Goal: Task Accomplishment & Management: Use online tool/utility

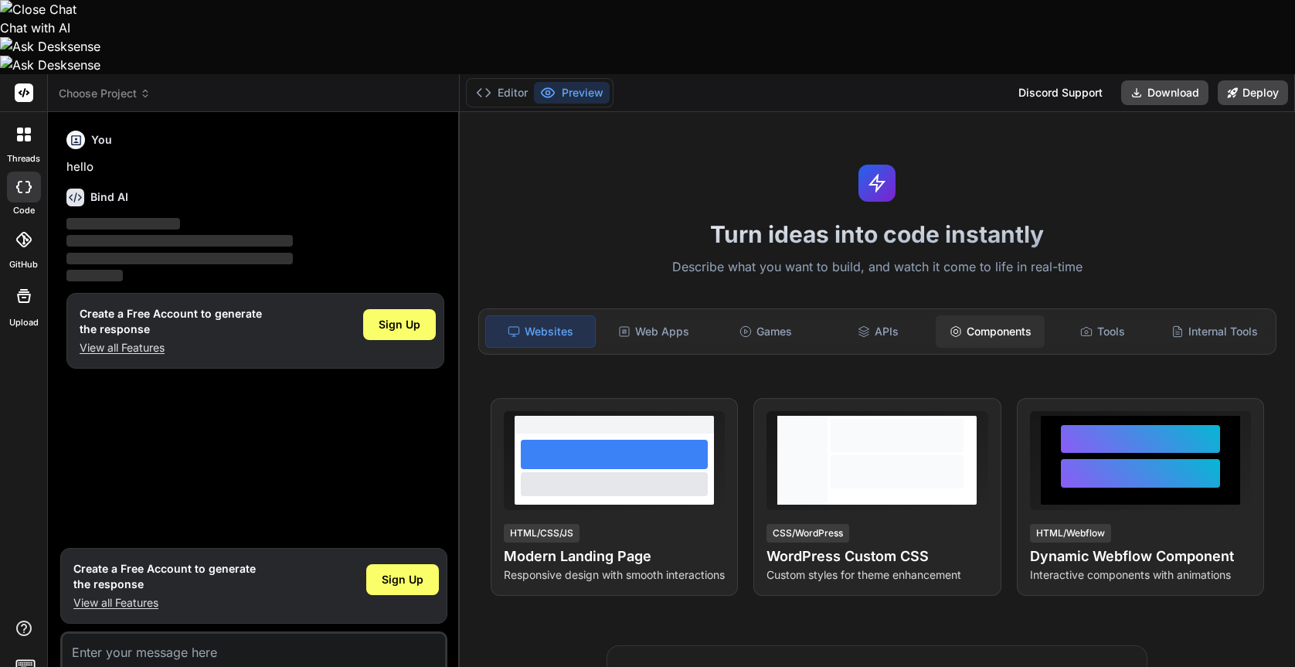
click at [974, 315] on div "Components" at bounding box center [989, 331] width 109 height 32
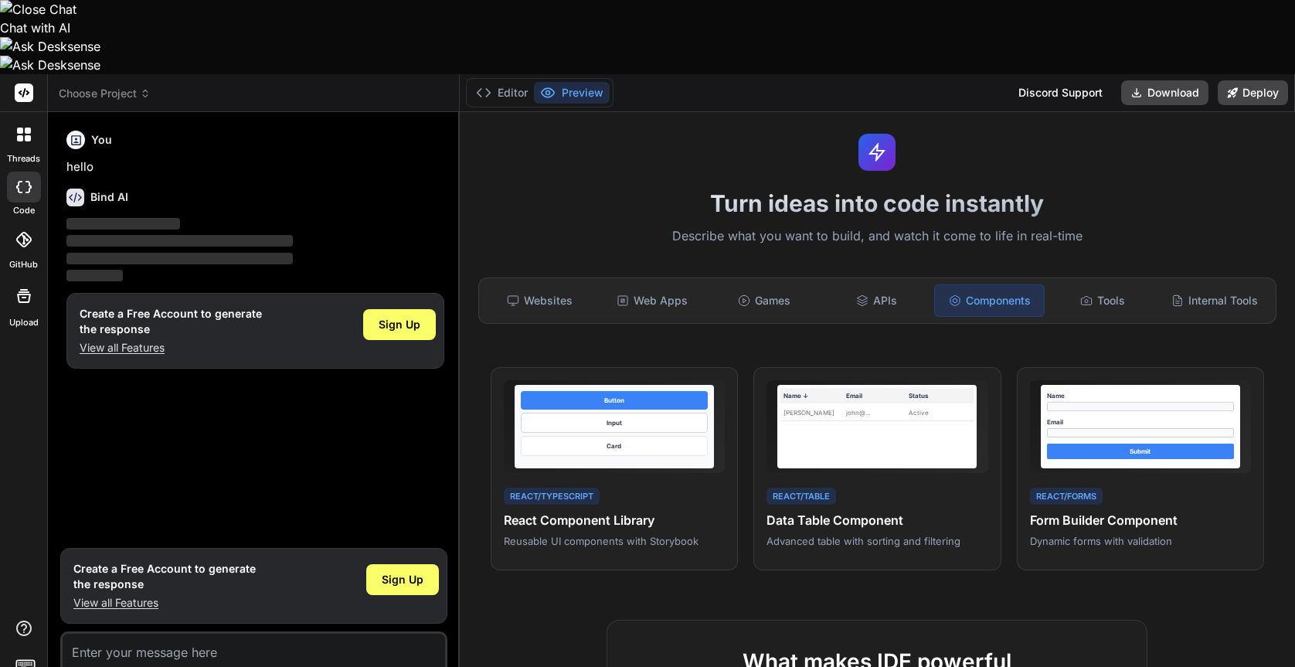
scroll to position [36, 0]
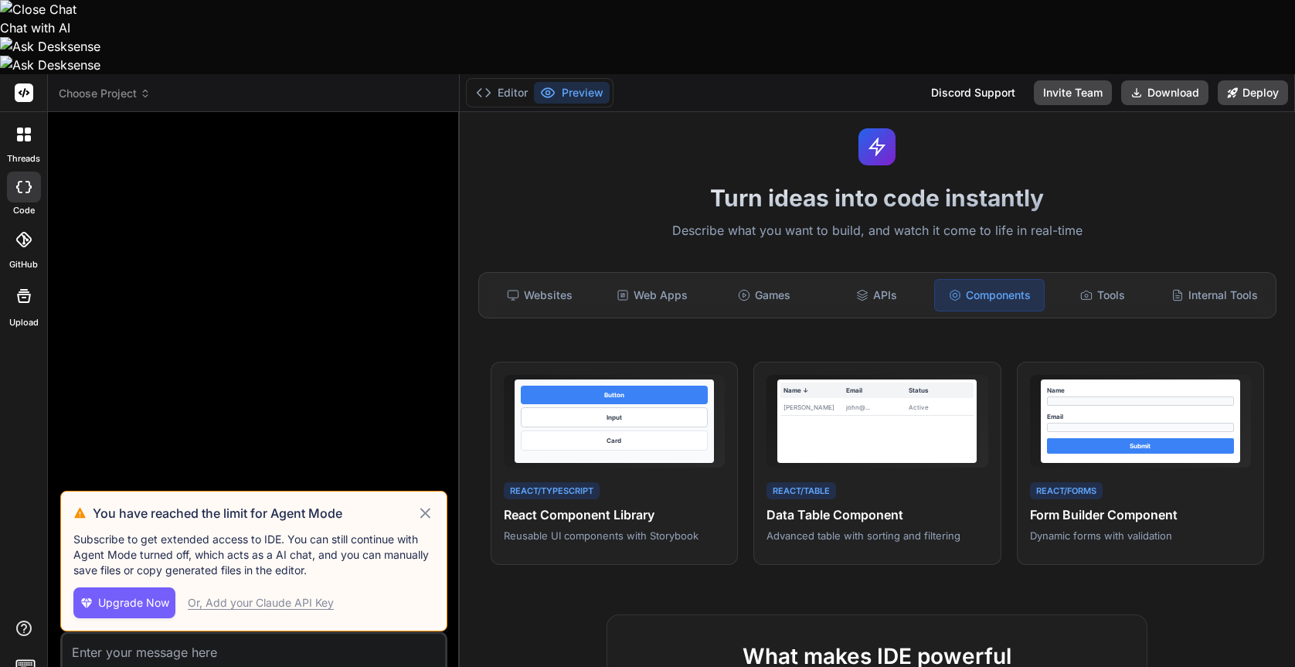
click at [425, 507] on icon at bounding box center [425, 512] width 10 height 10
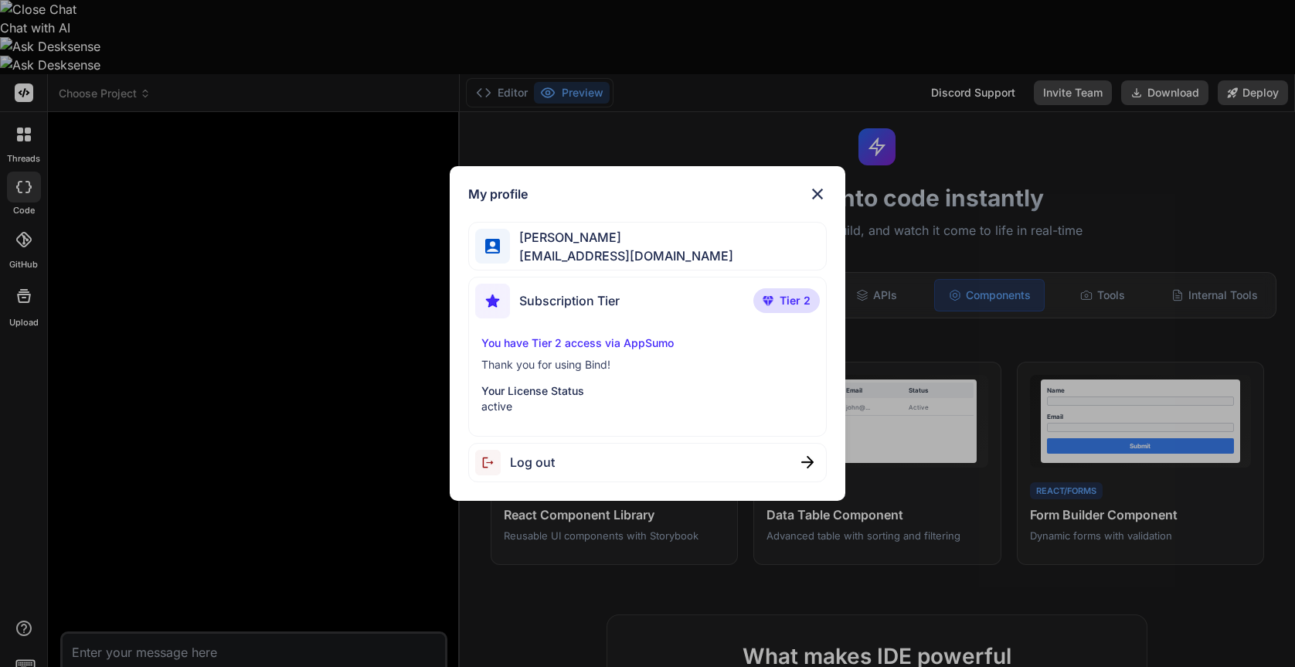
click at [821, 197] on img at bounding box center [817, 194] width 19 height 19
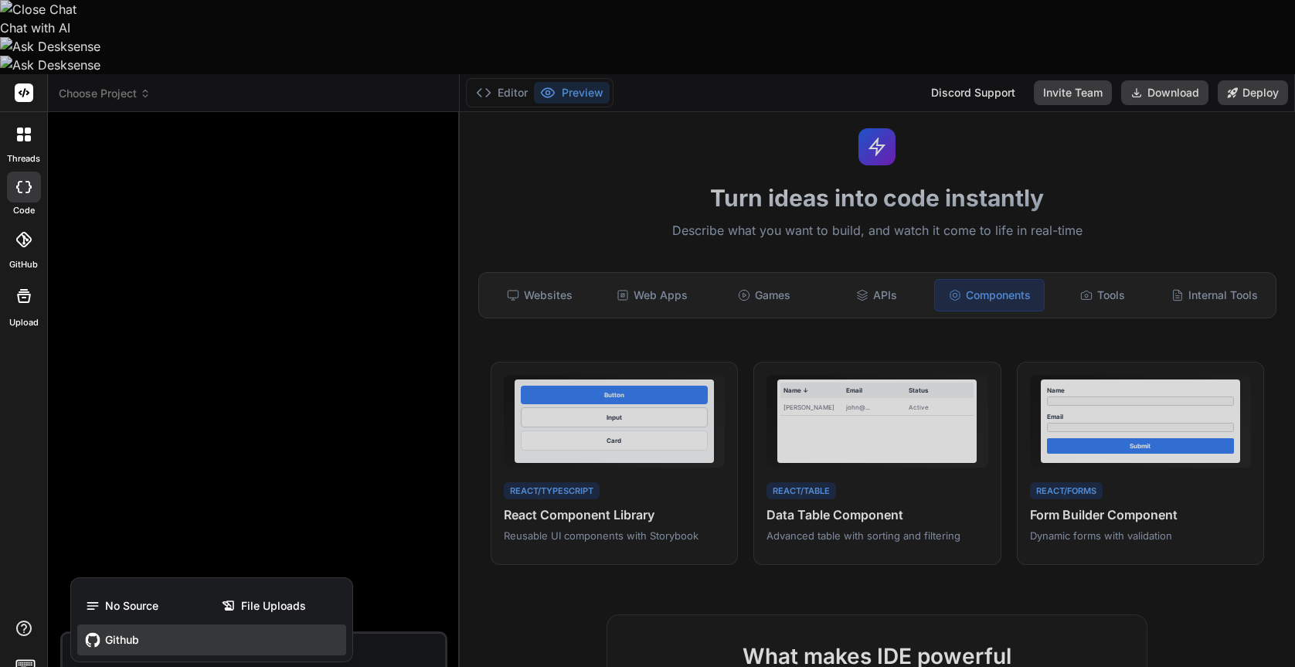
click at [140, 624] on div "Github" at bounding box center [211, 639] width 269 height 31
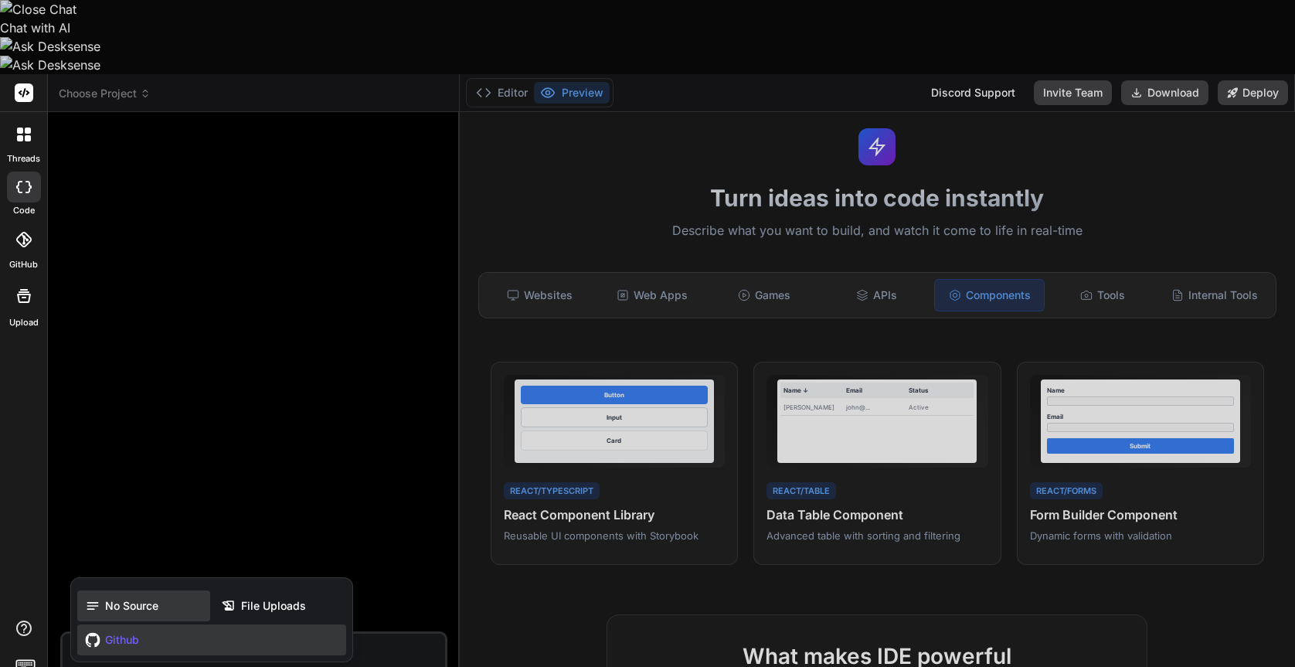
click at [146, 598] on span "No Source" at bounding box center [131, 605] width 53 height 15
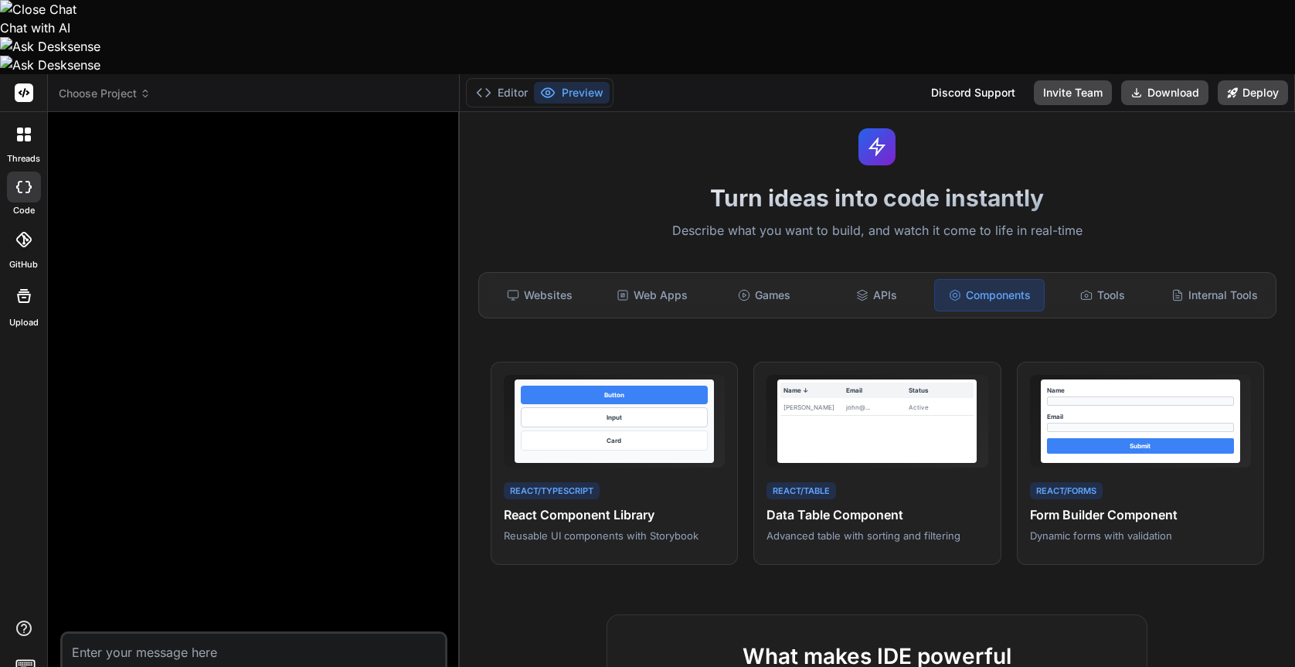
click at [22, 127] on icon at bounding box center [24, 134] width 14 height 14
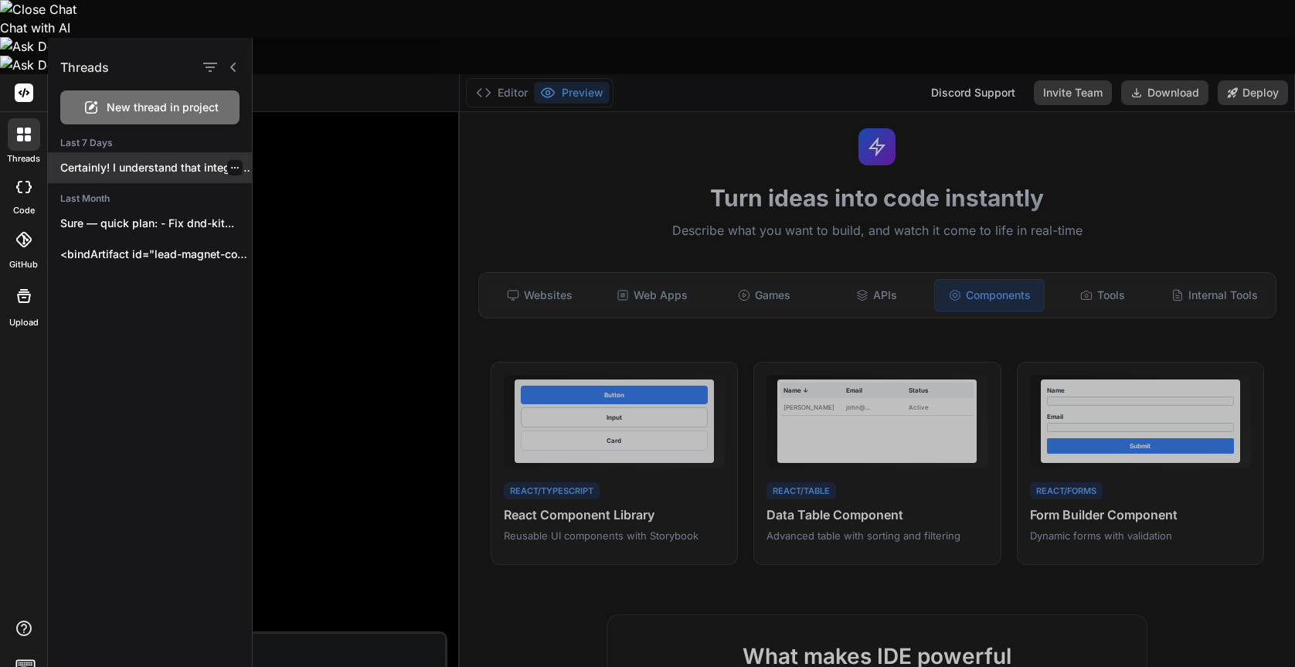
click at [158, 169] on p "Certainly! I understand that integrating new features..." at bounding box center [156, 167] width 192 height 15
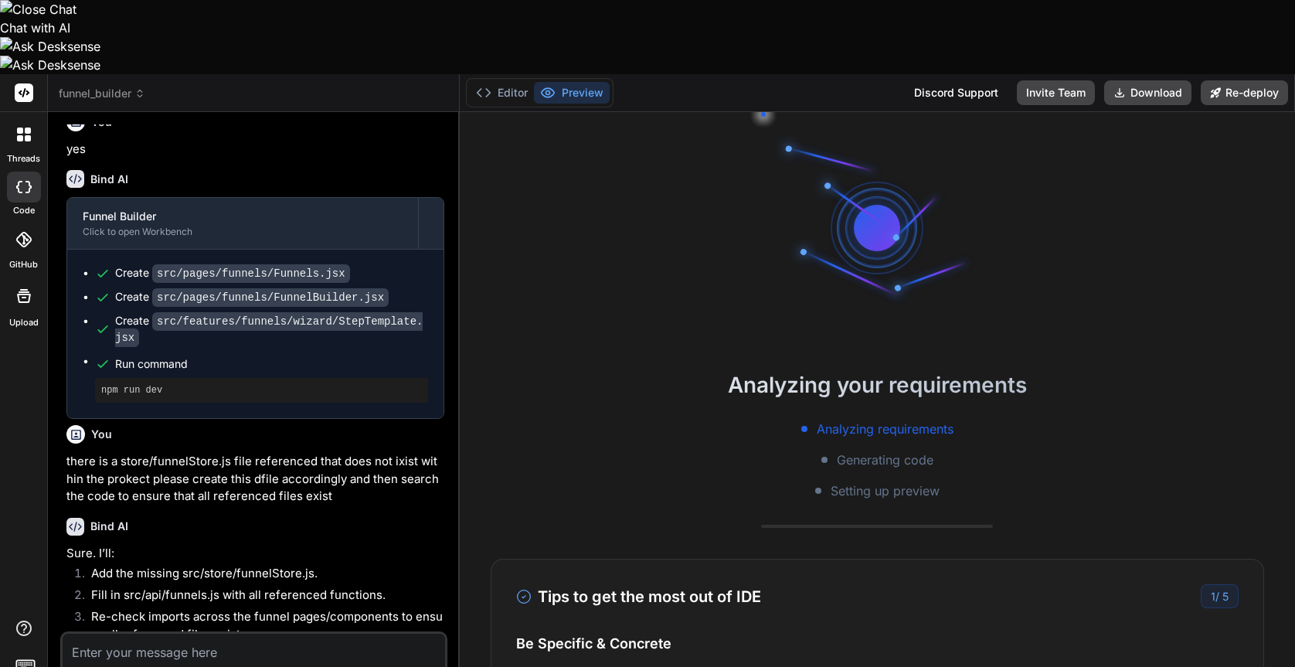
scroll to position [1439, 0]
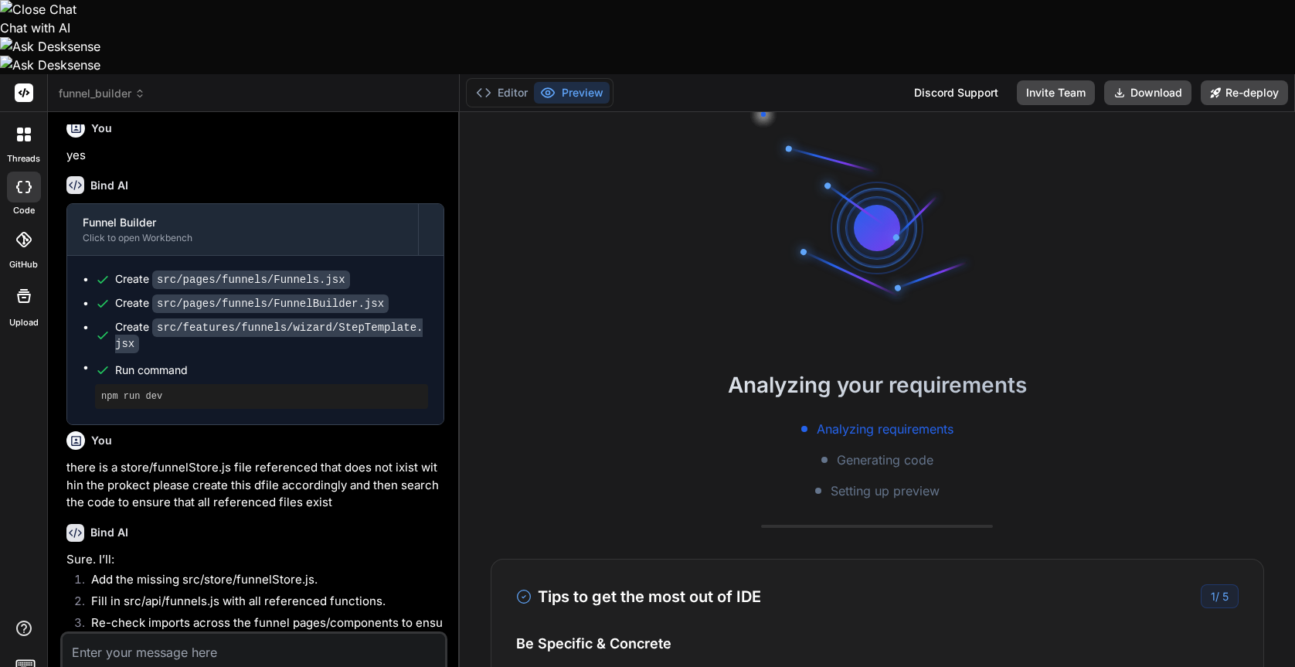
click at [25, 135] on icon at bounding box center [28, 138] width 6 height 6
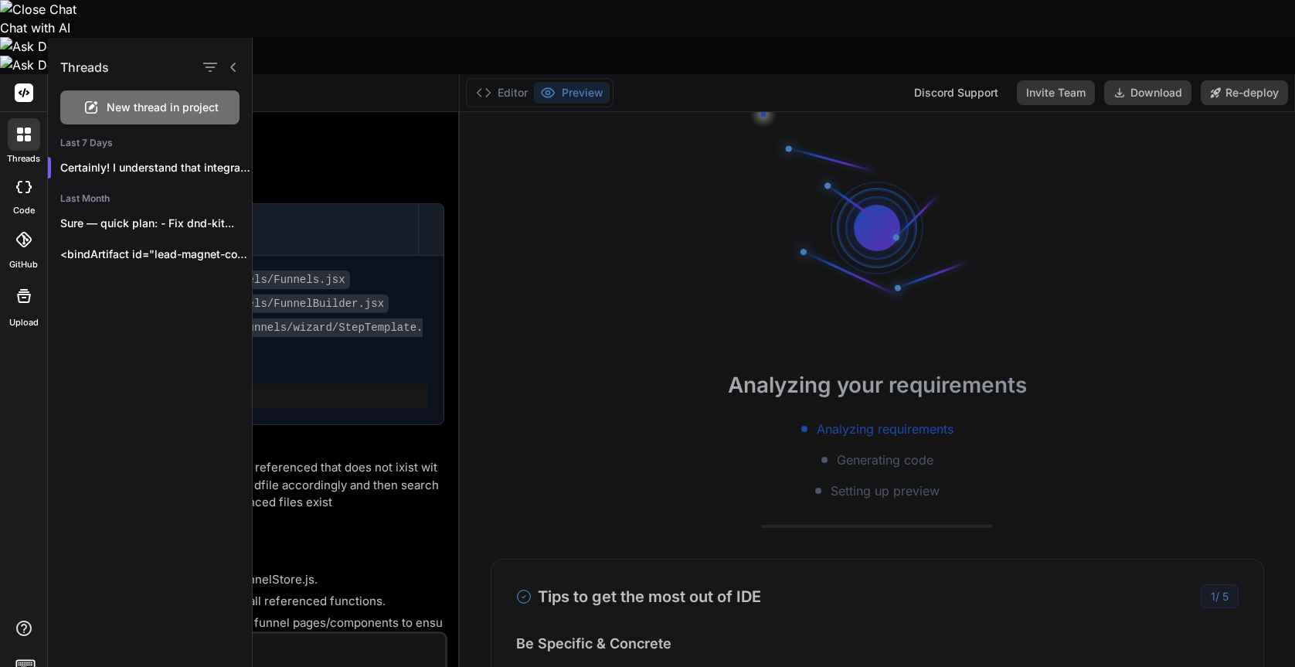
click at [23, 216] on div "GitHub" at bounding box center [23, 243] width 47 height 55
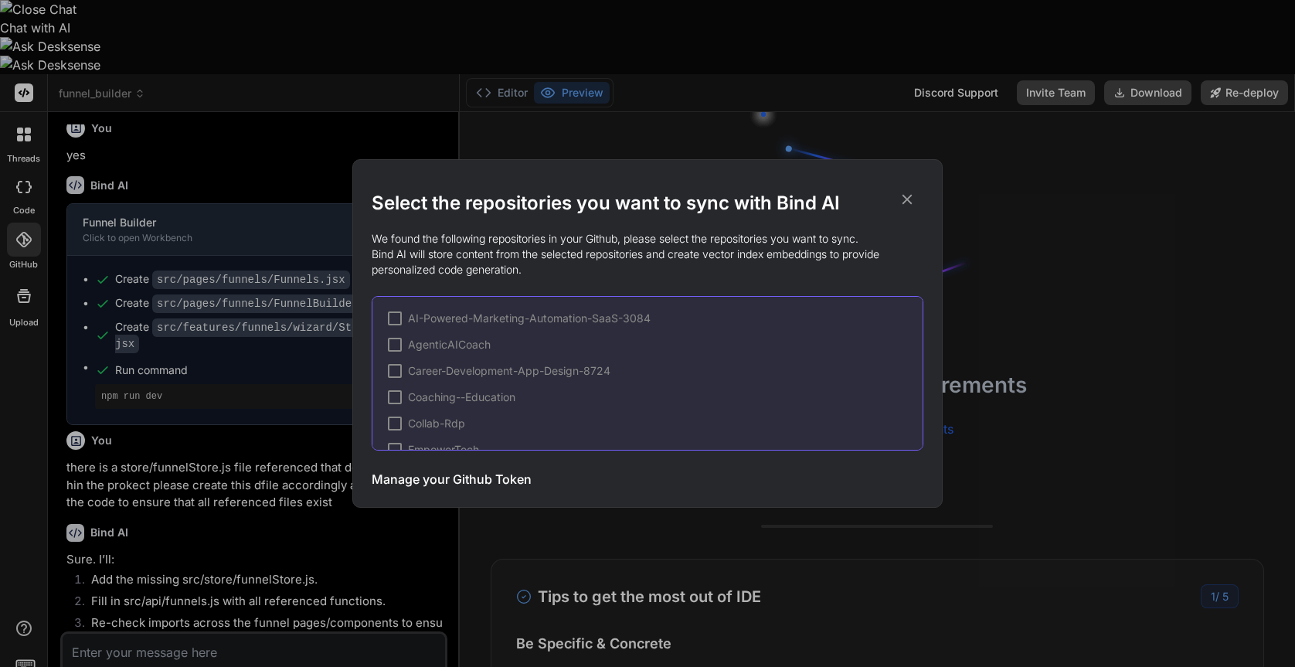
click at [25, 111] on div "Select the repositories you want to sync with Bind AI We found the following re…" at bounding box center [647, 333] width 1295 height 667
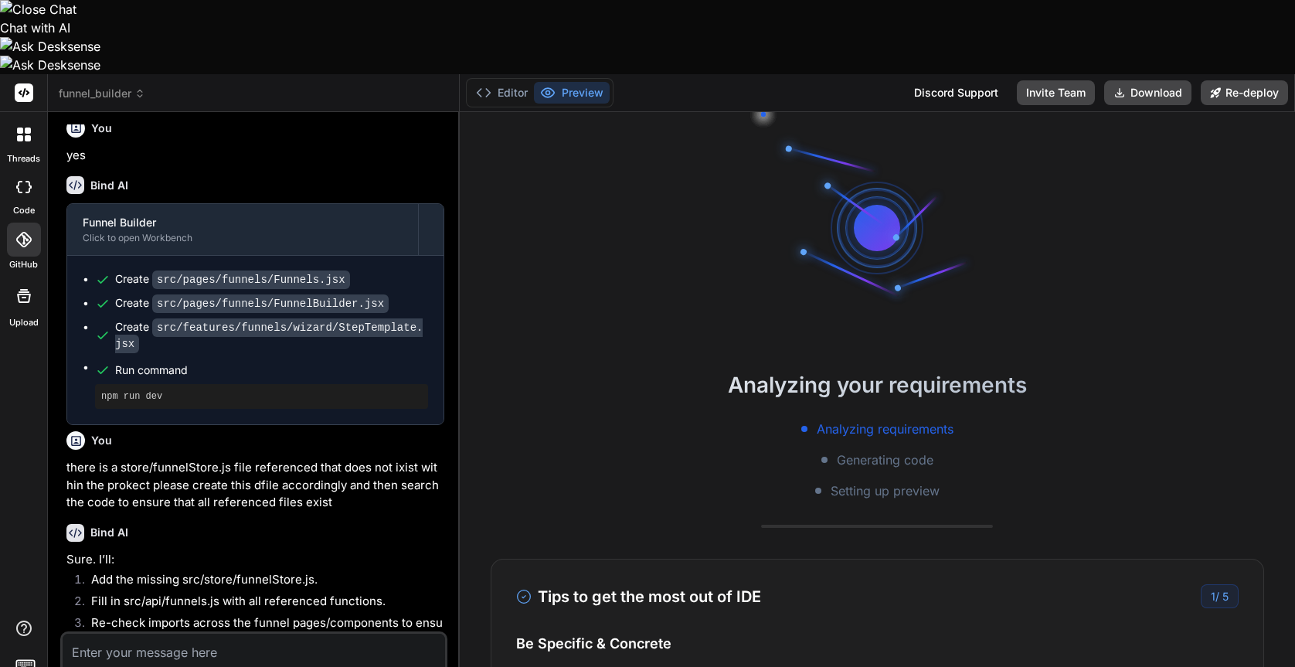
click at [25, 181] on icon at bounding box center [23, 187] width 15 height 12
click at [20, 181] on icon at bounding box center [23, 187] width 15 height 12
click at [28, 222] on div at bounding box center [24, 239] width 34 height 34
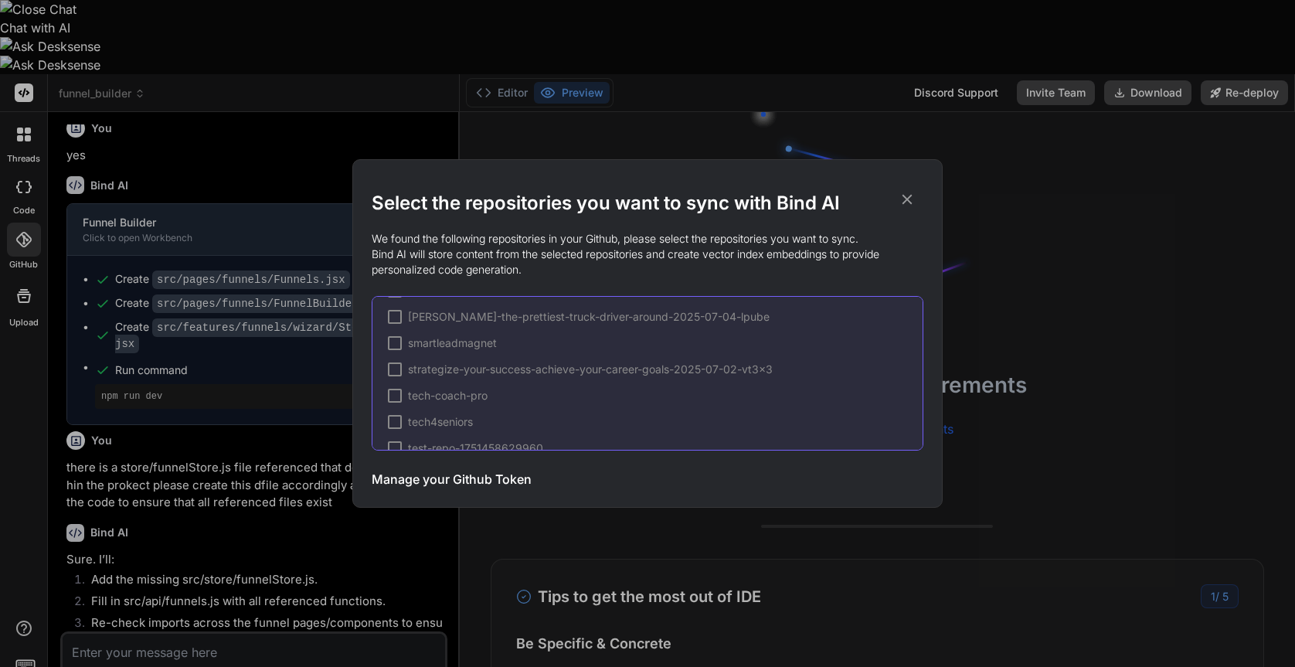
scroll to position [780, 0]
click at [429, 93] on div "Select the repositories you want to sync with Bind AI We found the following re…" at bounding box center [647, 333] width 1295 height 667
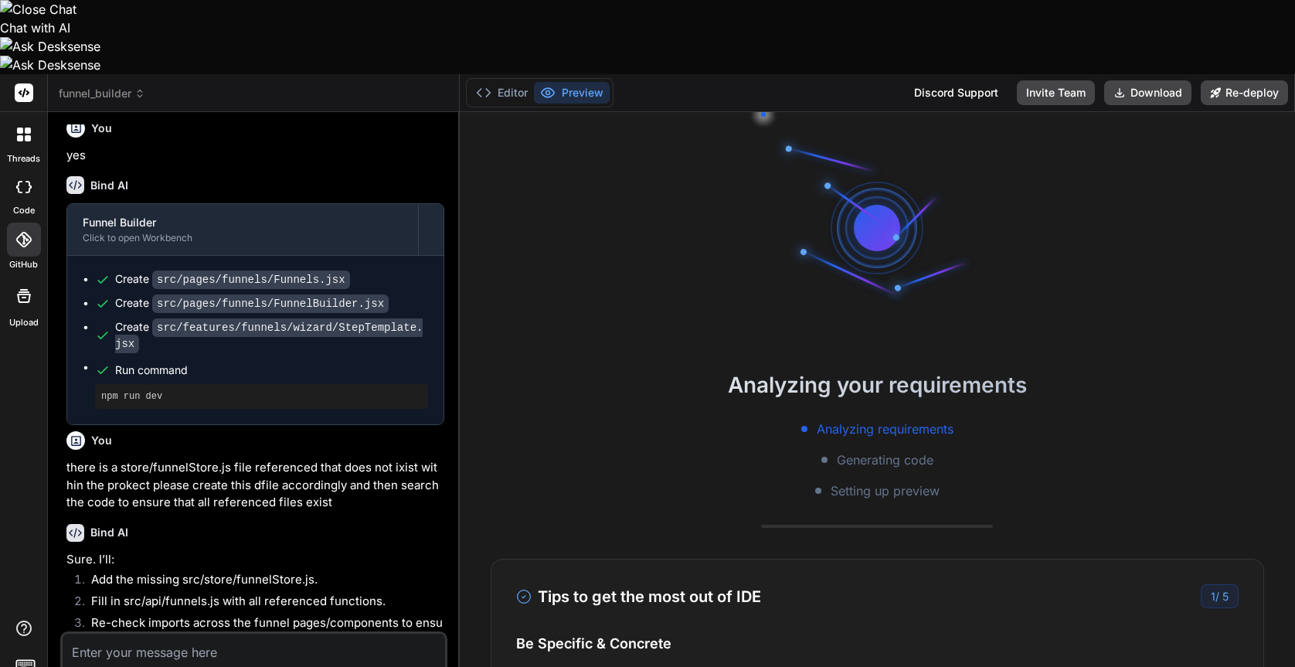
click at [31, 118] on div at bounding box center [24, 134] width 32 height 32
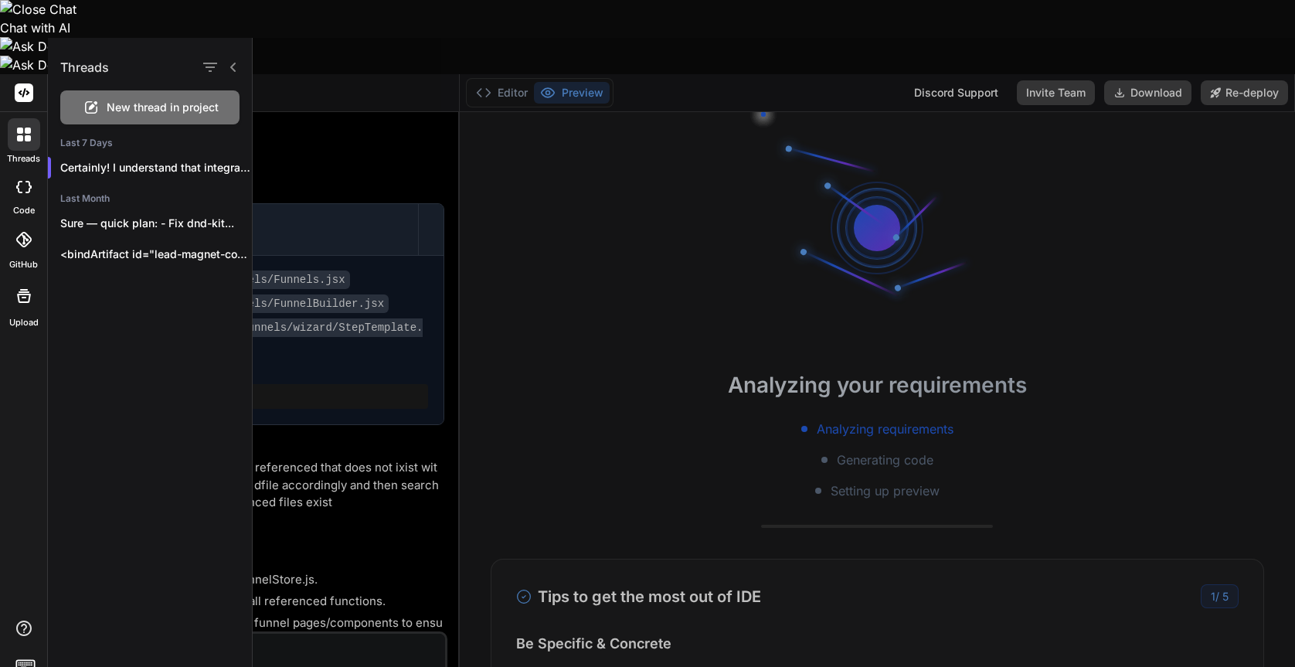
click at [144, 107] on span "New thread in project" at bounding box center [163, 107] width 112 height 15
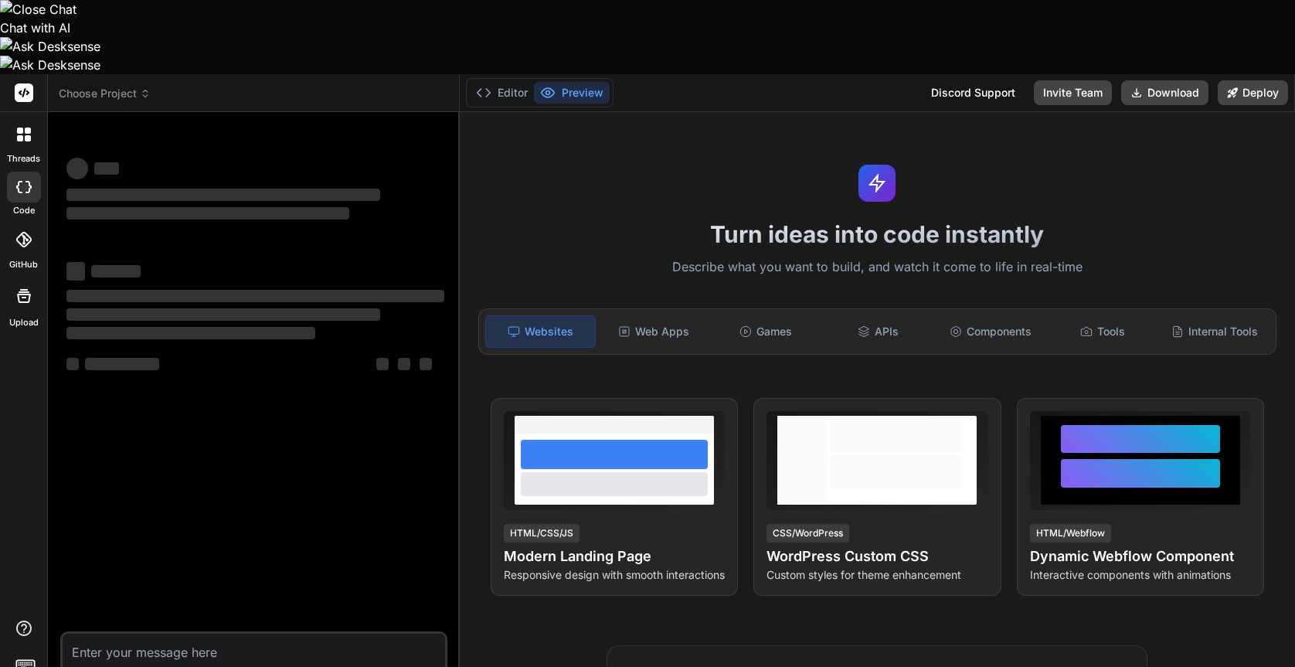
scroll to position [103, 0]
type textarea "x"
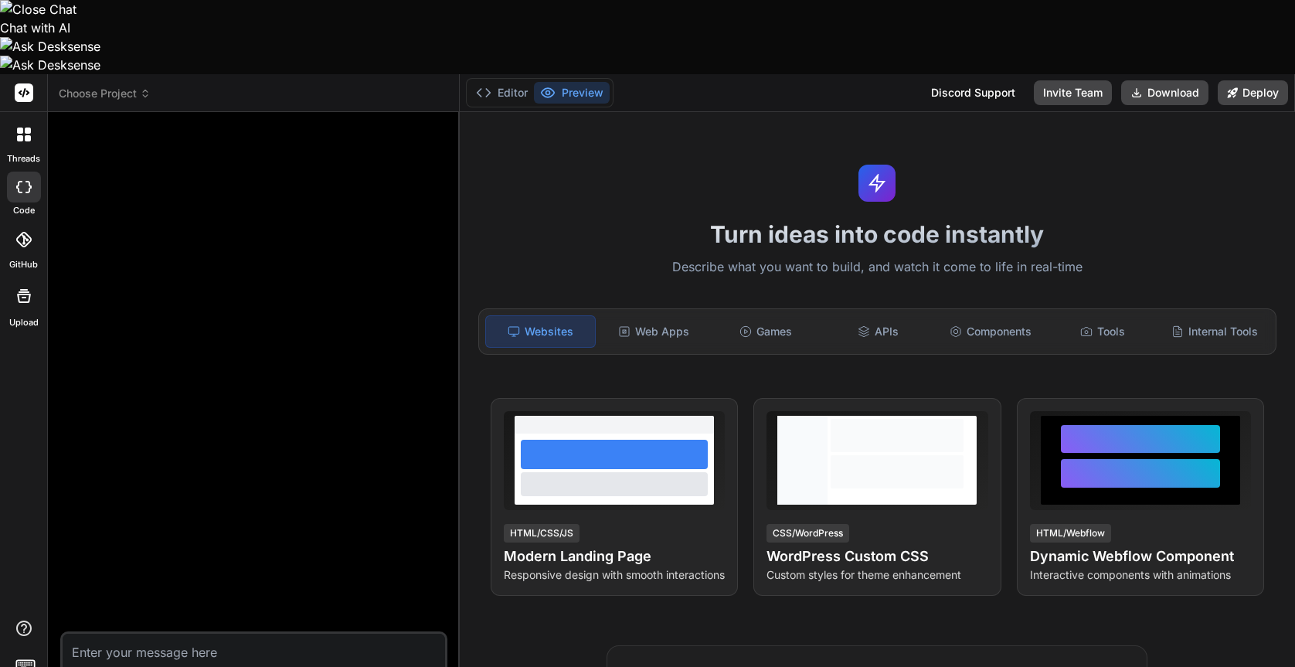
click at [239, 633] on textarea at bounding box center [254, 647] width 382 height 28
type textarea "c"
type textarea "x"
type textarea "cr"
type textarea "x"
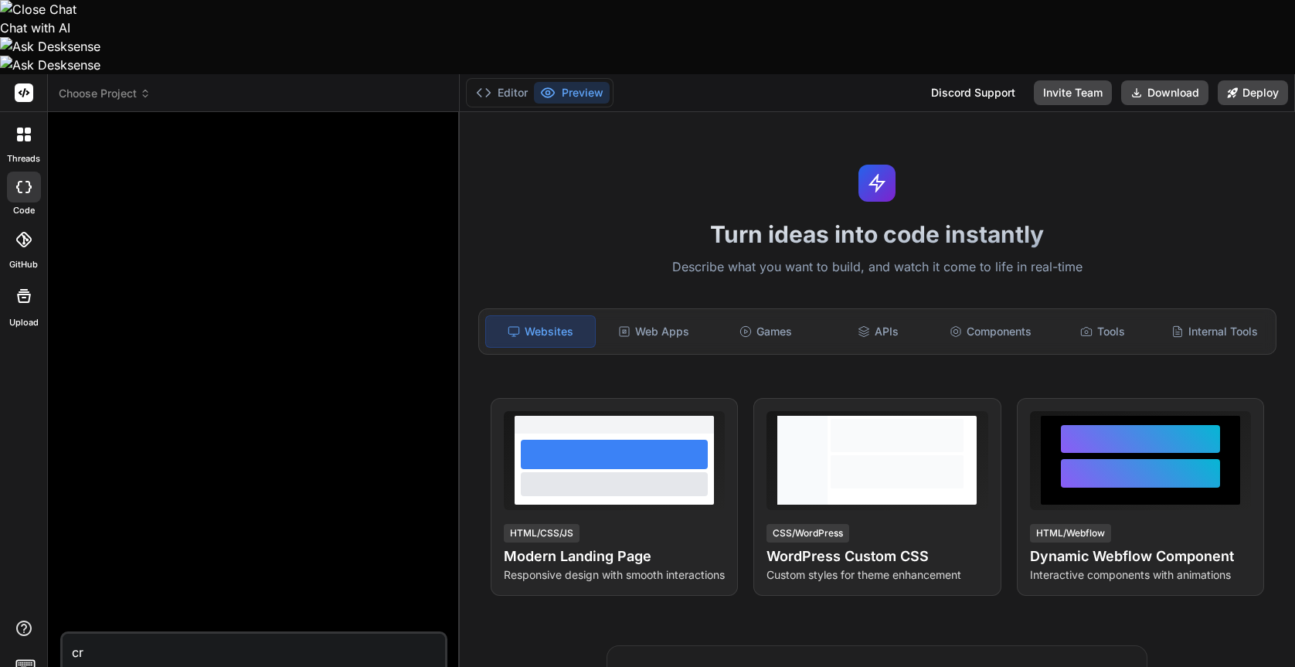
type textarea "cre"
type textarea "x"
type textarea "crea"
type textarea "x"
type textarea "creat"
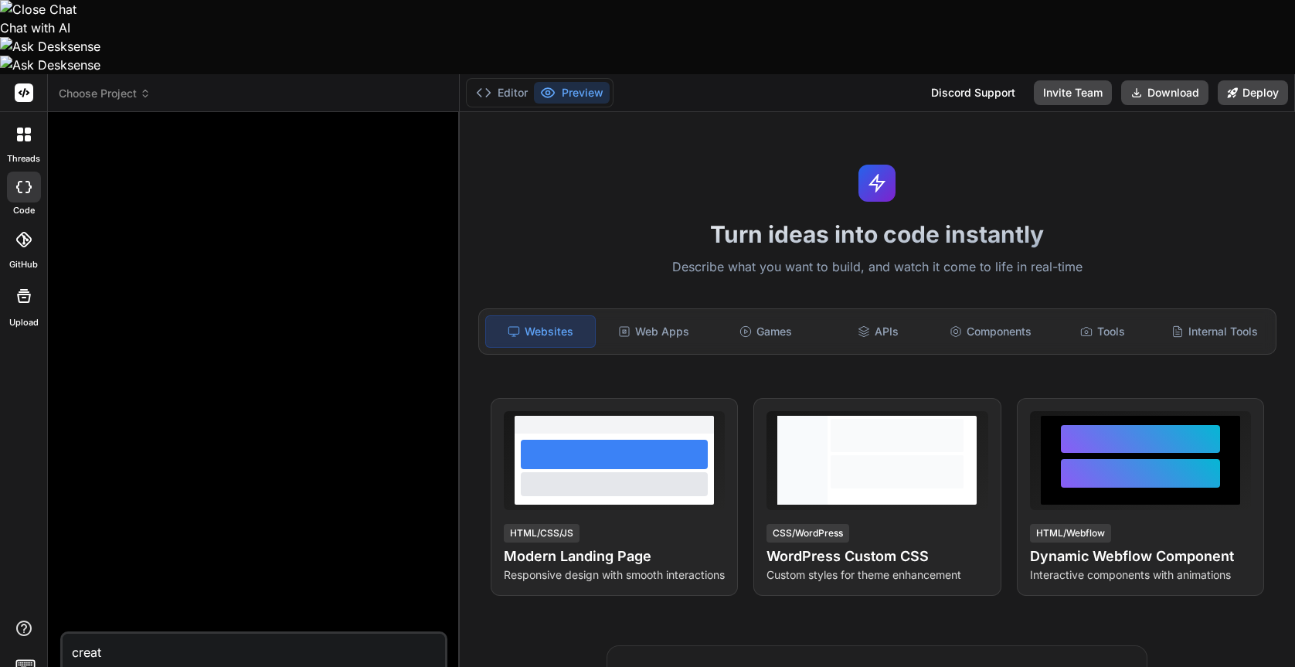
type textarea "x"
type textarea "create"
type textarea "x"
type textarea "create"
type textarea "x"
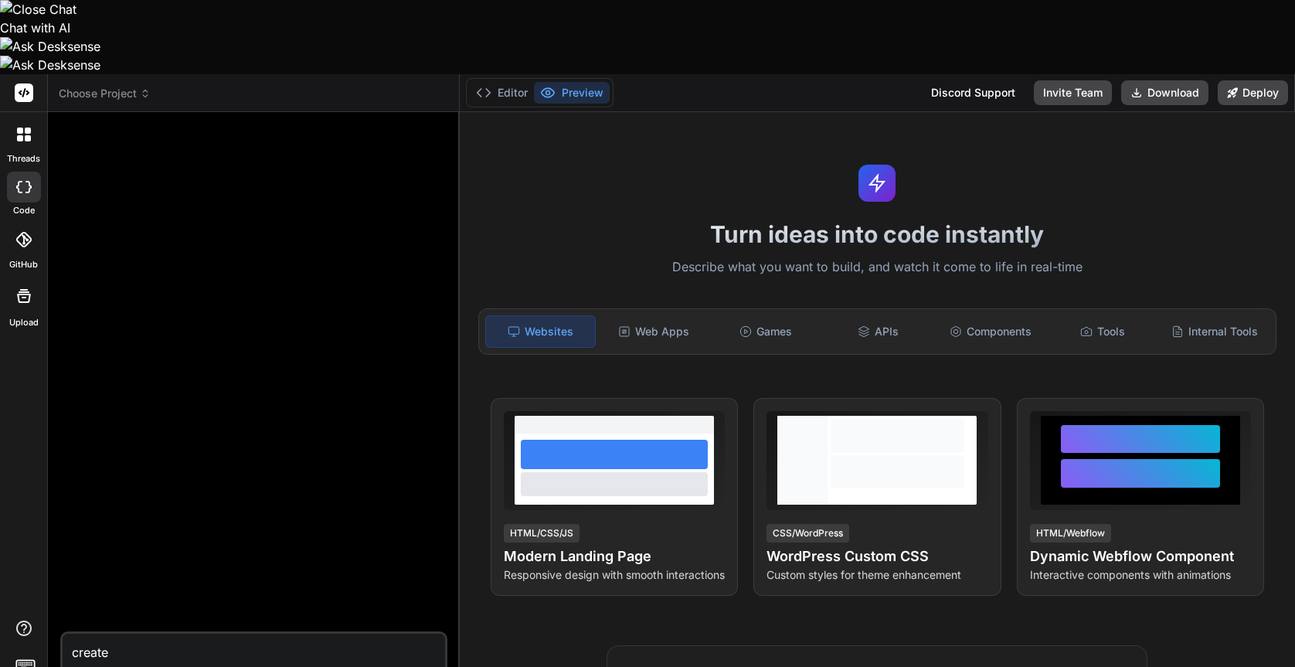
type textarea "create a"
type textarea "x"
type textarea "create a"
type textarea "x"
type textarea "create a m"
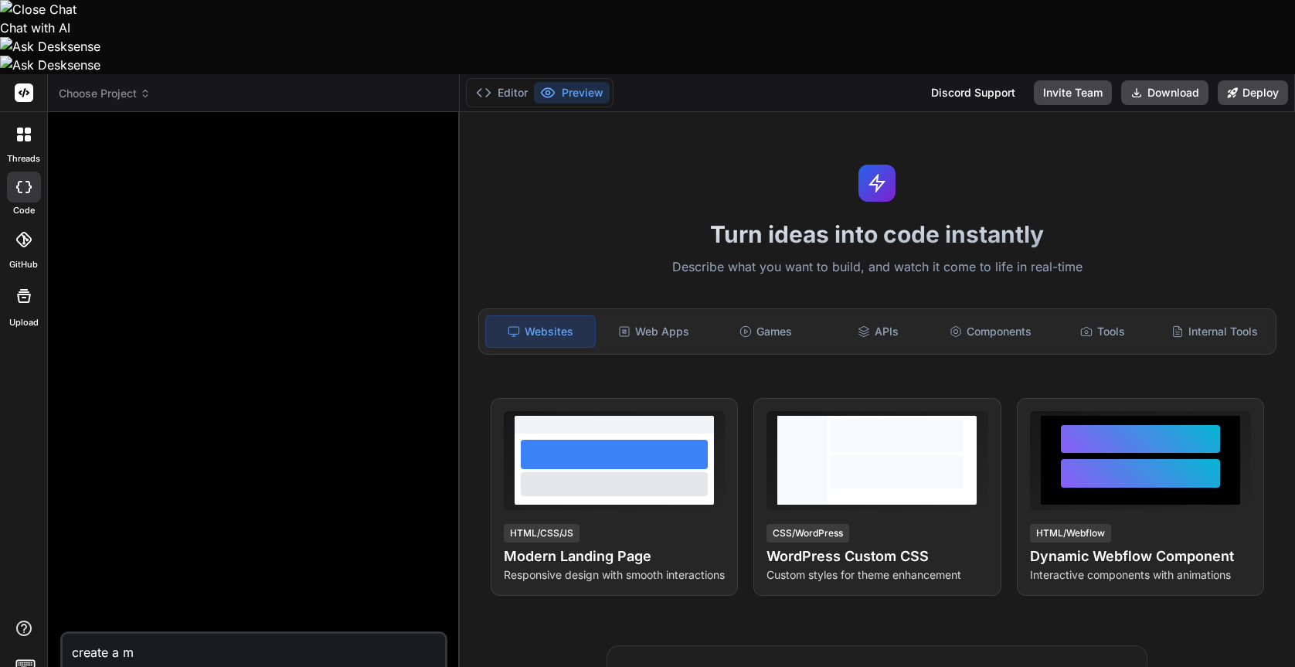
type textarea "x"
type textarea "create a mo"
type textarea "x"
type textarea "create a mod"
type textarea "x"
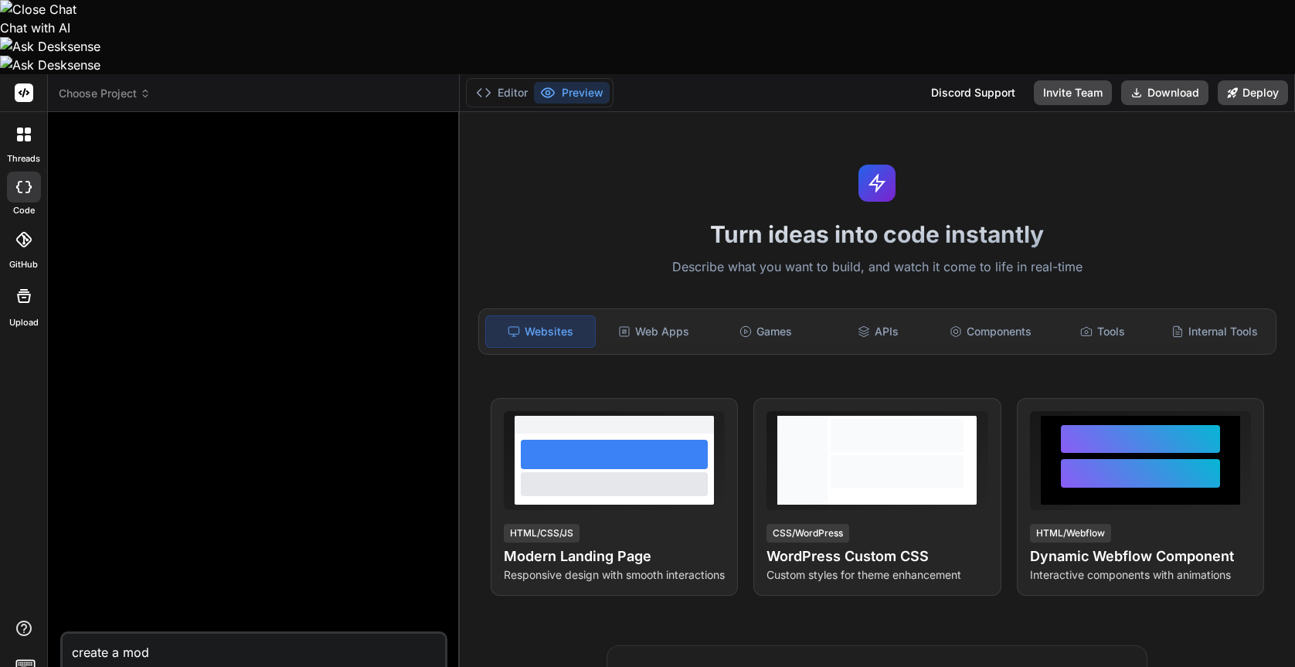
type textarea "create a mode"
type textarea "x"
type textarea "create a moder"
type textarea "x"
type textarea "create a modern"
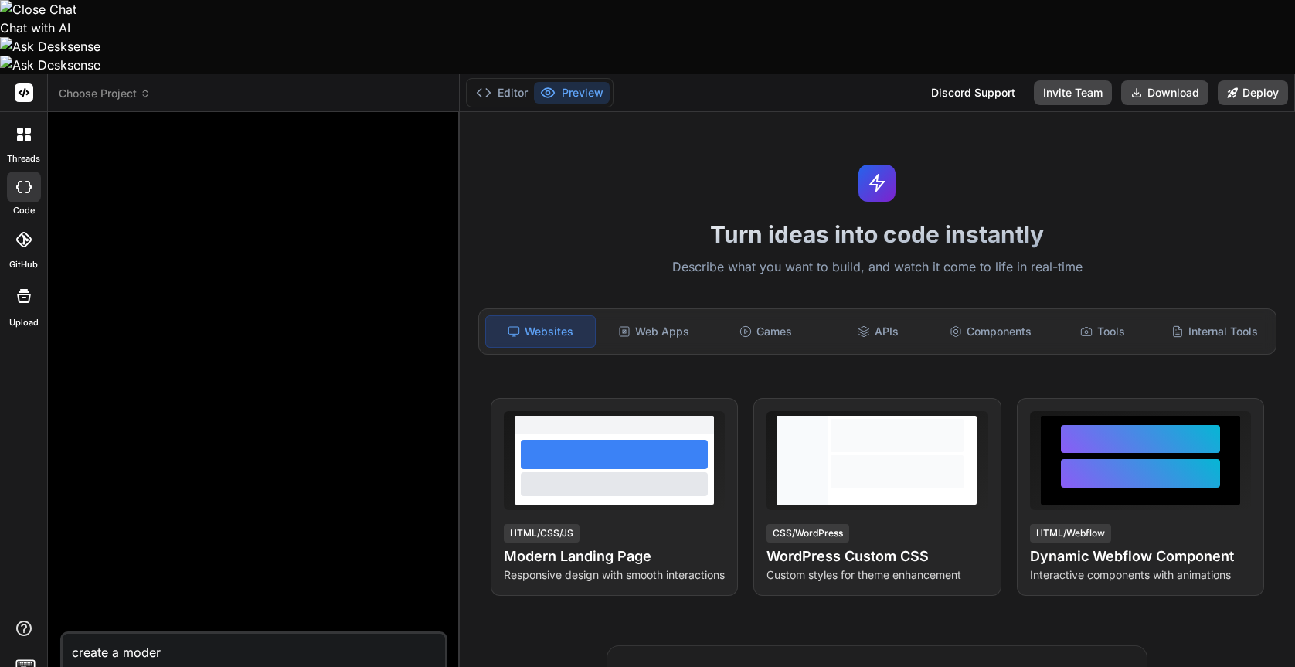
type textarea "x"
type textarea "create a modern"
type textarea "x"
type textarea "create a modern e"
type textarea "x"
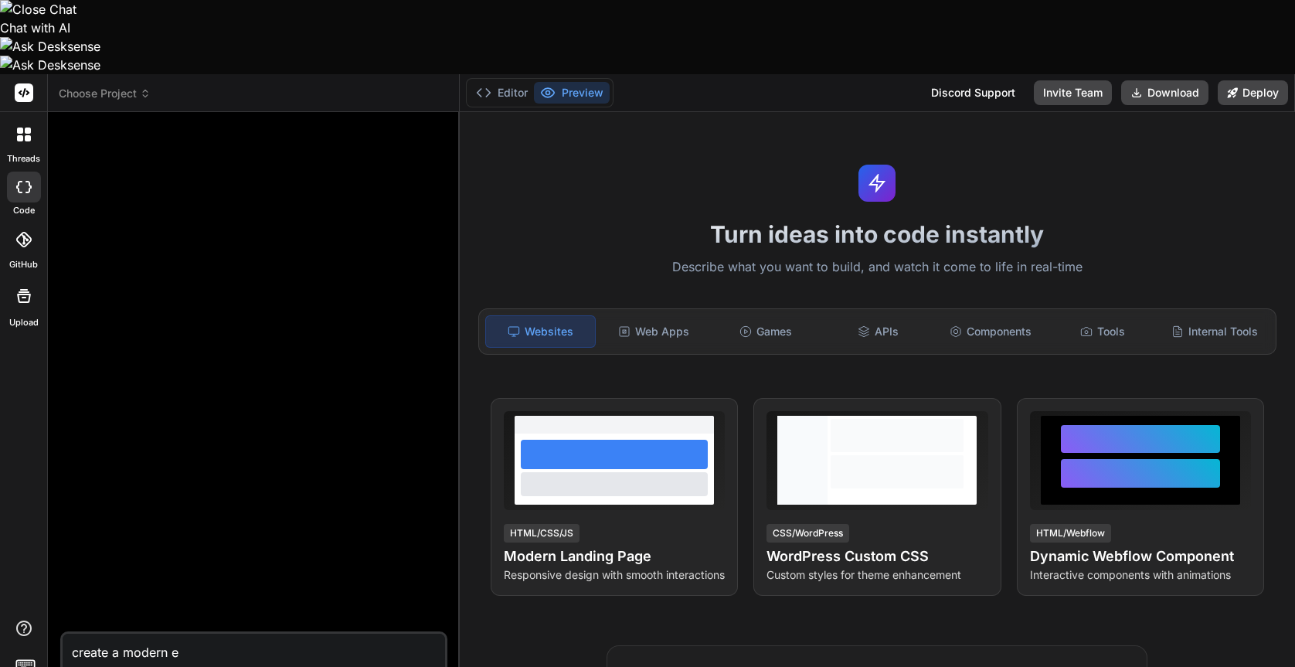
type textarea "create a modern en"
type textarea "x"
type textarea "create a modern eng"
type textarea "x"
type textarea "create a modern enga"
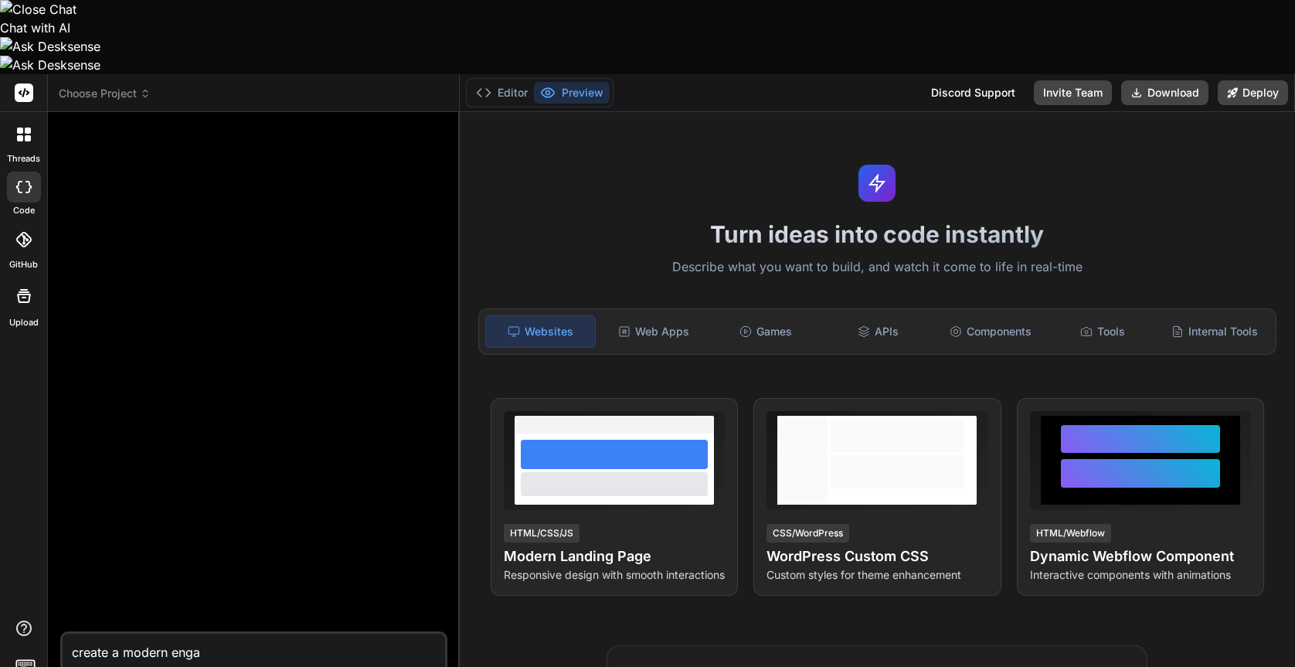
type textarea "x"
type textarea "create a modern engag"
type textarea "x"
type textarea "create a modern engagi"
type textarea "x"
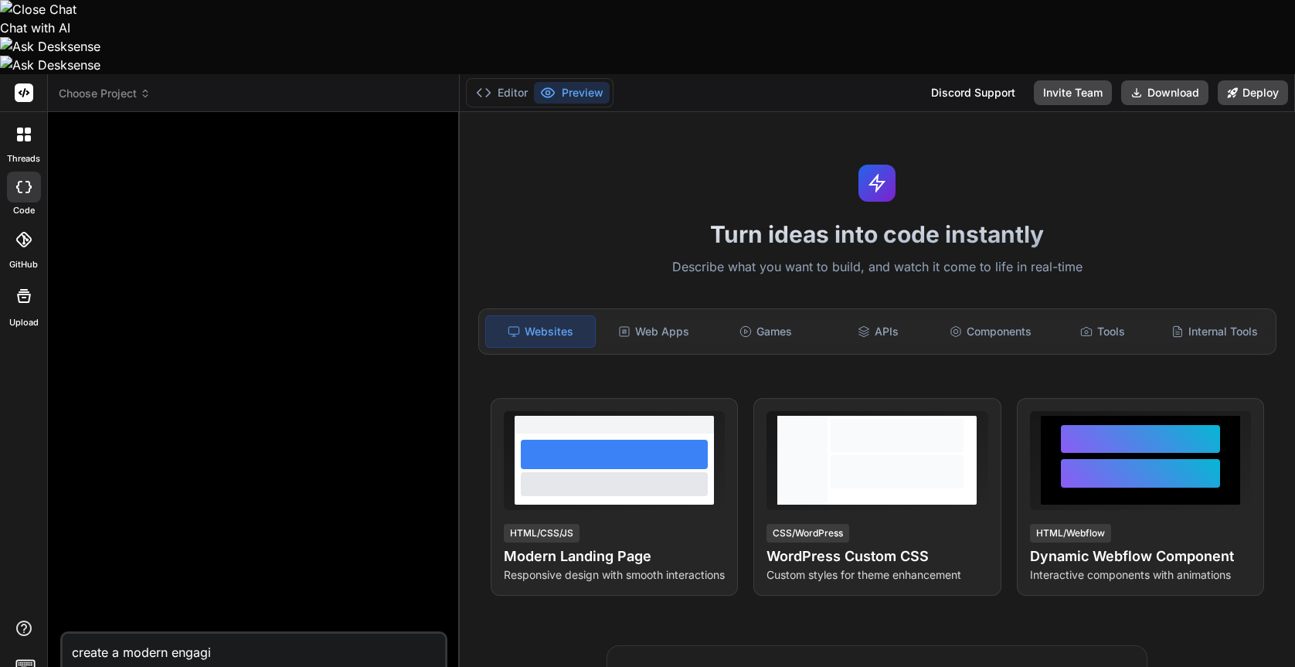
type textarea "create a modern engagin"
type textarea "x"
type textarea "create a modern engaging"
type textarea "x"
type textarea "create a modern engaging"
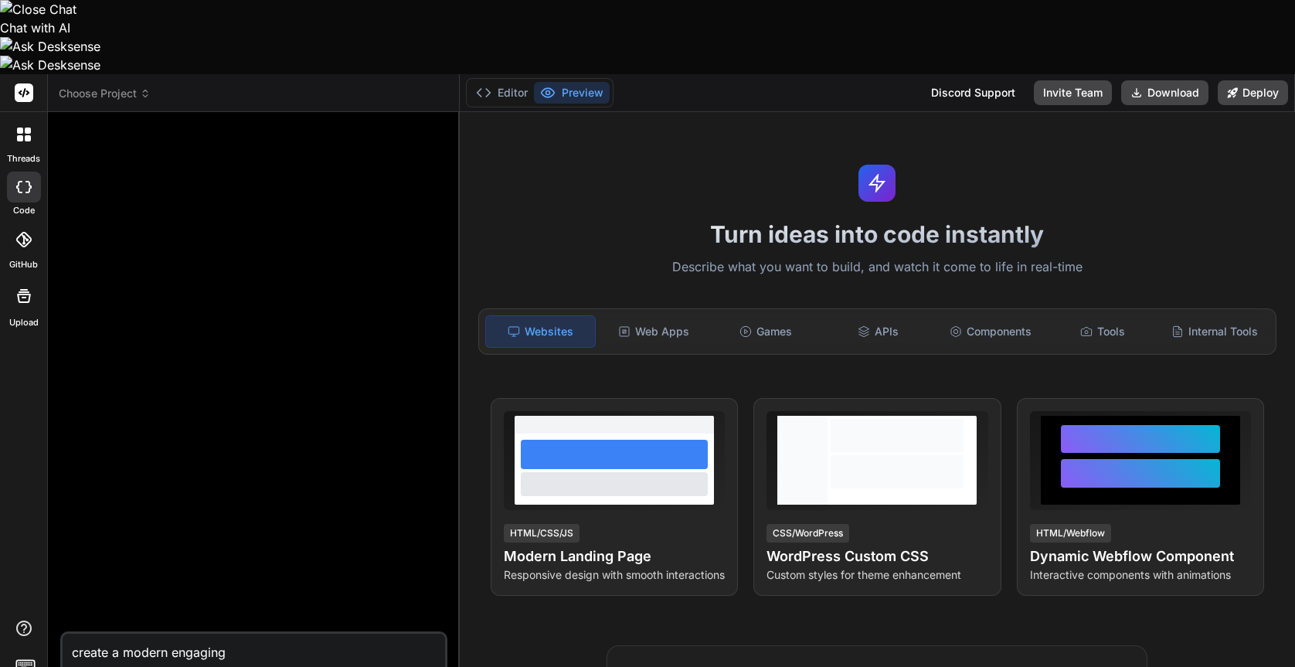
type textarea "x"
type textarea "create a modern engaging v"
type textarea "x"
type textarea "create a modern engaging"
type textarea "x"
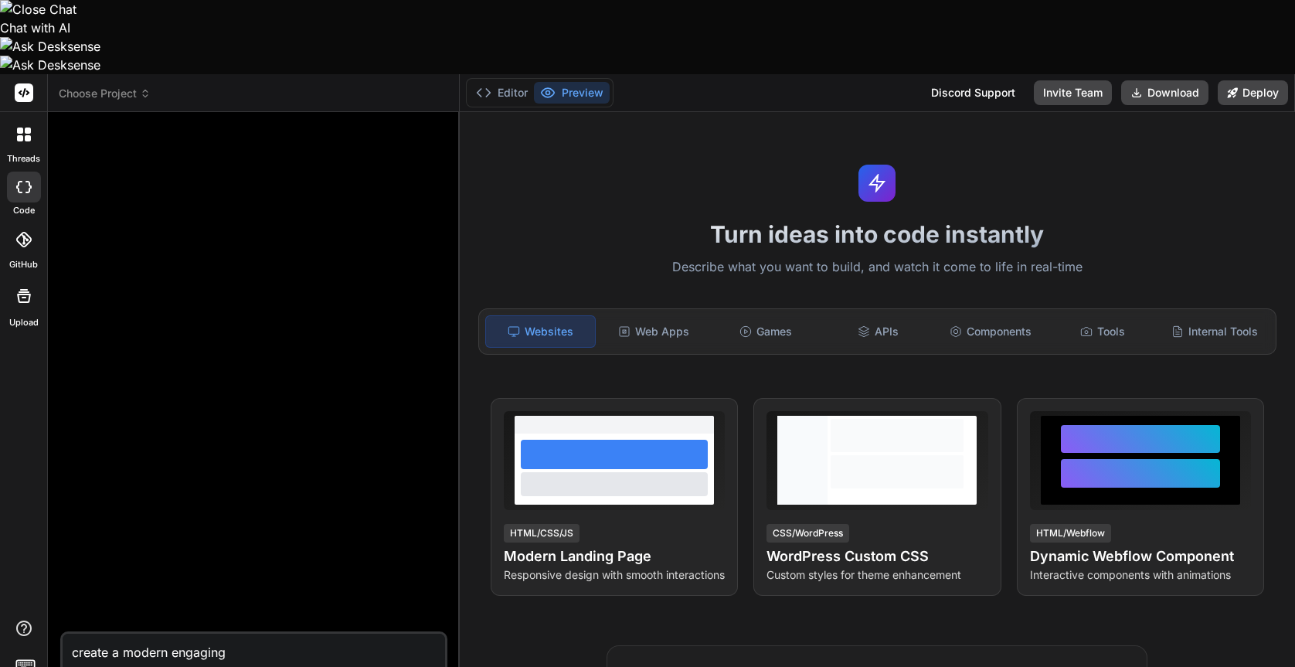
type textarea "create a modern engaging v"
type textarea "x"
type textarea "create a modern engaging"
type textarea "x"
type textarea "create a modern engaging a"
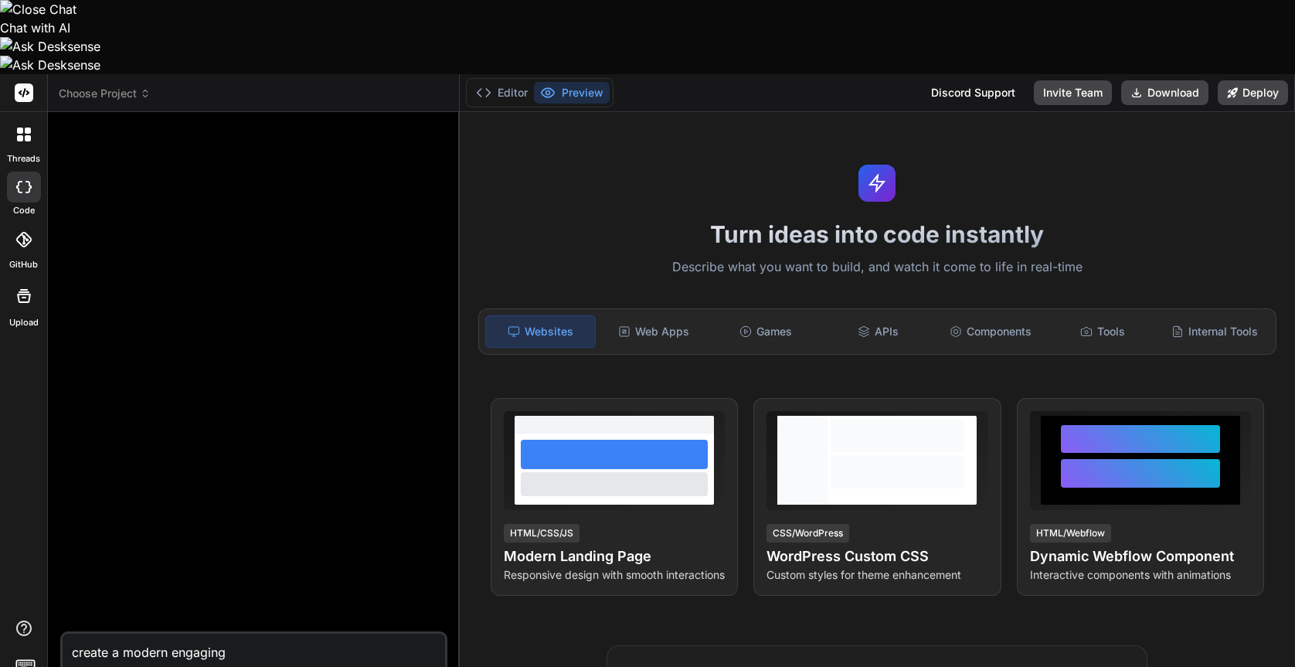
type textarea "x"
type textarea "create a modern engaging aq"
type textarea "x"
type textarea "create a modern engaging aqn"
type textarea "x"
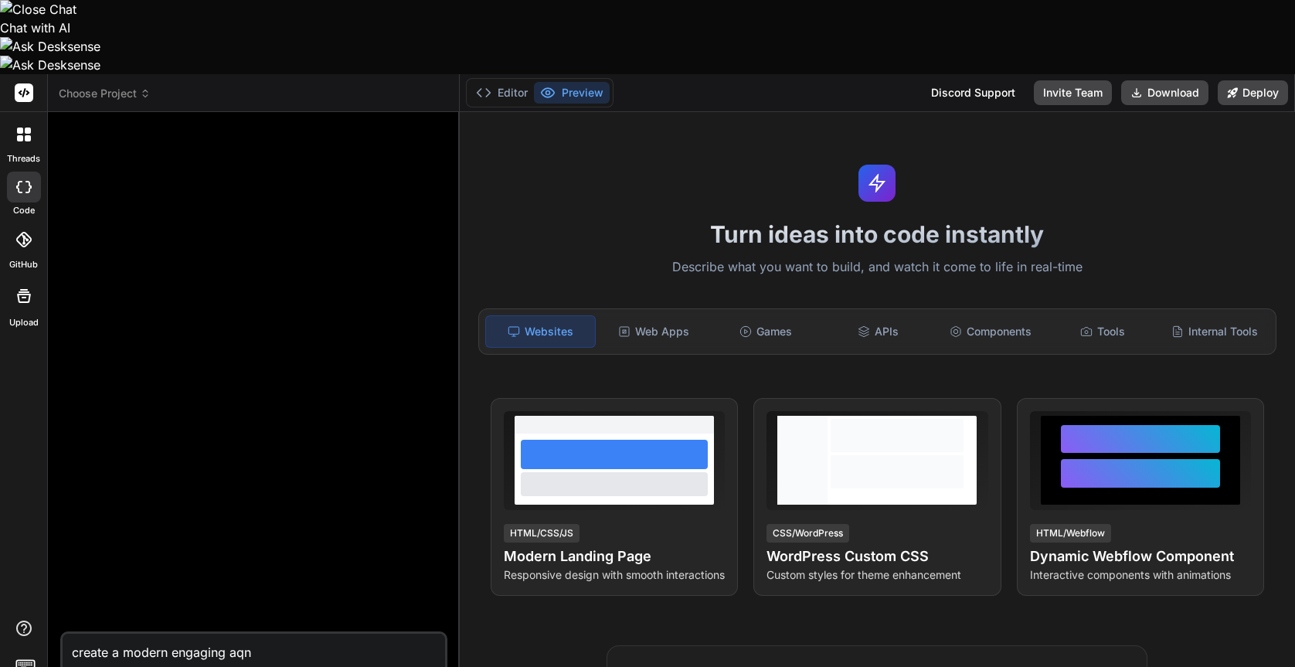
type textarea "create a modern engaging aqnd"
type textarea "x"
type textarea "create a modern engaging aqnd"
type textarea "x"
type textarea "create a modern engaging aqnd"
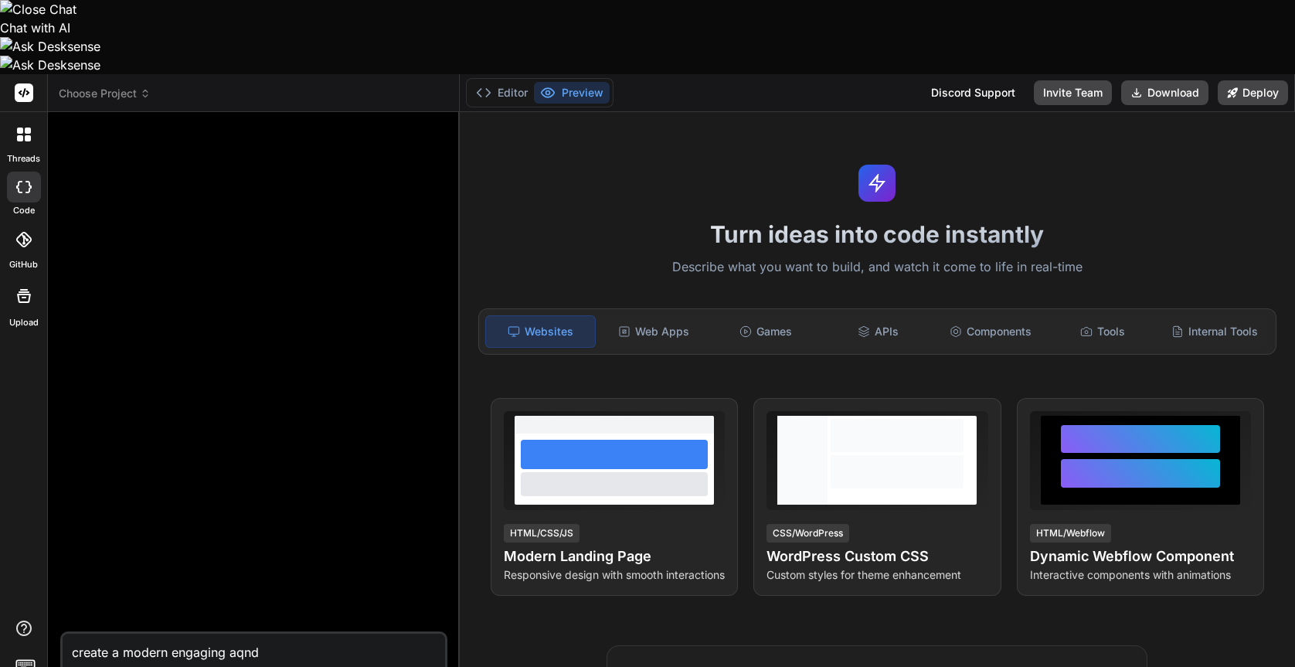
type textarea "x"
type textarea "create a modern engaging aqn"
type textarea "x"
type textarea "create a modern engaging aq"
type textarea "x"
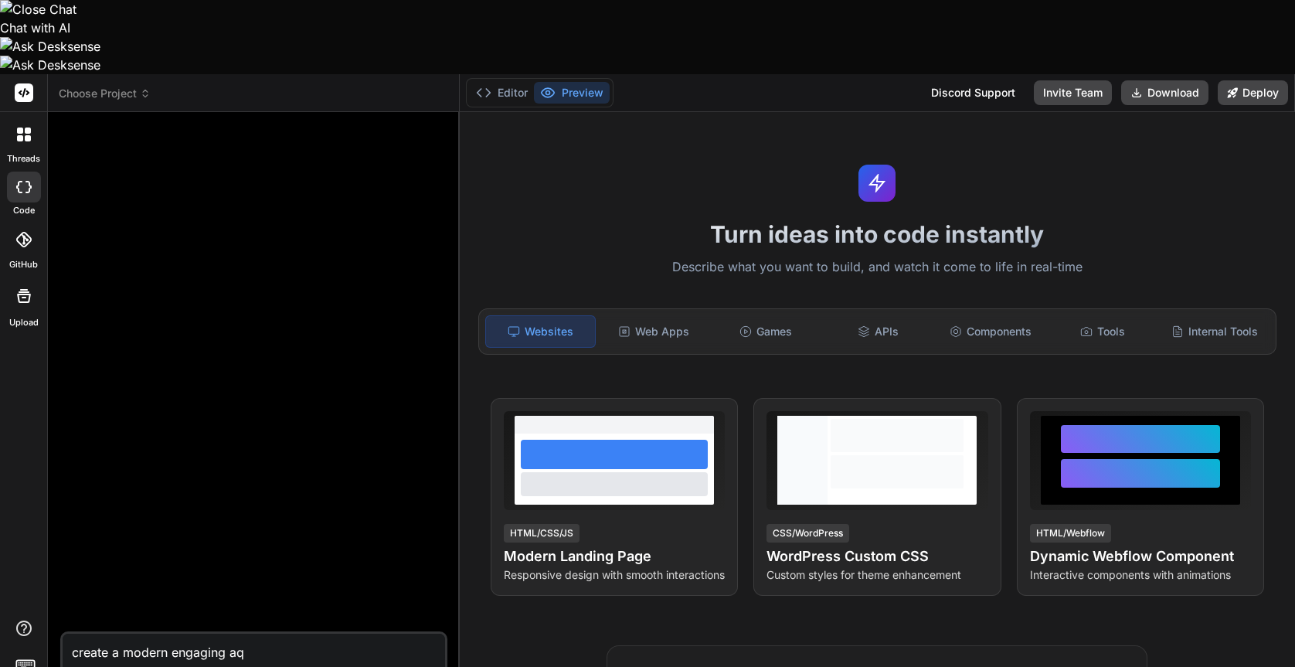
type textarea "create a modern engaging a"
type textarea "x"
type textarea "create a modern engaging an"
type textarea "x"
type textarea "create a modern engaging and"
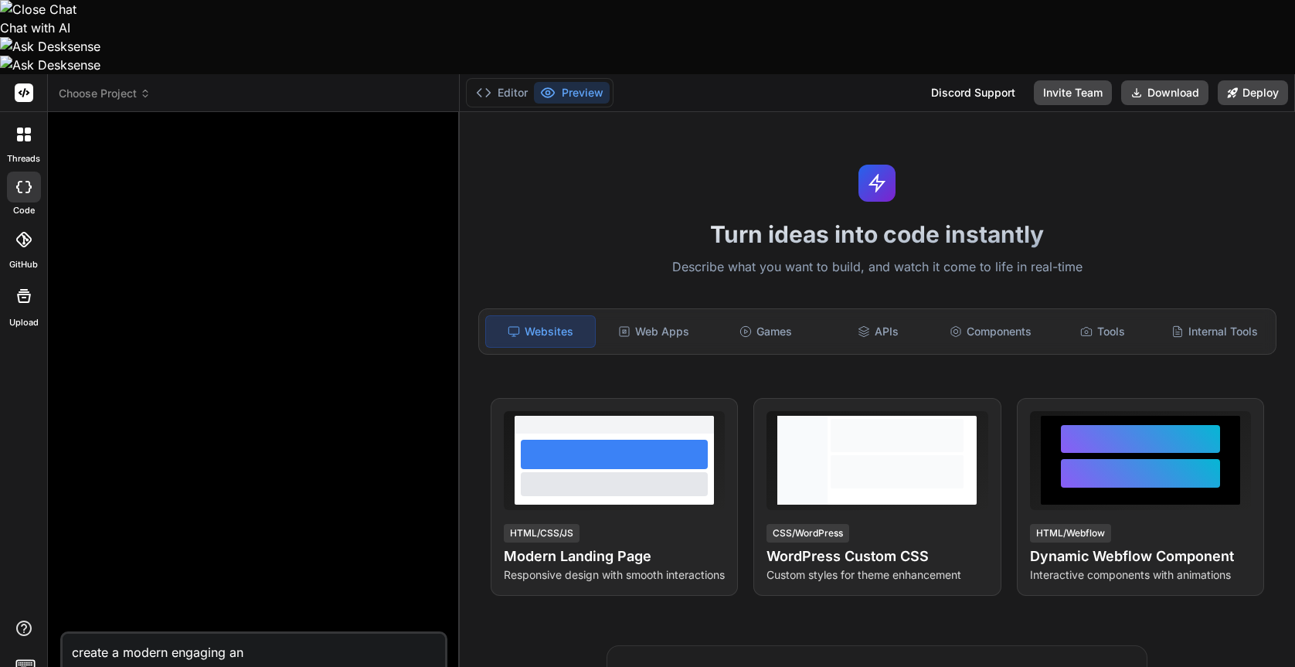
type textarea "x"
type textarea "create a modern engaging and"
type textarea "x"
type textarea "create a modern engaging and v"
type textarea "x"
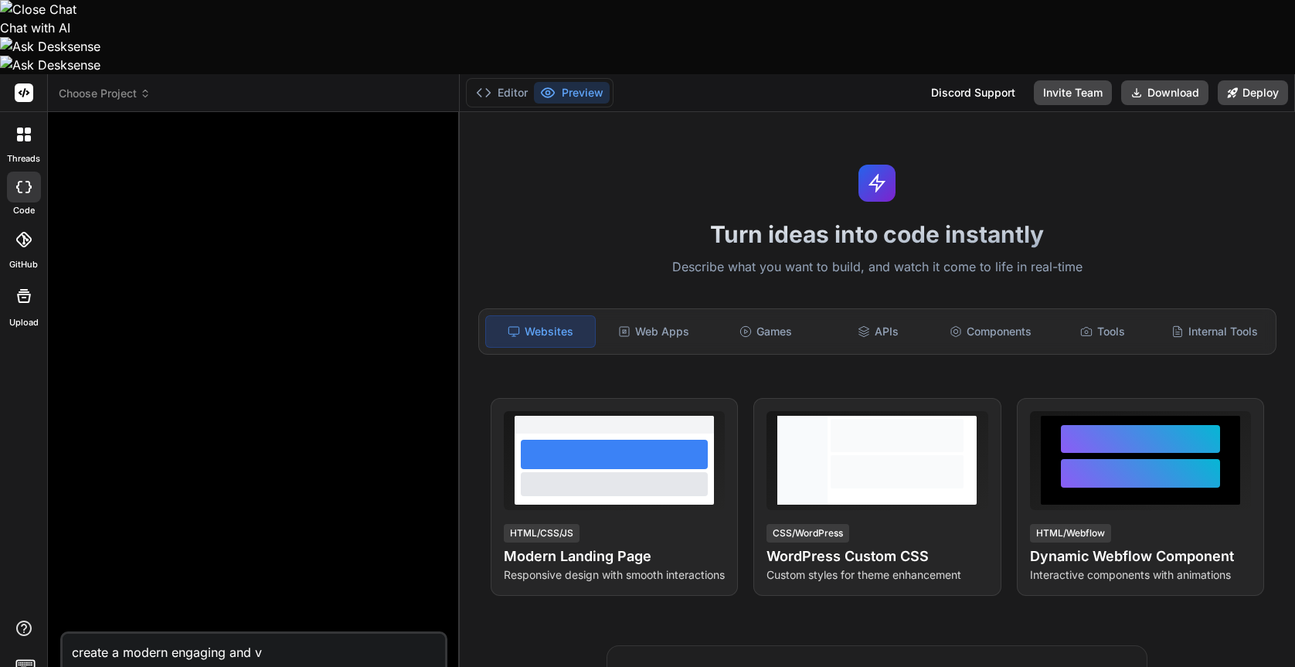
type textarea "create a modern engaging and vi"
type textarea "x"
type textarea "create a modern engaging and vis"
type textarea "x"
type textarea "create a modern engaging and visu"
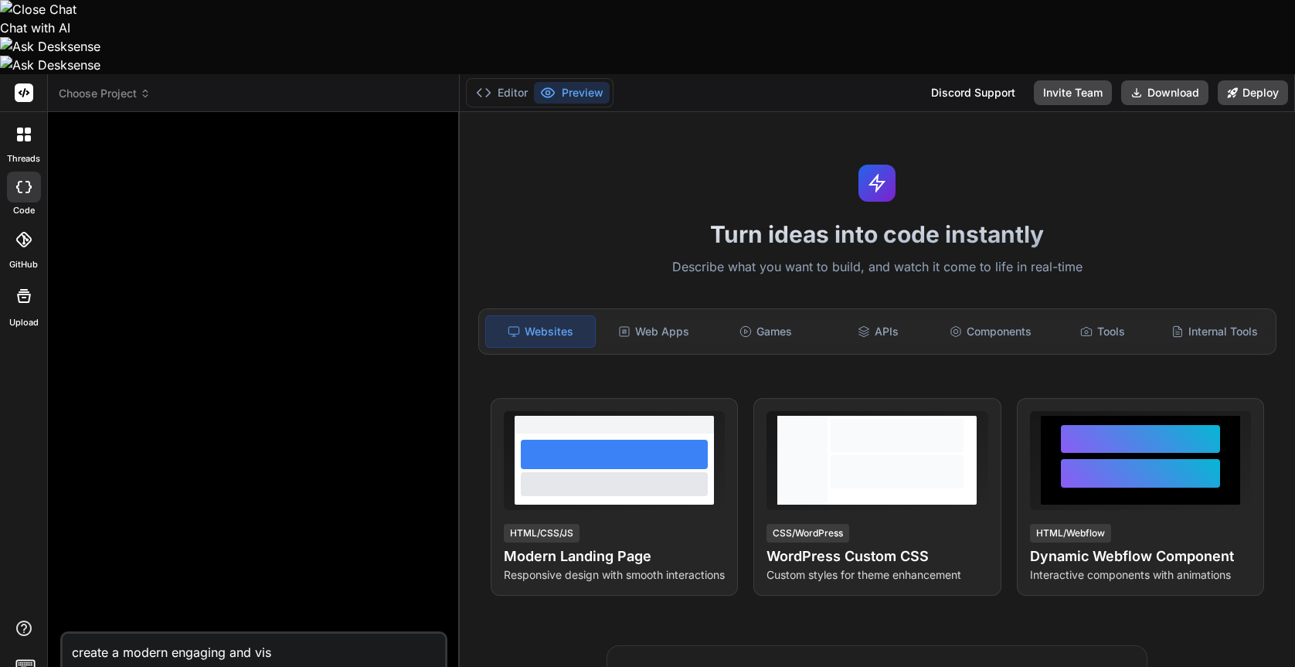
type textarea "x"
type textarea "create a modern engaging and visua"
type textarea "x"
type textarea "create a modern engaging and visual"
type textarea "x"
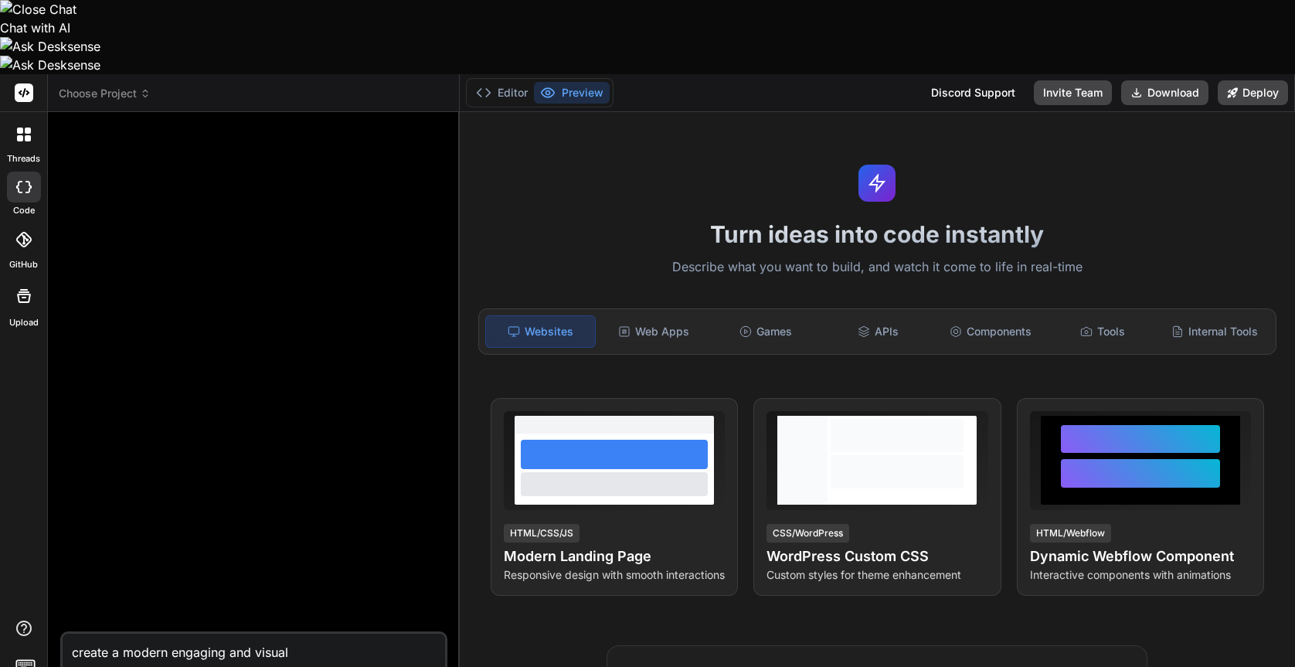
type textarea "create a modern engaging and visuall"
type textarea "x"
type textarea "create a modern engaging and visually"
type textarea "x"
type textarea "create a modern engaging and visually"
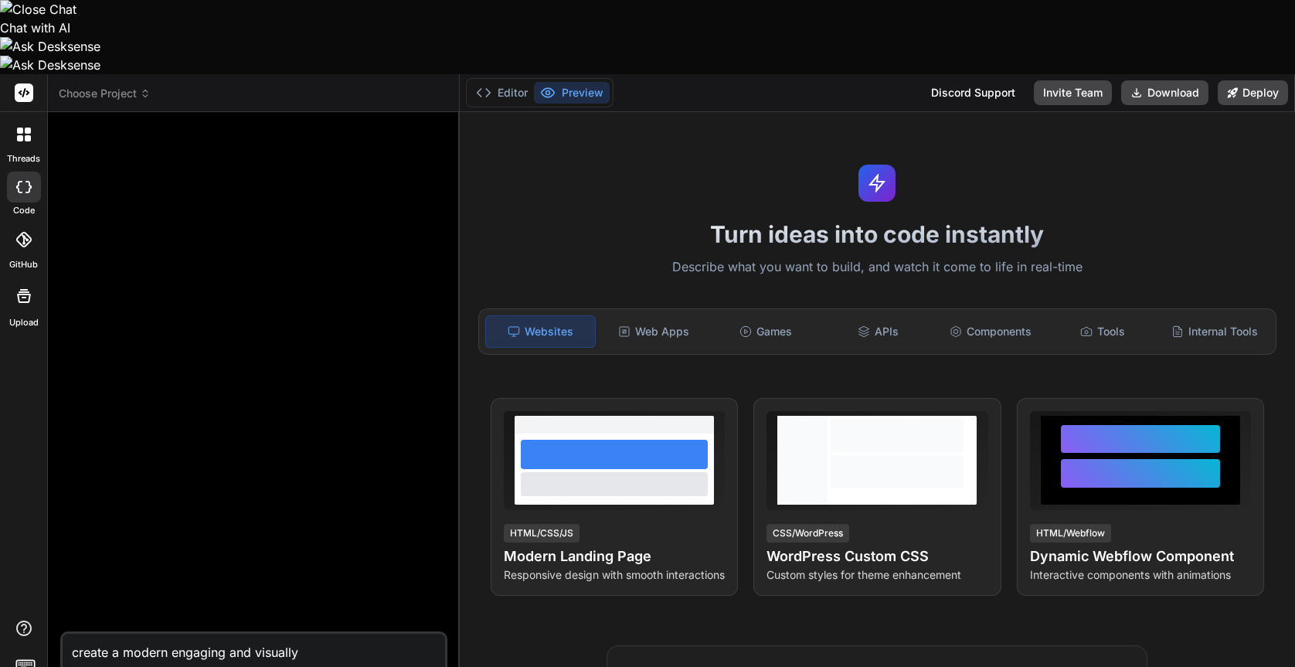
type textarea "x"
type textarea "create a modern engaging and visually a"
type textarea "x"
type textarea "create a modern engaging and visually ap"
type textarea "x"
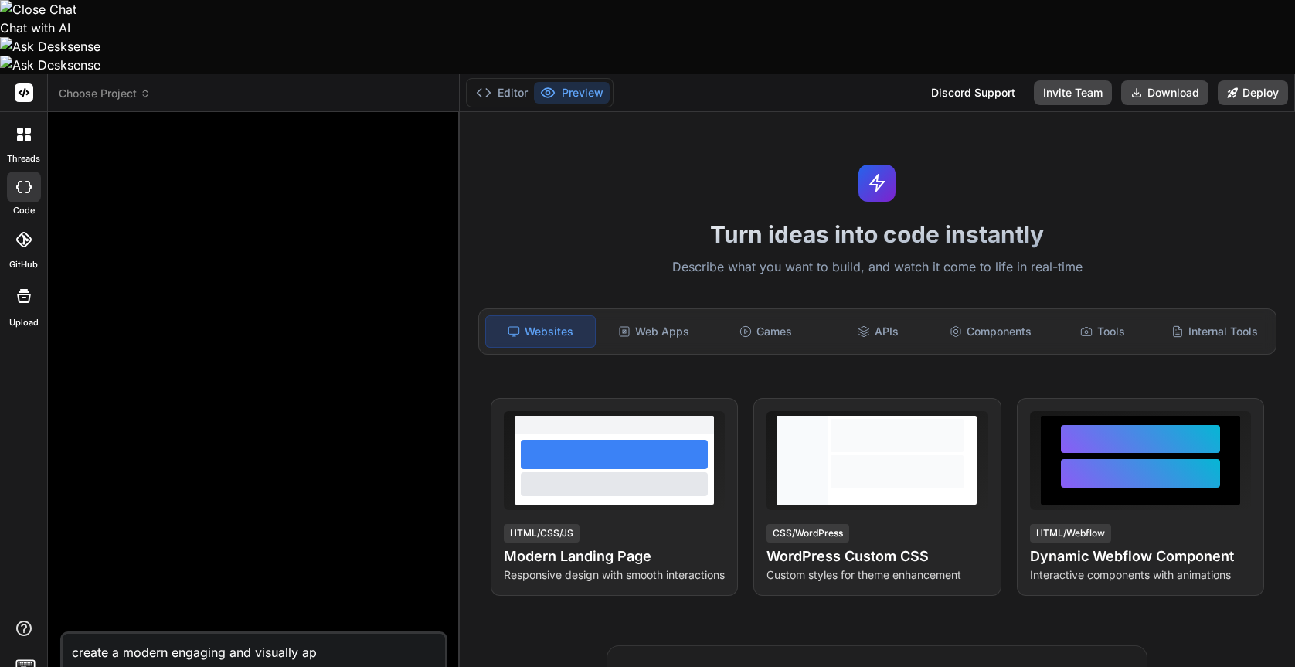
type textarea "create a modern engaging and visually app"
type textarea "x"
type textarea "create a modern engaging and visually appe"
type textarea "x"
type textarea "create a modern engaging and visually appea"
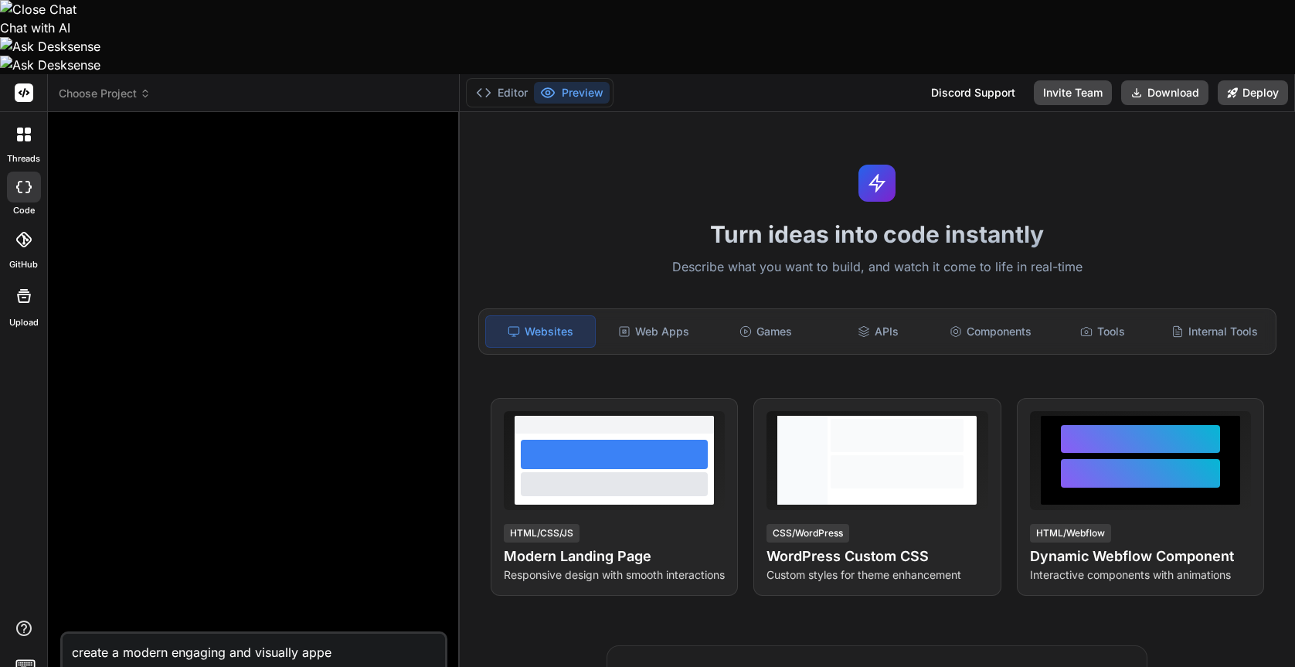
type textarea "x"
type textarea "create a modern engaging and visually appeal"
type textarea "x"
type textarea "create a modern engaging and visually appeali"
type textarea "x"
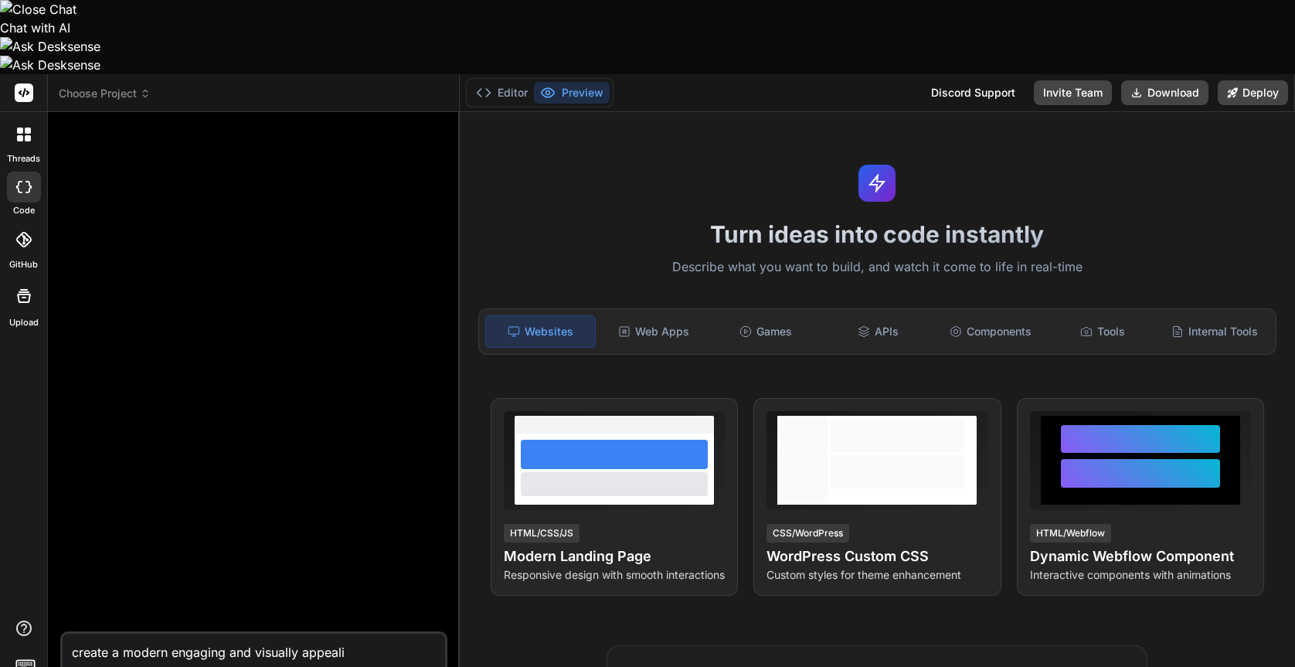
type textarea "create a modern engaging and visually appealin"
type textarea "x"
type textarea "create a modern engaging and visually appealing"
type textarea "x"
type textarea "create a modern engaging and visually appealing"
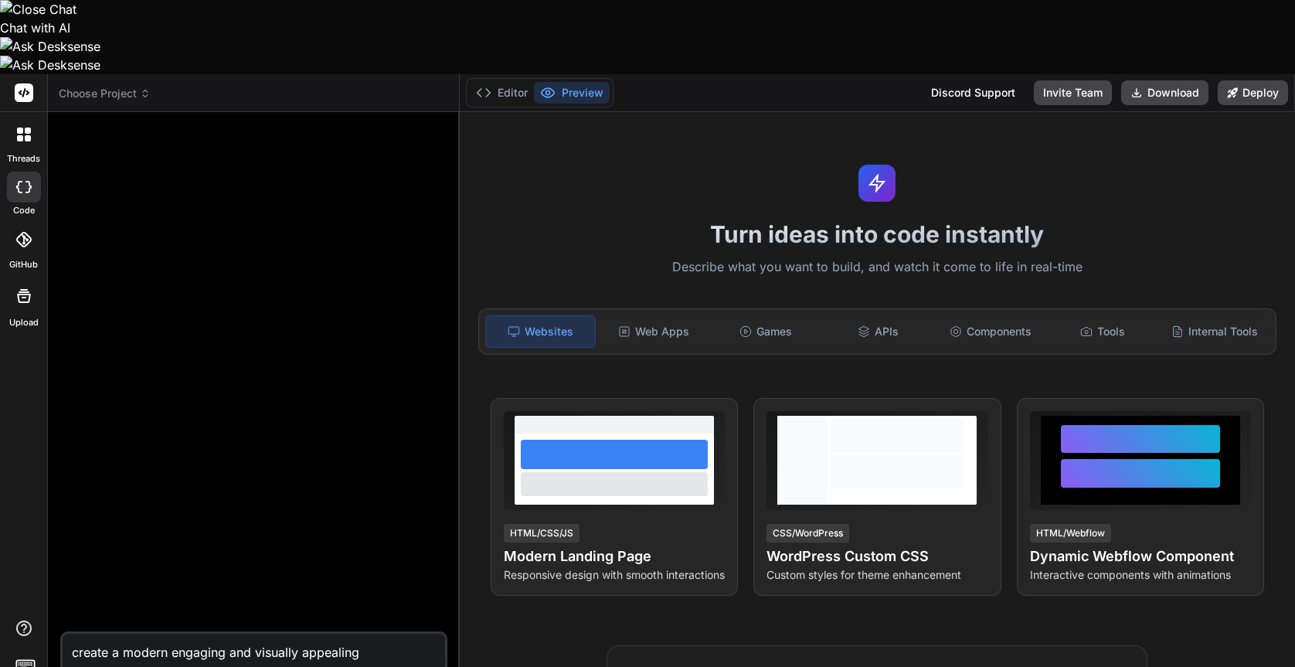
type textarea "x"
type textarea "create a modern engaging and visually appealing h"
type textarea "x"
type textarea "create a modern engaging and visually appealing he"
type textarea "x"
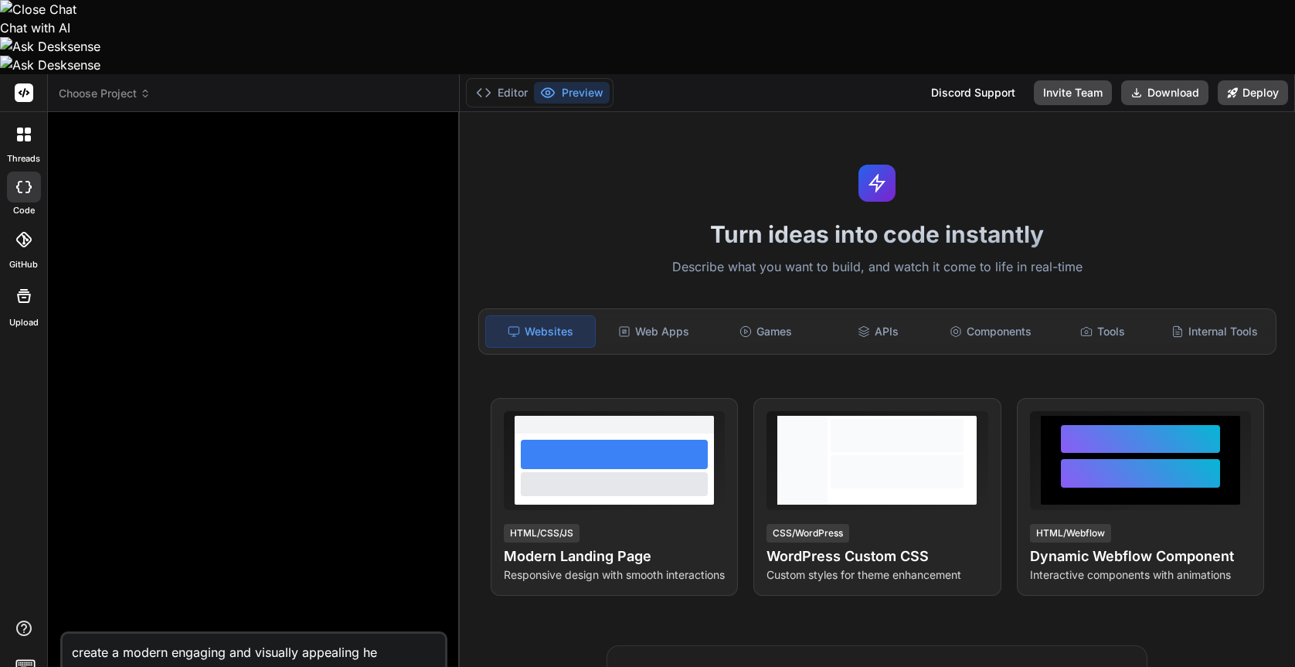
type textarea "create a modern engaging and visually appealing hea"
type textarea "x"
type textarea "create a modern engaging and visually appealing head"
type textarea "x"
type textarea "create a modern engaging and visually appealing hea"
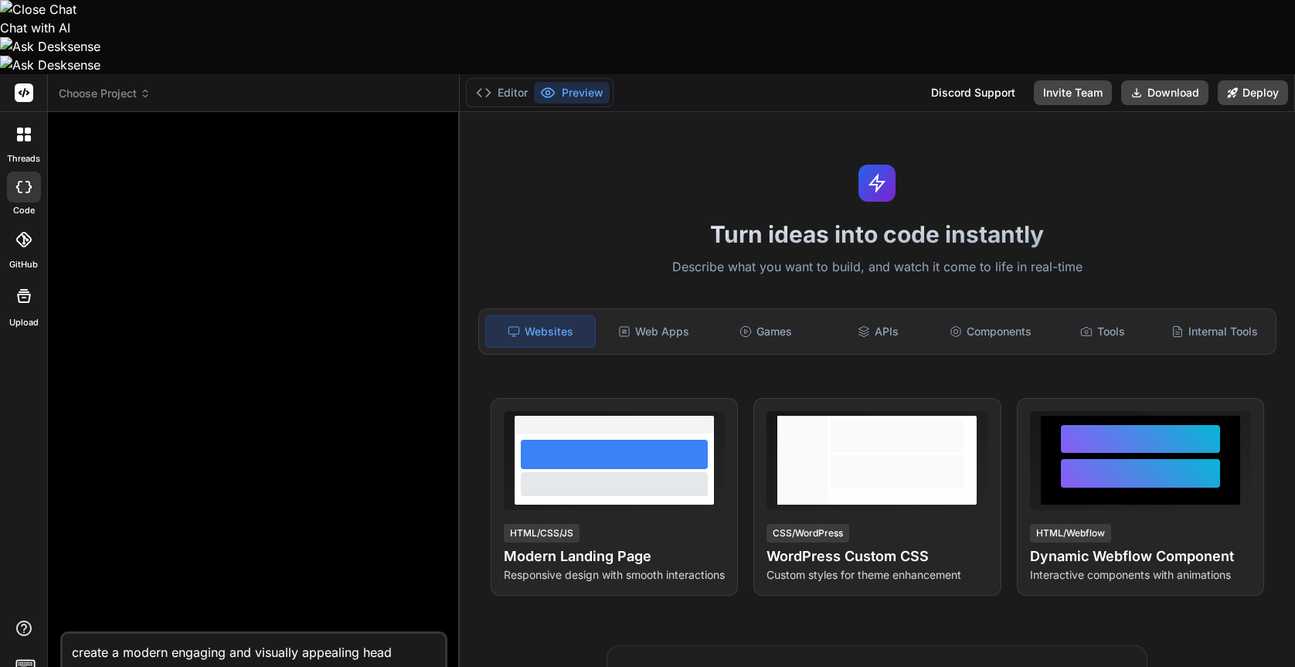
type textarea "x"
type textarea "create a modern engaging and visually appealing he"
type textarea "x"
type textarea "create a modern engaging and visually appealing h"
type textarea "x"
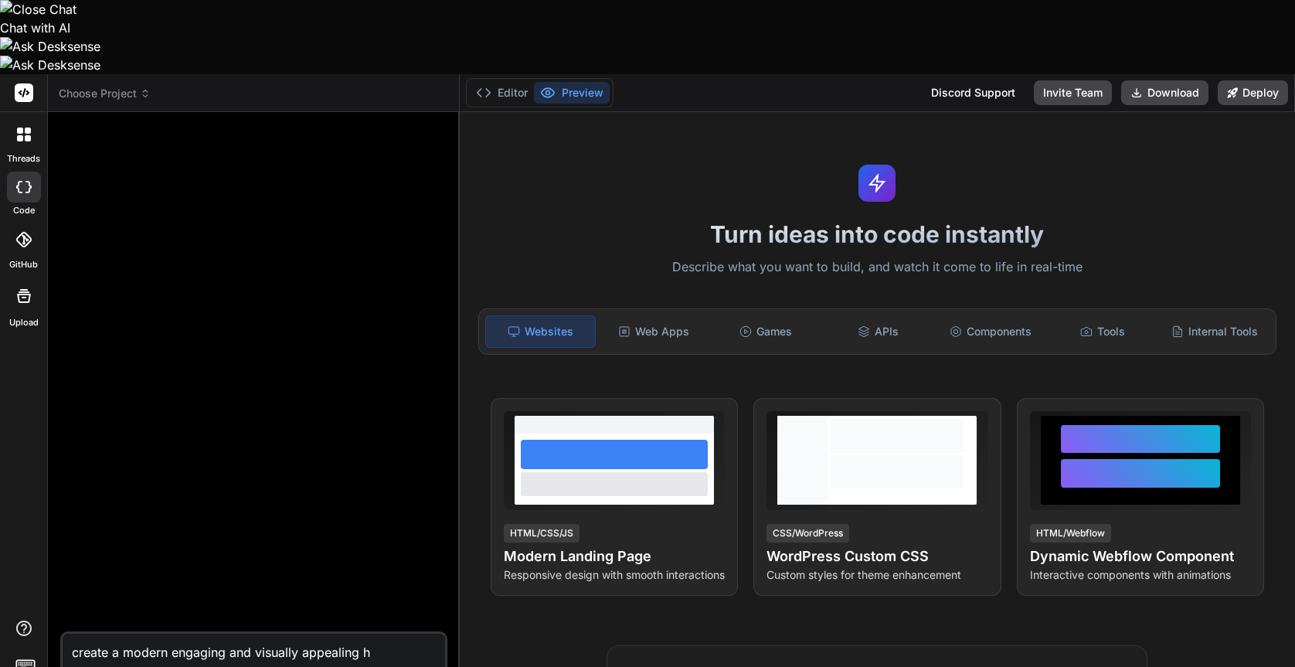
type textarea "create a modern engaging and visually appealing"
type textarea "x"
type textarea "create a modern engaging and visually appealing r"
type textarea "x"
type textarea "create a modern engaging and visually appealing re"
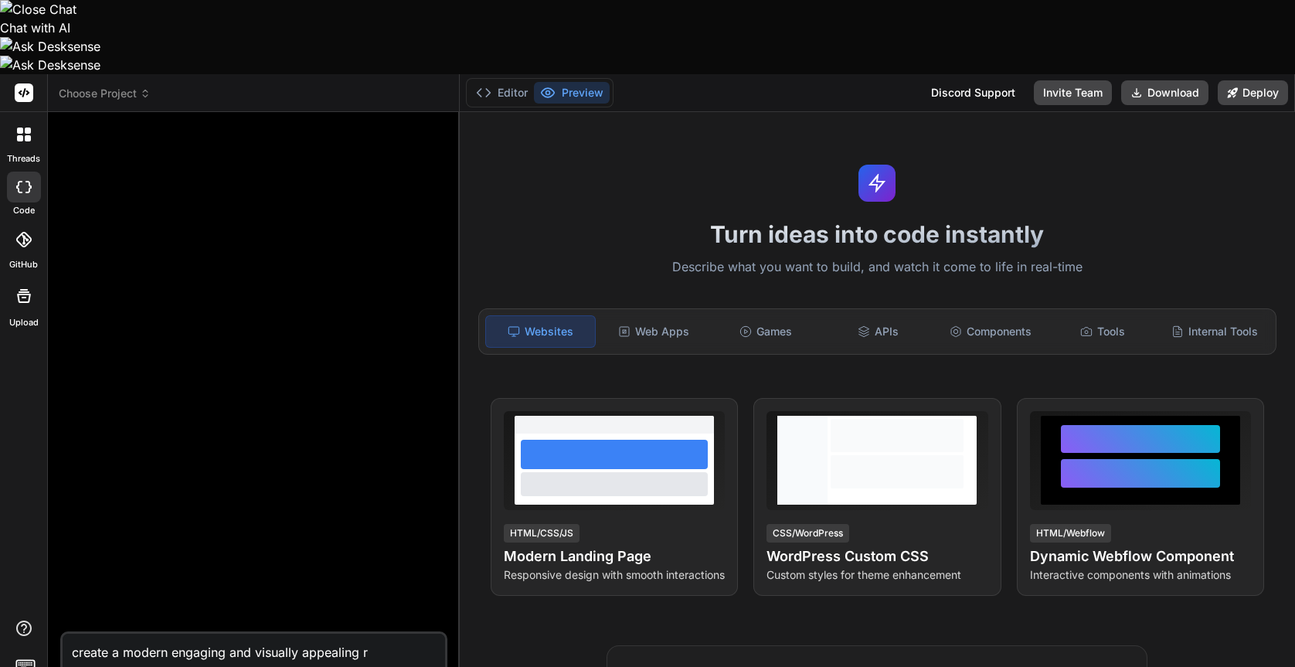
type textarea "x"
type textarea "create a modern engaging and visually appealing rea"
type textarea "x"
type textarea "create a modern engaging and visually appealing reac"
type textarea "x"
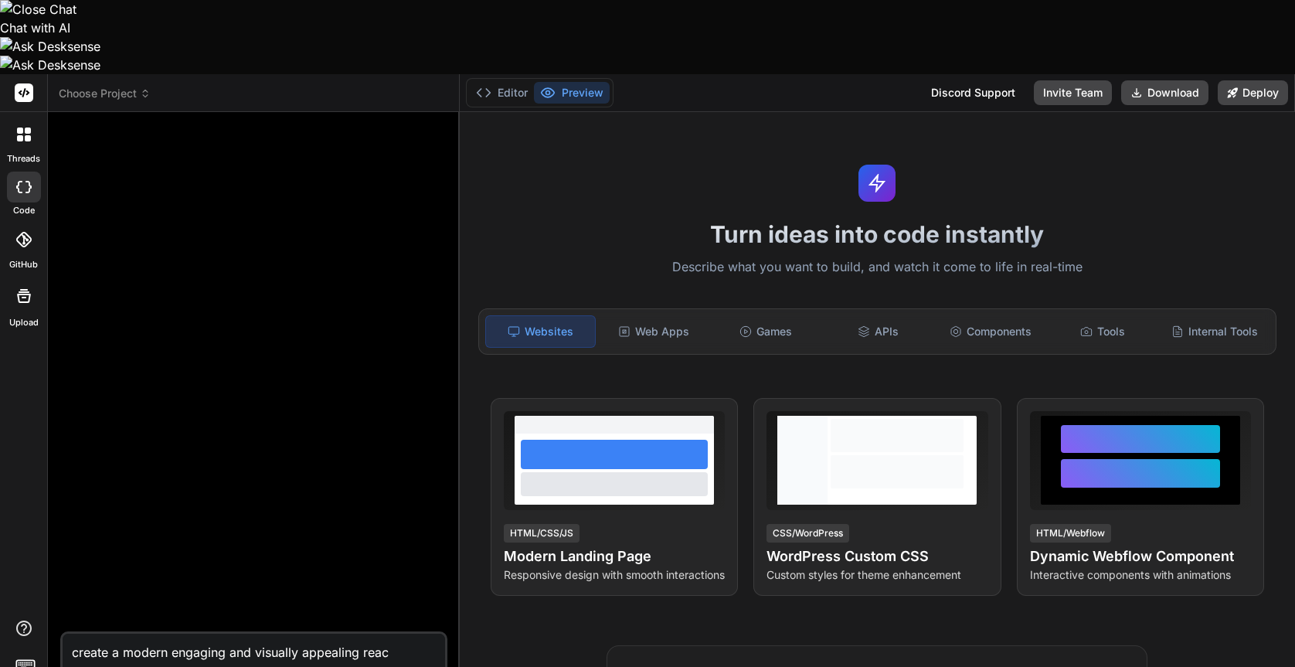
type textarea "create a modern engaging and visually appealing react"
type textarea "x"
type textarea "create a modern engaging and visually appealing react"
type textarea "x"
type textarea "create a modern engaging and visually appealing react h"
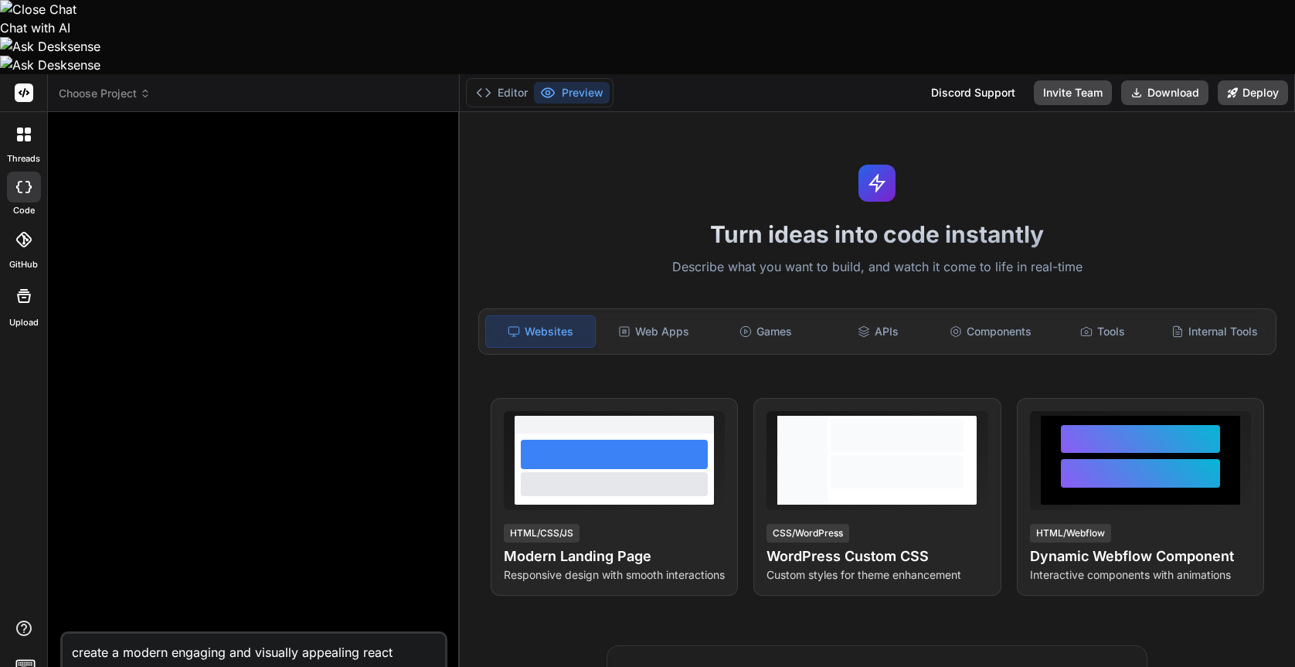
type textarea "x"
type textarea "create a modern engaging and visually appealing react he"
type textarea "x"
type textarea "create a modern engaging and visually appealing react hea"
type textarea "x"
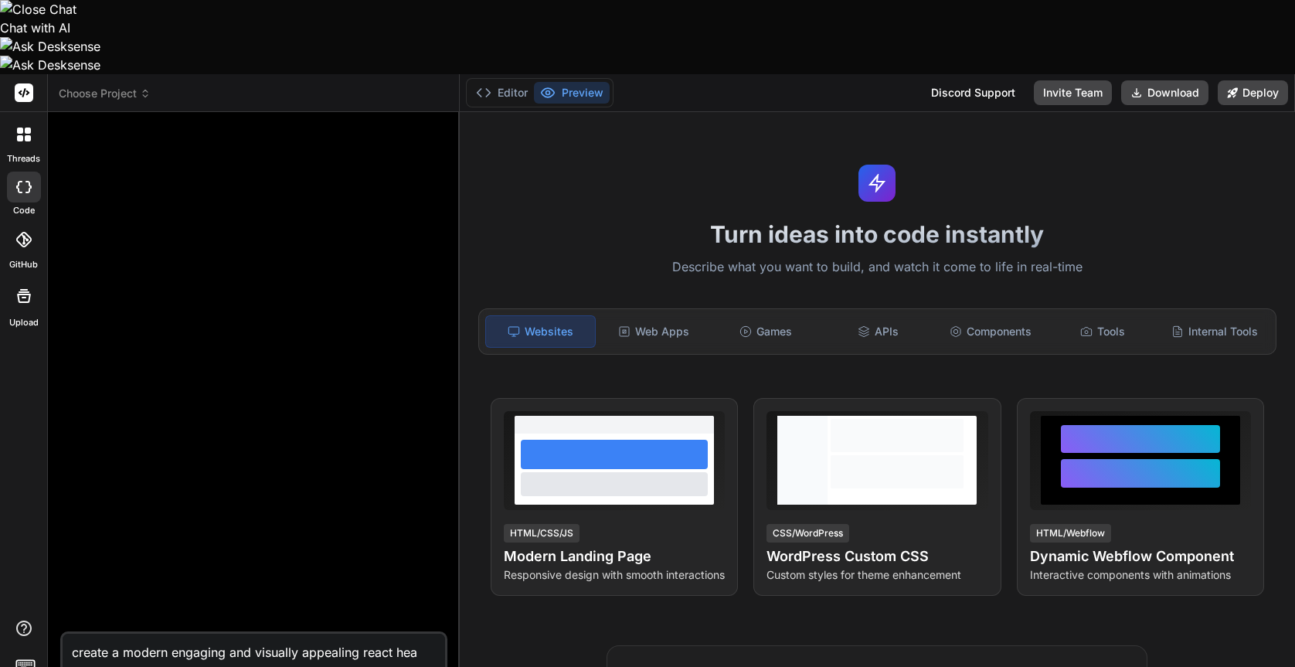
type textarea "create a modern engaging and visually appealing react head"
type textarea "x"
type textarea "create a modern engaging and visually appealing react heade"
type textarea "x"
type textarea "create a modern engaging and visually appealing react header"
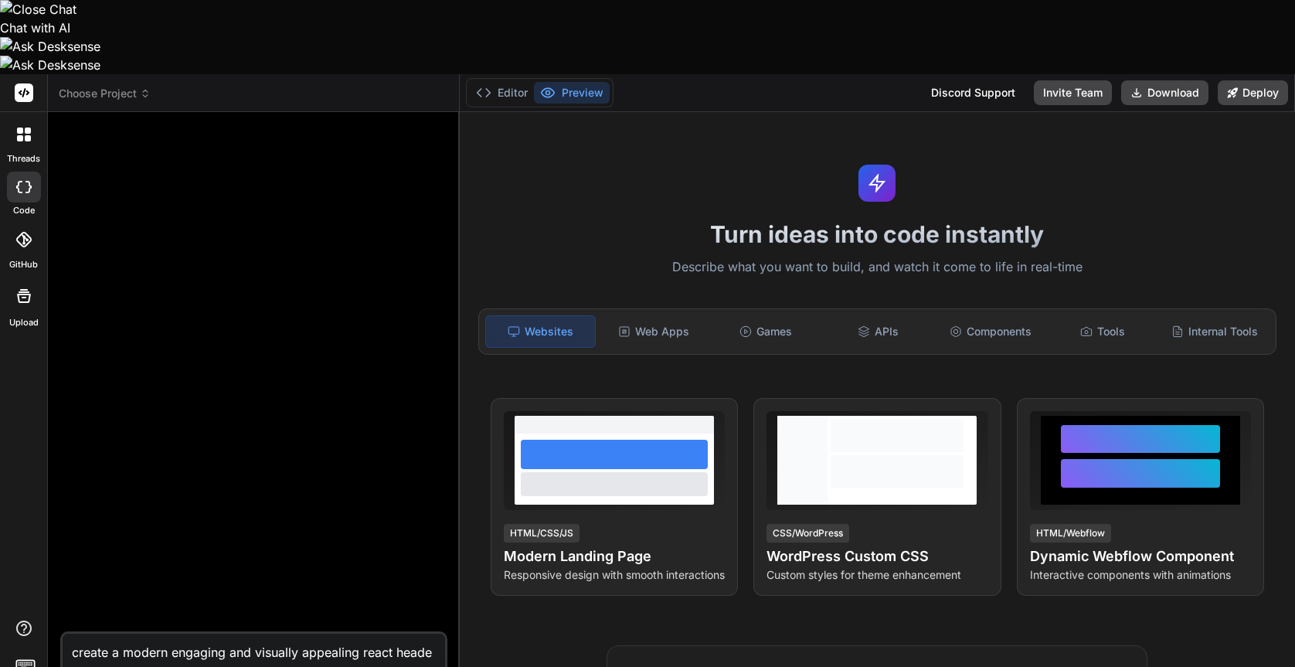
type textarea "x"
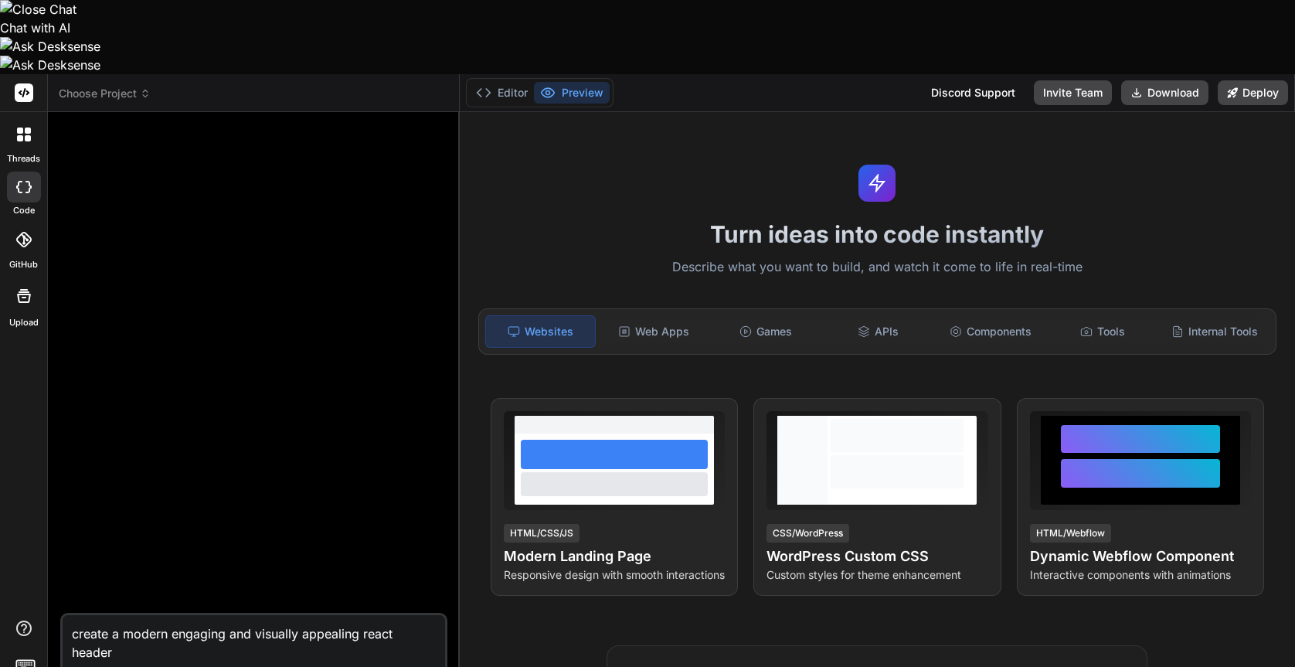
type textarea "create a modern engaging and visually appealing react header"
type textarea "x"
type textarea "create a modern engaging and visually appealing react header c"
type textarea "x"
type textarea "create a modern engaging and visually appealing react header co"
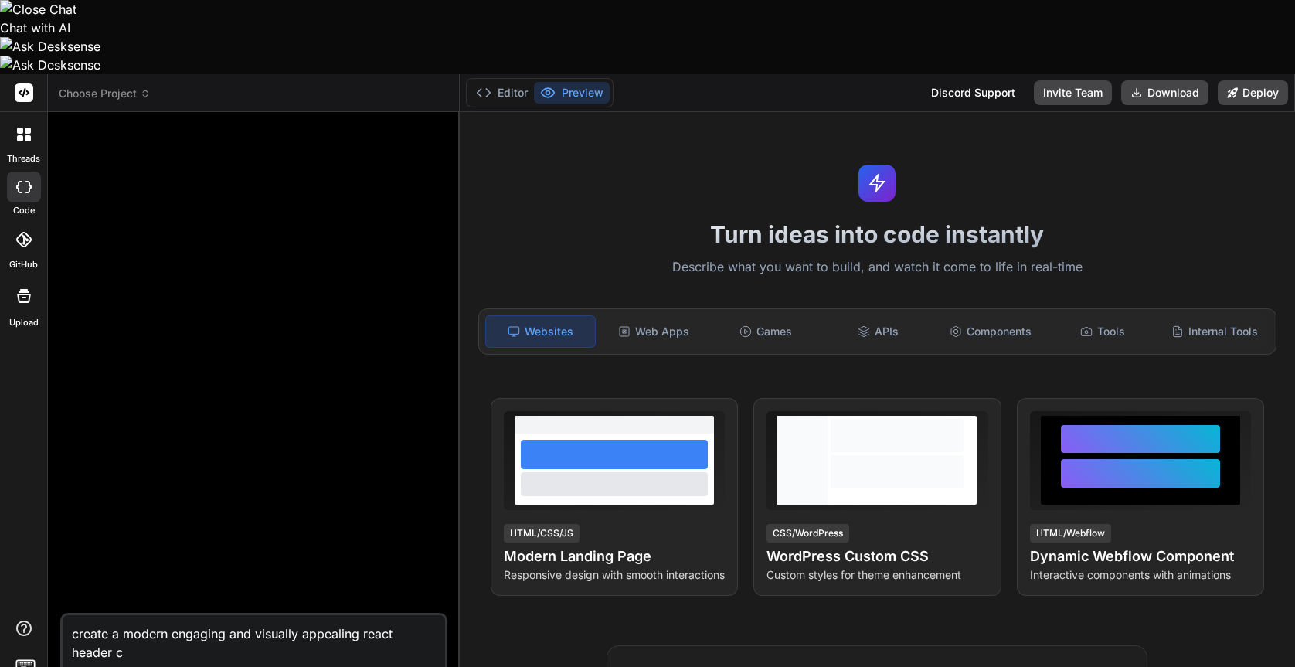
type textarea "x"
type textarea "create a modern engaging and visually appealing react header com"
type textarea "x"
type textarea "create a modern engaging and visually appealing react header comp"
type textarea "x"
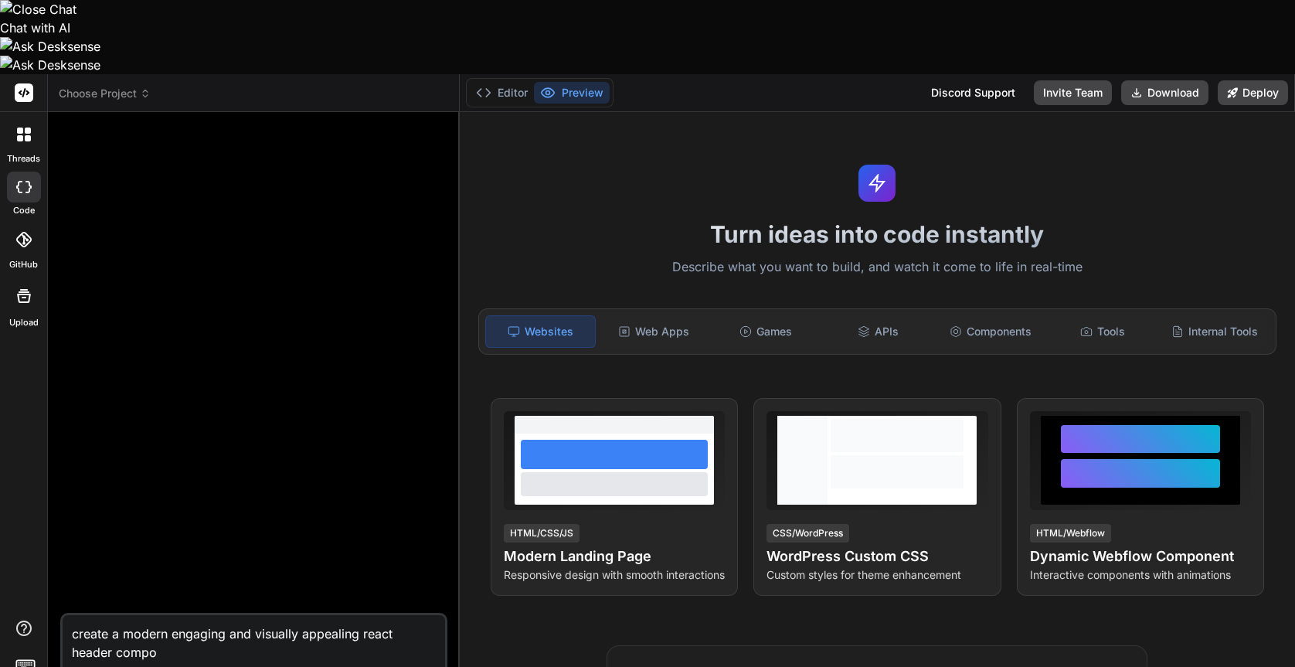
type textarea "create a modern engaging and visually appealing react header compop"
type textarea "x"
type textarea "create a modern engaging and visually appealing react header compopn"
type textarea "x"
type textarea "create a modern engaging and visually appealing react header compop"
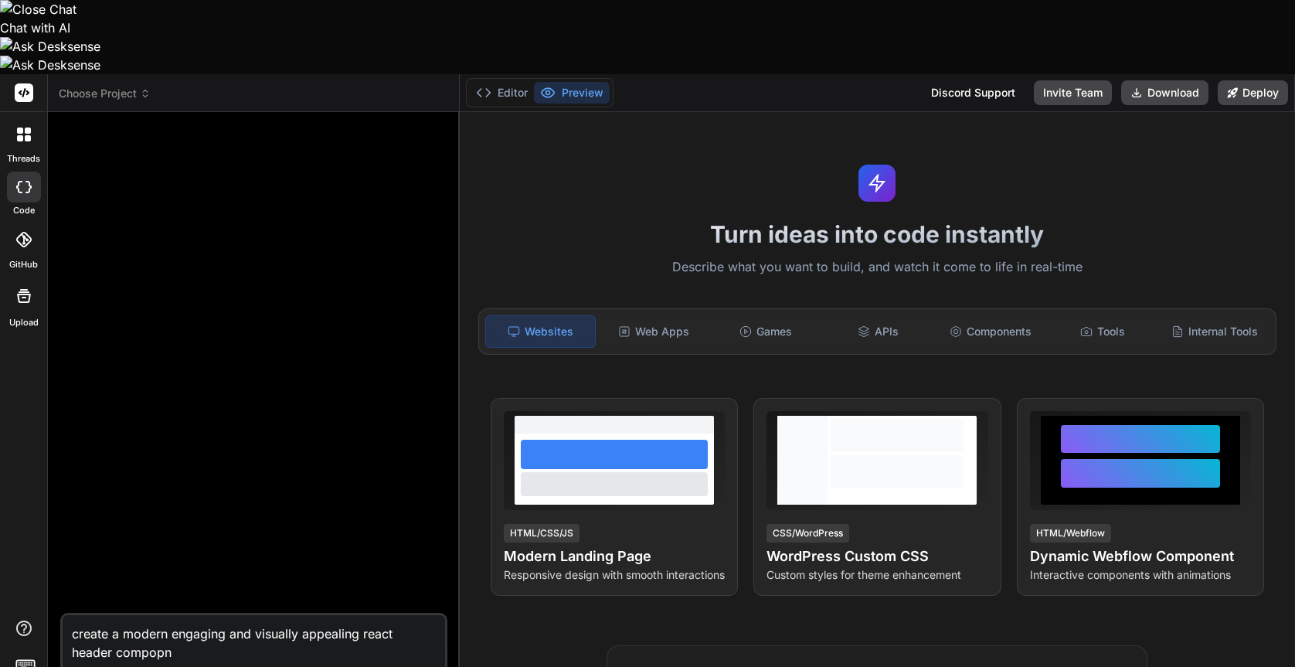
type textarea "x"
type textarea "create a modern engaging and visually appealing react header compo"
type textarea "x"
type textarea "create a modern engaging and visually appealing react header compon"
type textarea "x"
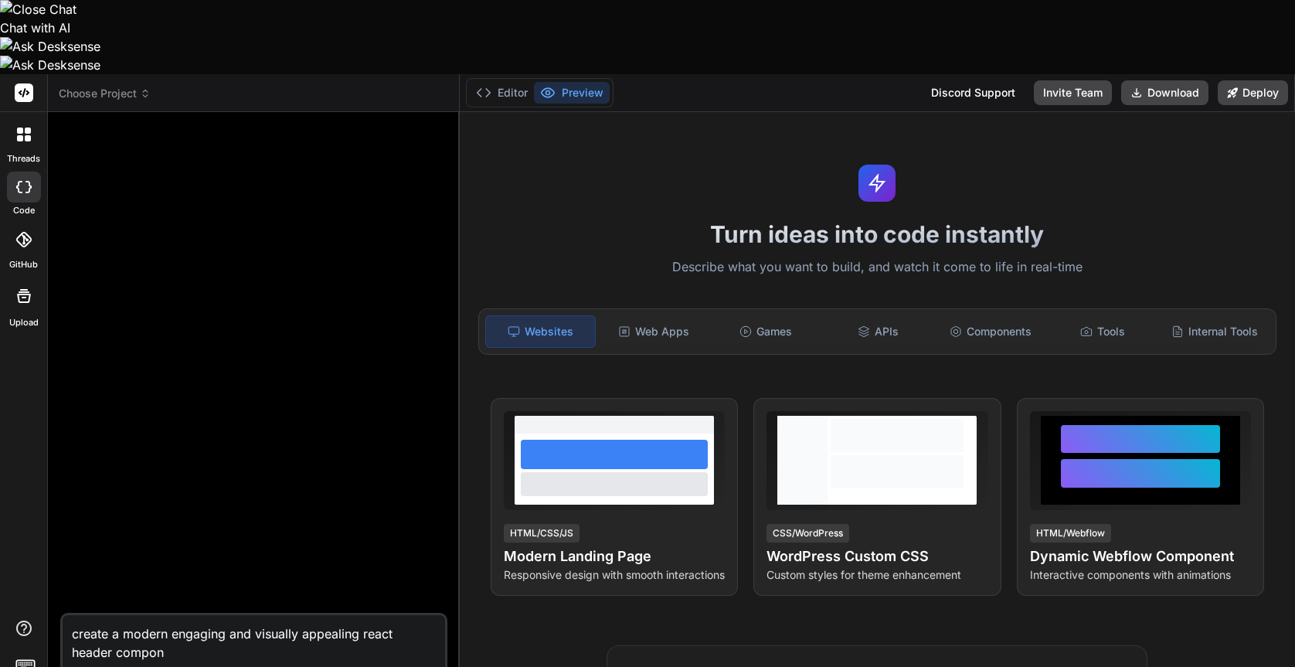
type textarea "create a modern engaging and visually appealing react header compone"
type textarea "x"
type textarea "create a modern engaging and visually appealing react header componen"
type textarea "x"
type textarea "create a modern engaging and visually appealing react header component"
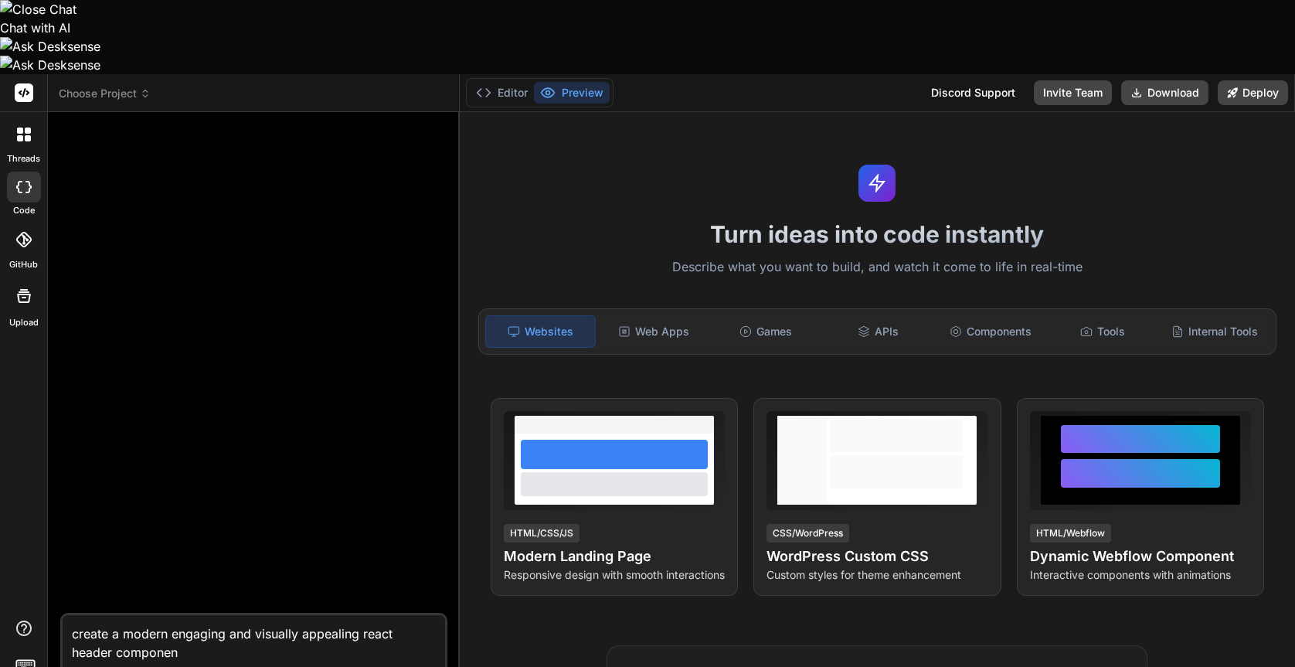
type textarea "x"
type textarea "create a modern engaging and visually appealing react header component."
type textarea "x"
type textarea "create a modern engaging and visually appealing react header component."
type textarea "x"
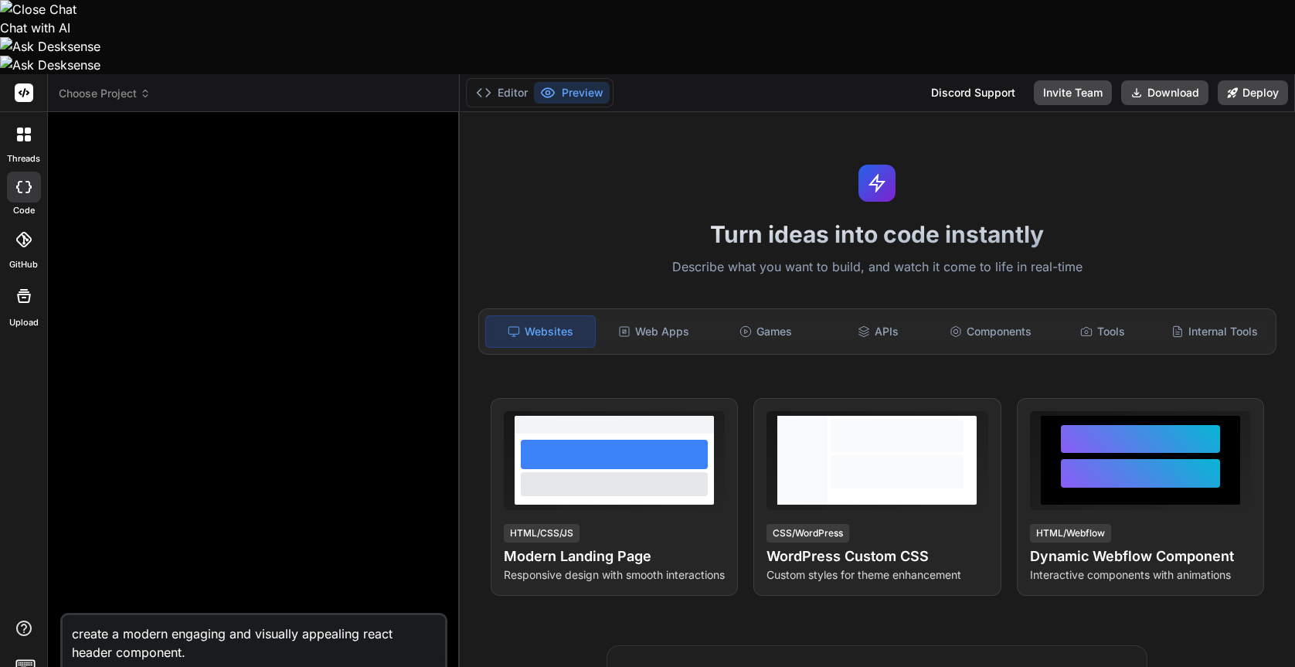
type textarea "create a modern engaging and visually appealing react header component. t"
type textarea "x"
type textarea "create a modern engaging and visually appealing react header component. th"
type textarea "x"
type textarea "create a modern engaging and visually appealing react header component. the"
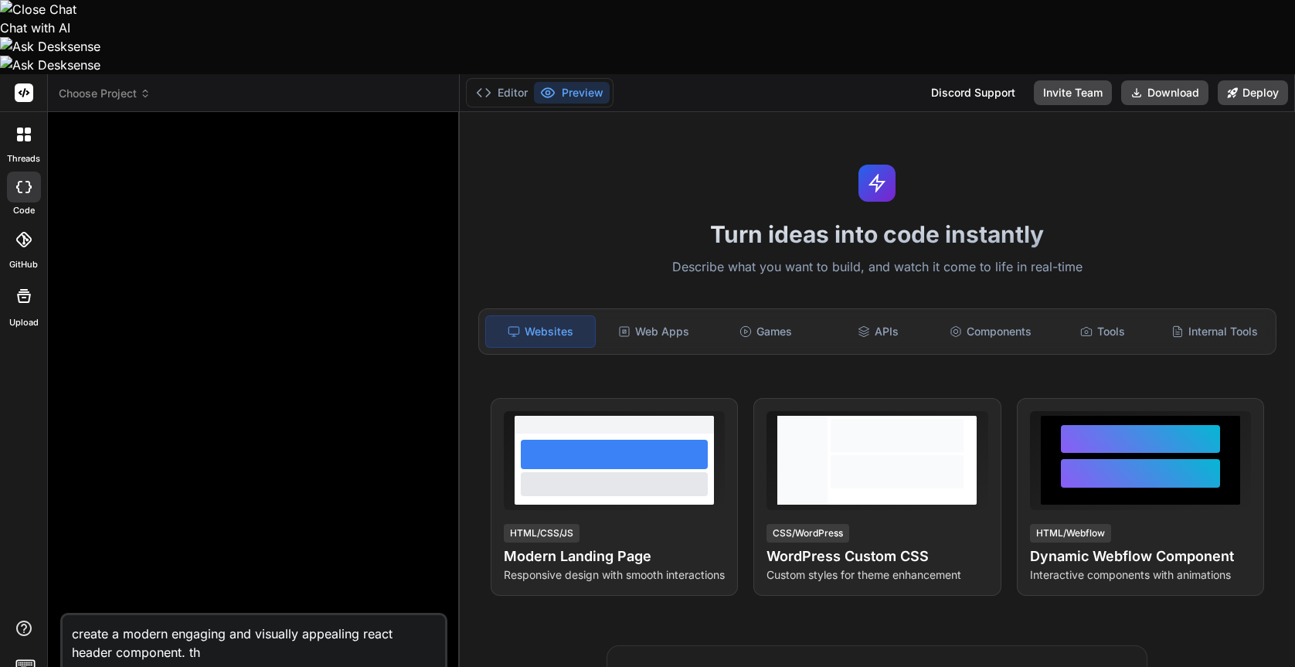
type textarea "x"
type textarea "create a modern engaging and visually appealing react header component. the"
type textarea "x"
type textarea "create a modern engaging and visually appealing react header component. the c"
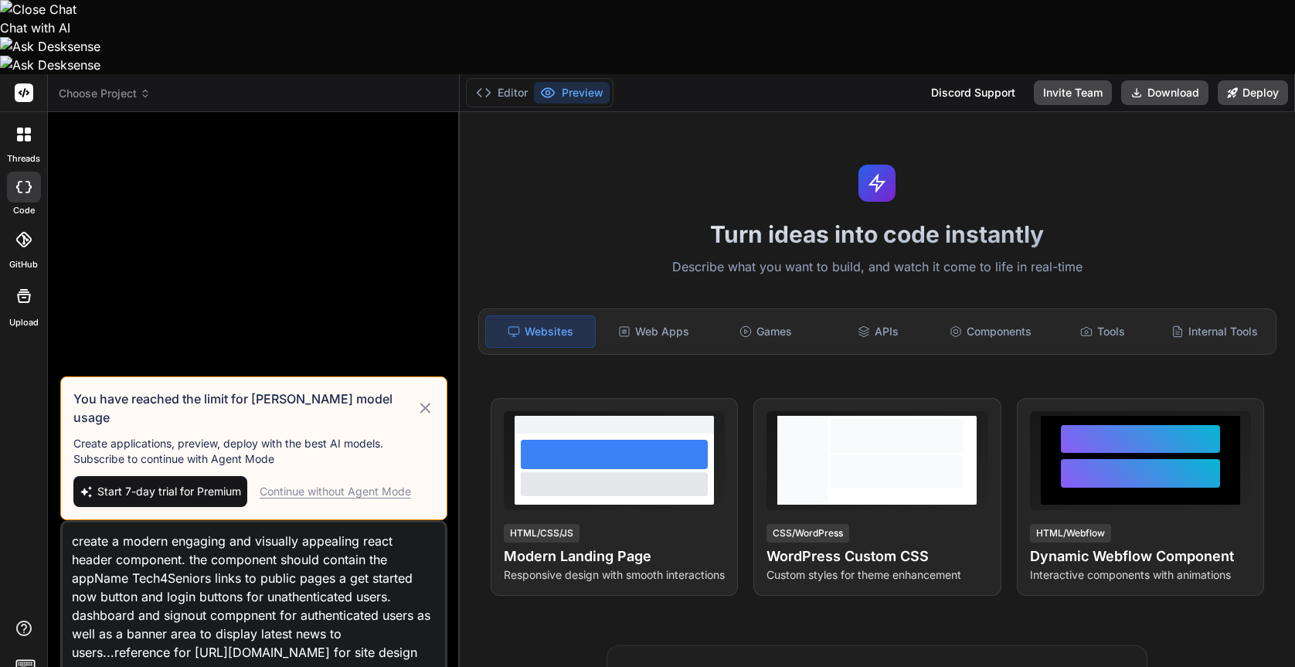
click at [423, 399] on icon at bounding box center [425, 408] width 18 height 19
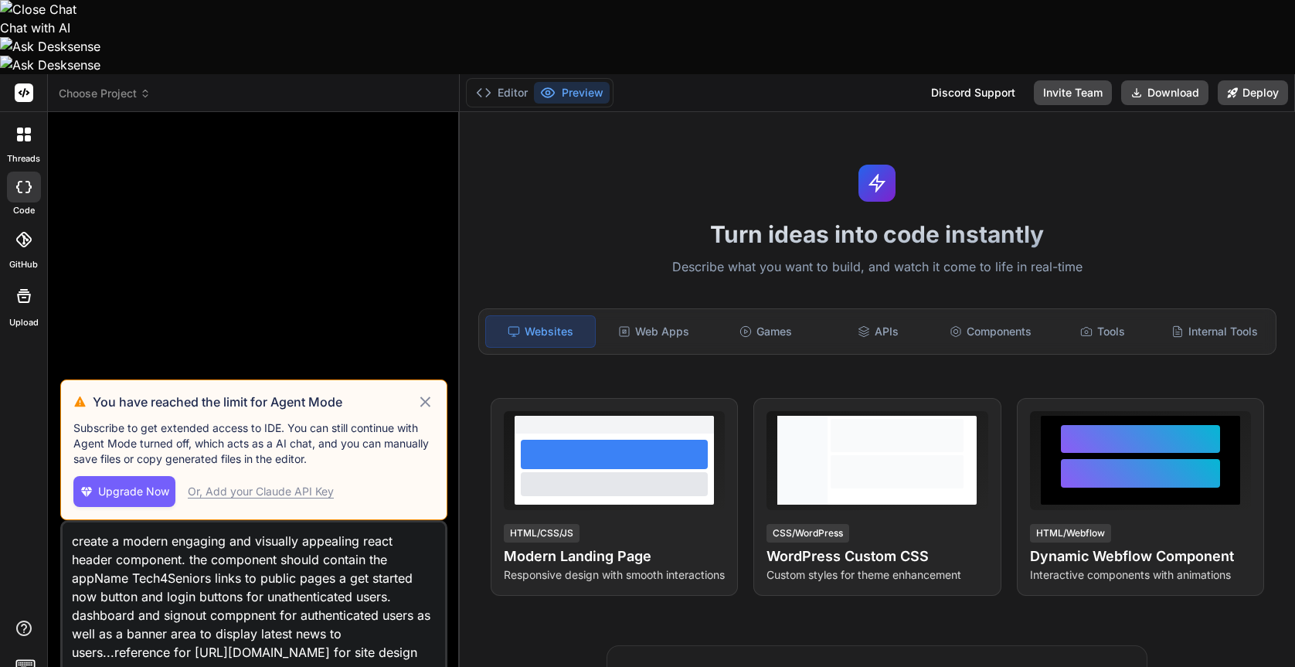
click at [427, 392] on icon at bounding box center [425, 401] width 18 height 19
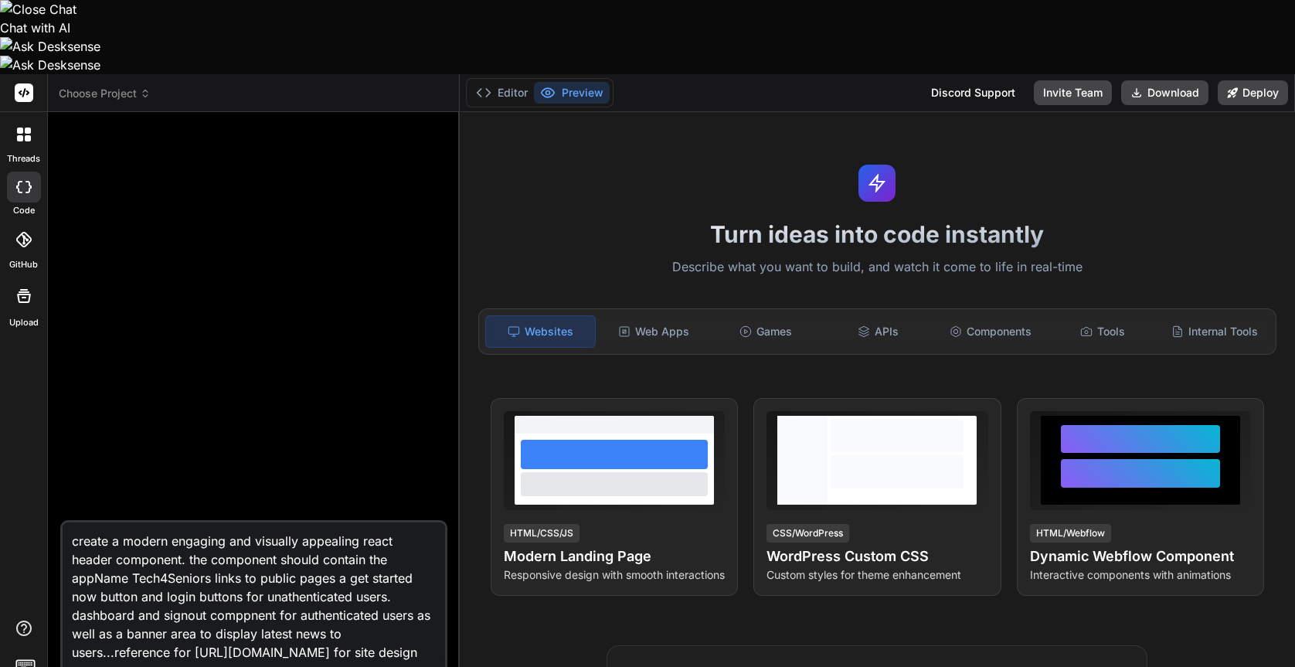
click at [78, 522] on textarea "create a modern engaging and visually appealing react header component. the com…" at bounding box center [254, 591] width 382 height 139
click at [136, 522] on textarea "create a modern engaging and visually appealing react header component. the com…" at bounding box center [254, 591] width 382 height 139
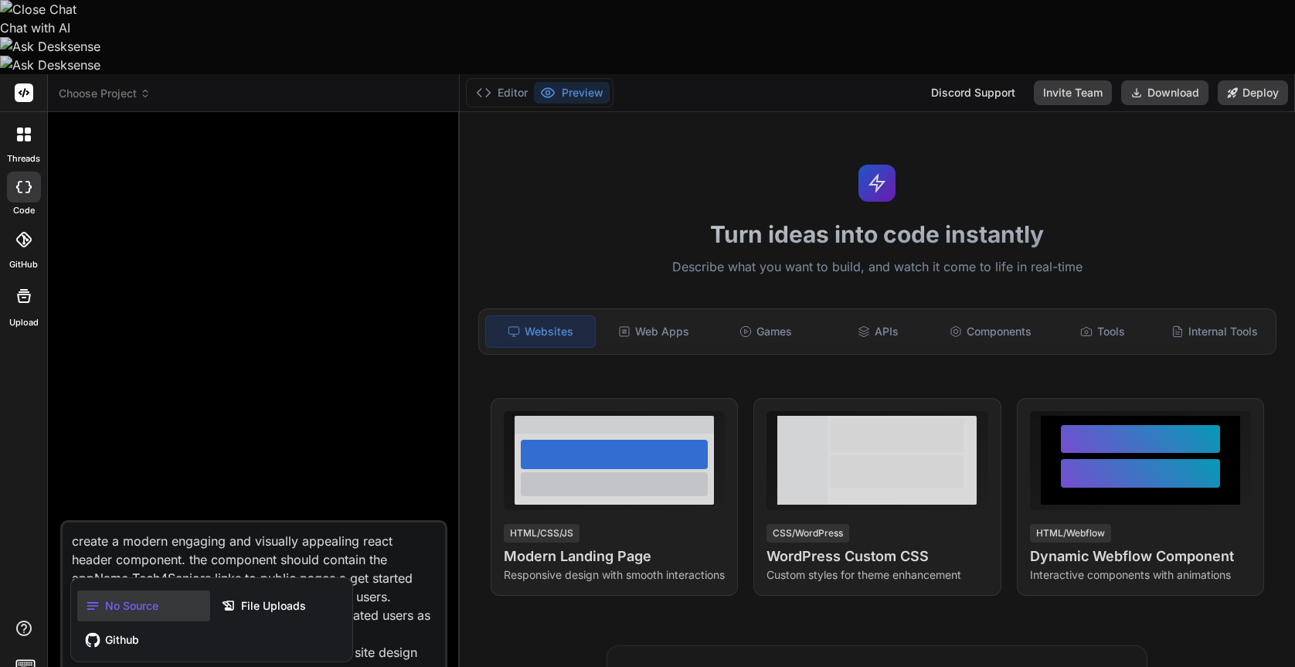
click at [301, 472] on div at bounding box center [647, 333] width 1295 height 667
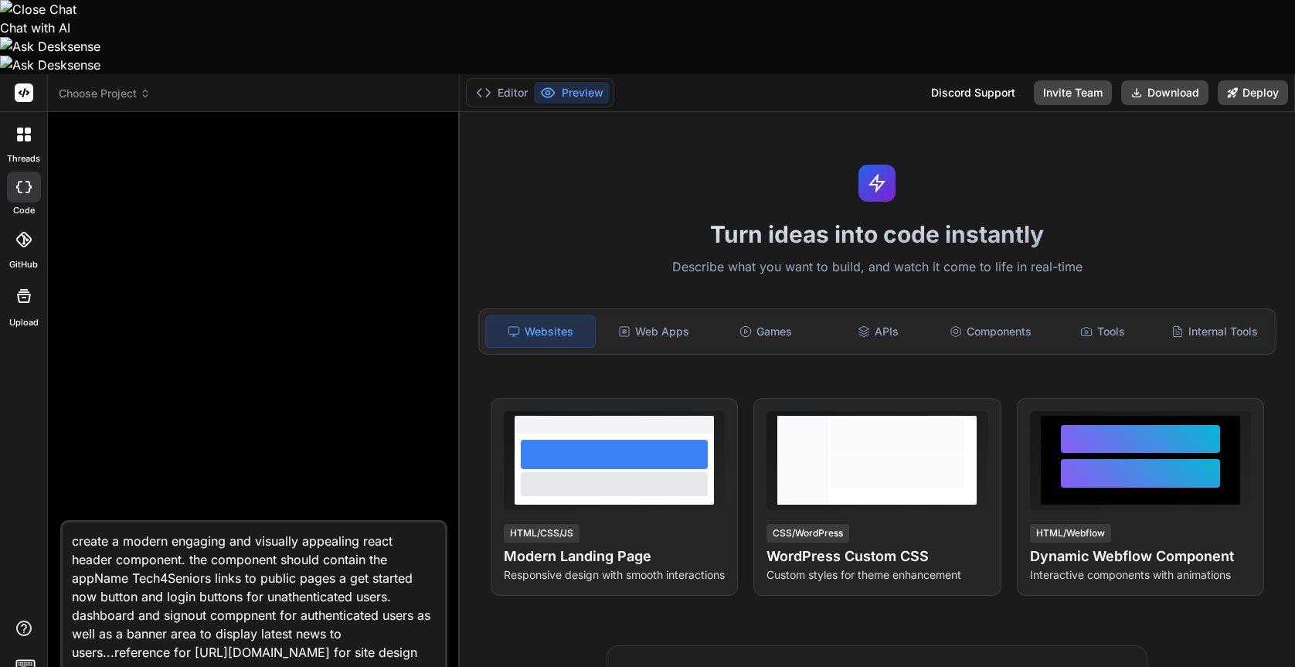
click at [142, 88] on icon at bounding box center [145, 93] width 11 height 11
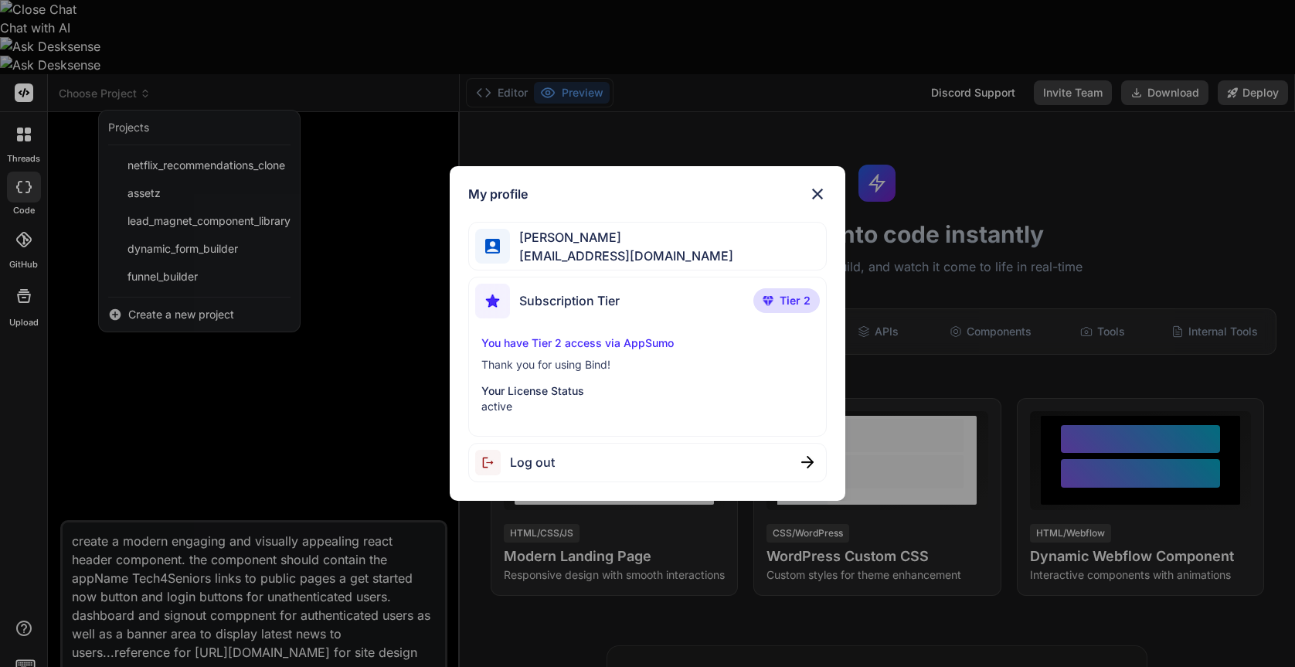
click at [554, 345] on p "You have Tier 2 access via AppSumo" at bounding box center [647, 342] width 332 height 15
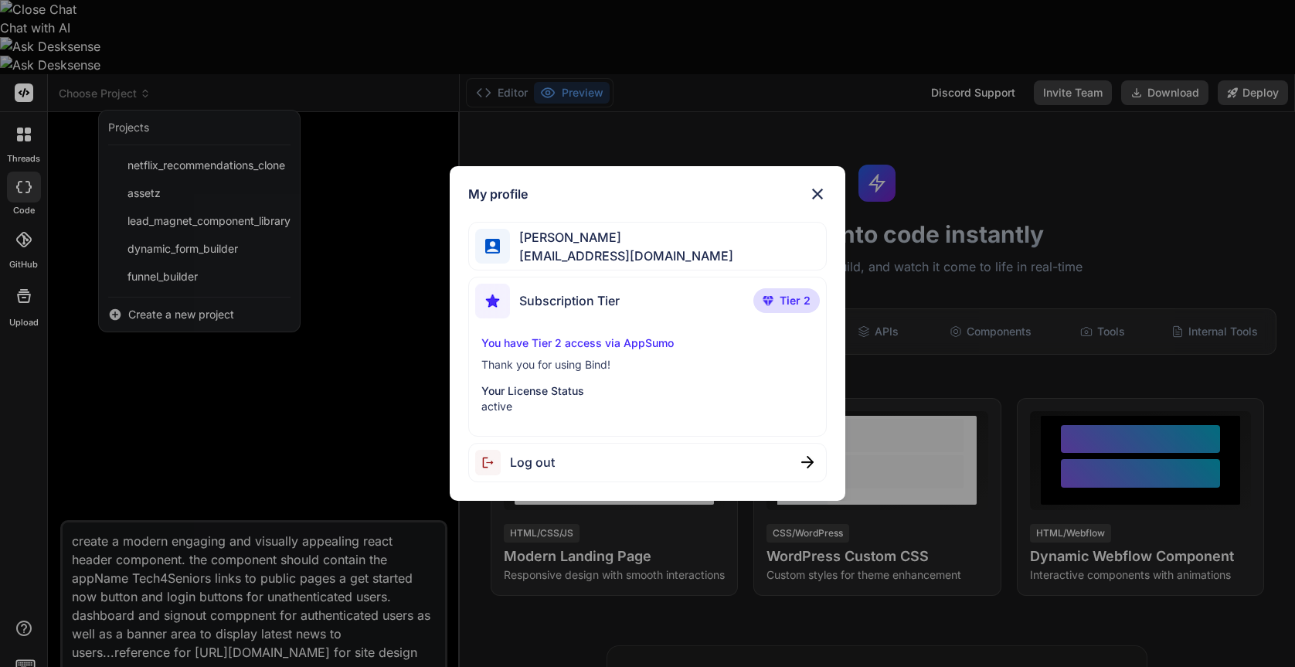
click at [777, 302] on p "Tier 2" at bounding box center [786, 300] width 66 height 25
click at [522, 392] on p "Your License Status" at bounding box center [647, 390] width 332 height 15
click at [836, 165] on div "My profile [PERSON_NAME] [EMAIL_ADDRESS][DOMAIN_NAME] Subscription Tier Tier 2 …" at bounding box center [647, 333] width 1295 height 667
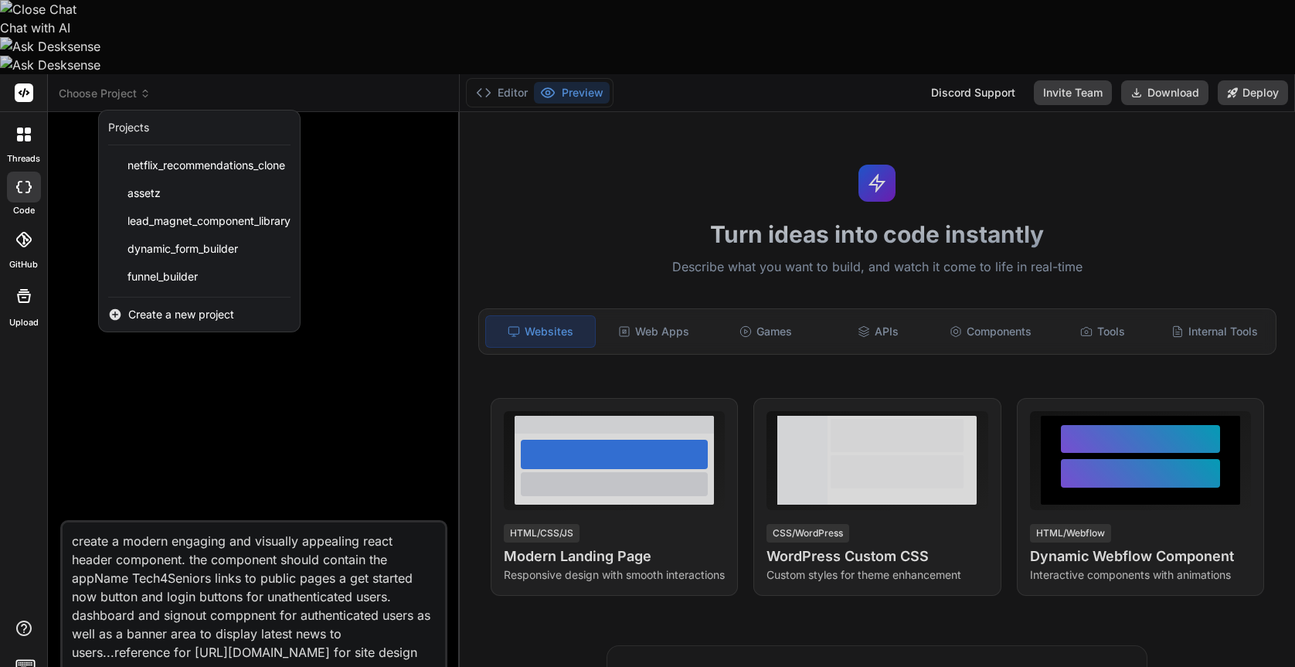
click at [22, 653] on icon at bounding box center [26, 664] width 22 height 22
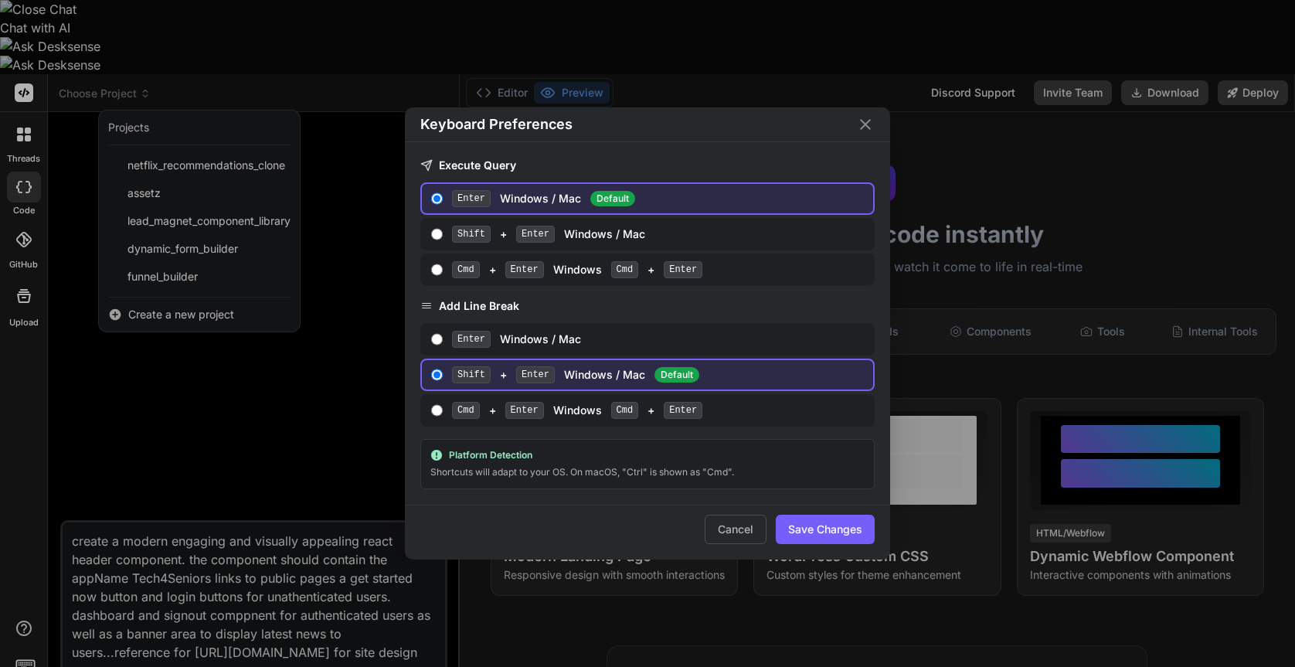
click at [22, 593] on div "Keyboard Preferences Execute Query Enter Windows / Mac Default Shift + Enter Wi…" at bounding box center [647, 333] width 1295 height 667
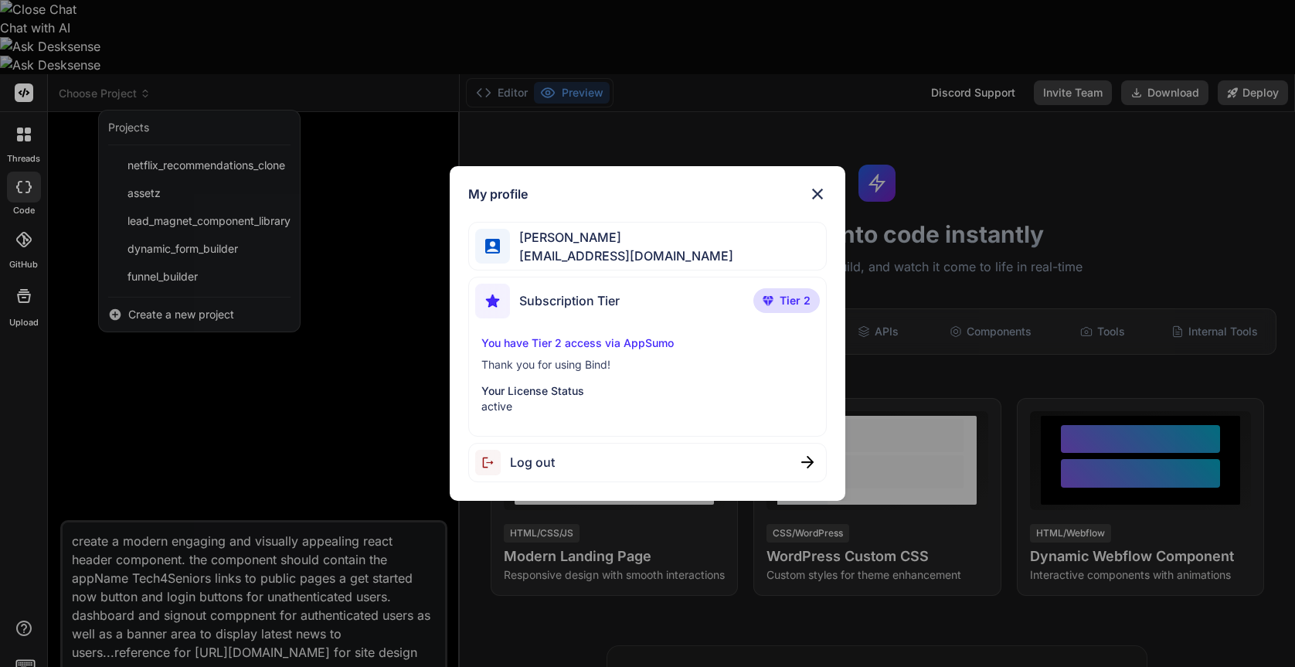
click at [28, 626] on div "My profile [PERSON_NAME] [EMAIL_ADDRESS][DOMAIN_NAME] Subscription Tier Tier 2 …" at bounding box center [647, 333] width 1295 height 667
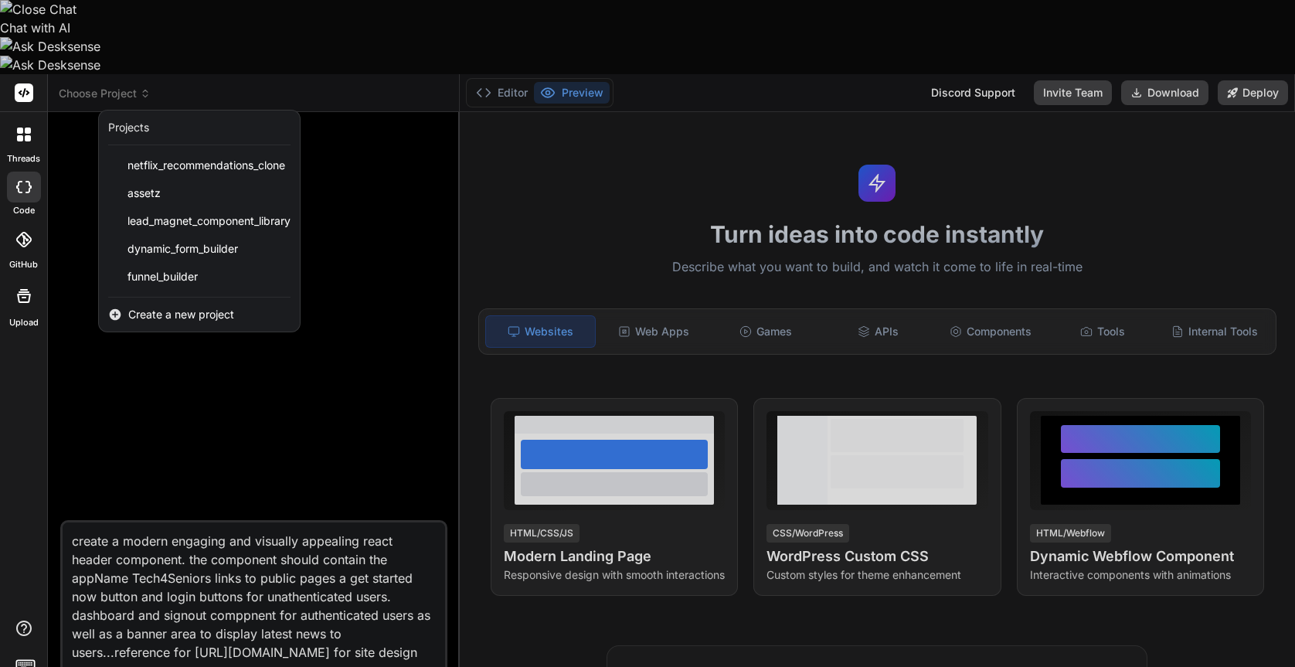
click at [20, 88] on icon at bounding box center [25, 92] width 12 height 9
click at [25, 83] on rect at bounding box center [24, 92] width 19 height 19
click at [20, 118] on div at bounding box center [24, 134] width 32 height 32
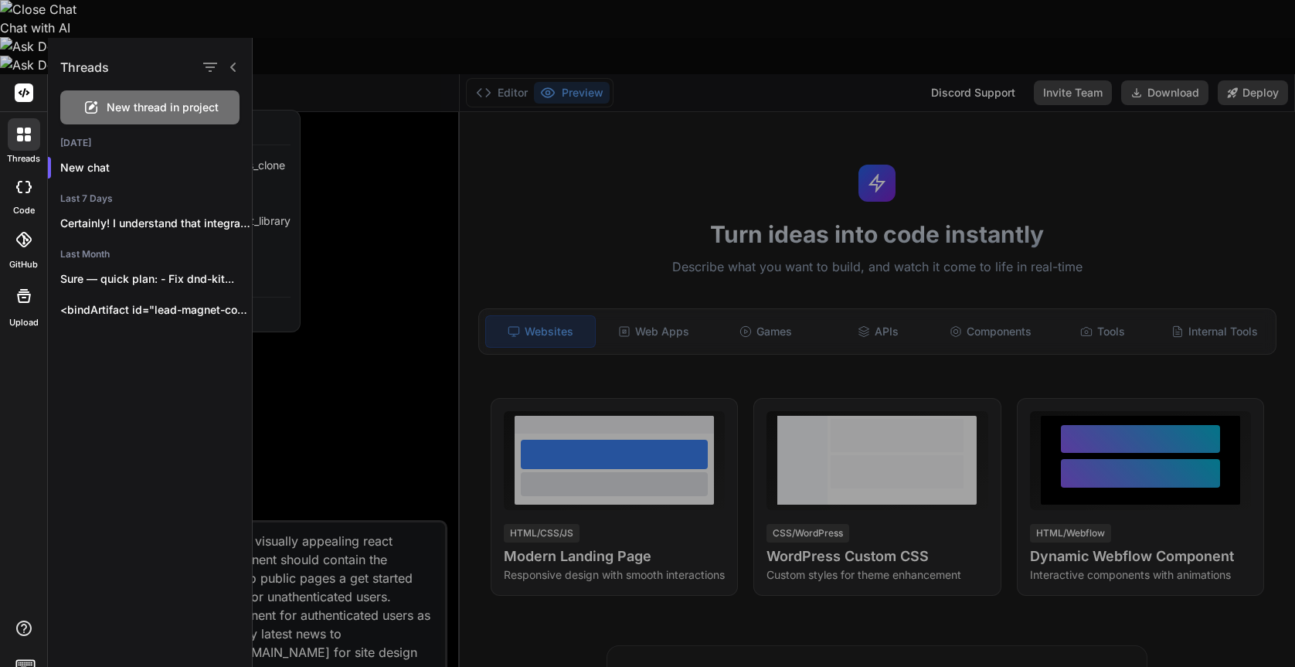
click at [366, 83] on div at bounding box center [774, 352] width 1042 height 629
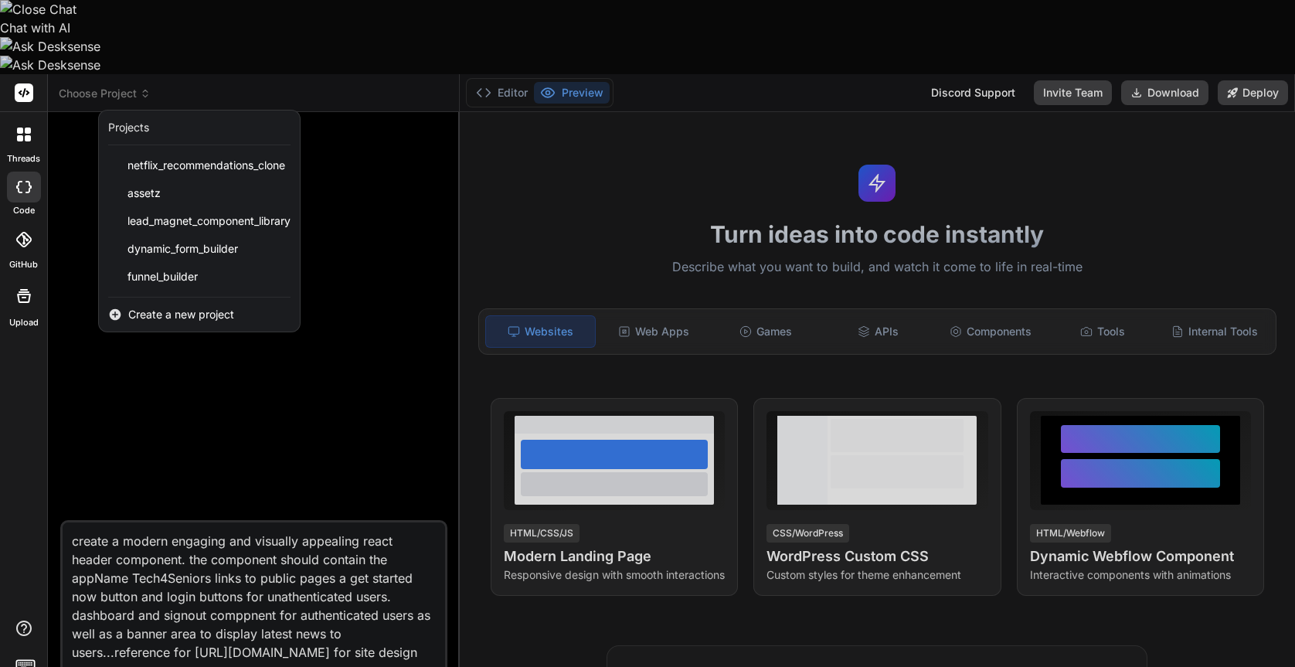
click at [179, 307] on span "Create a new project" at bounding box center [181, 314] width 106 height 15
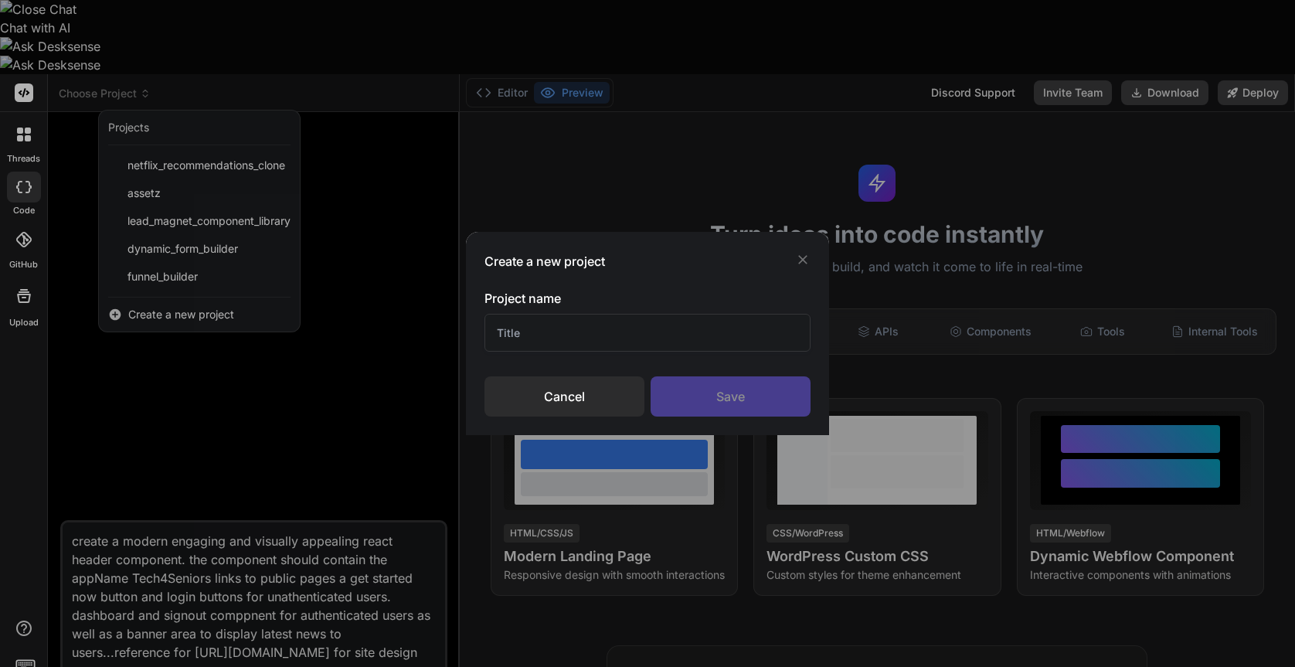
click at [170, 494] on div "Create a new project Project name Cancel Save" at bounding box center [647, 333] width 1295 height 667
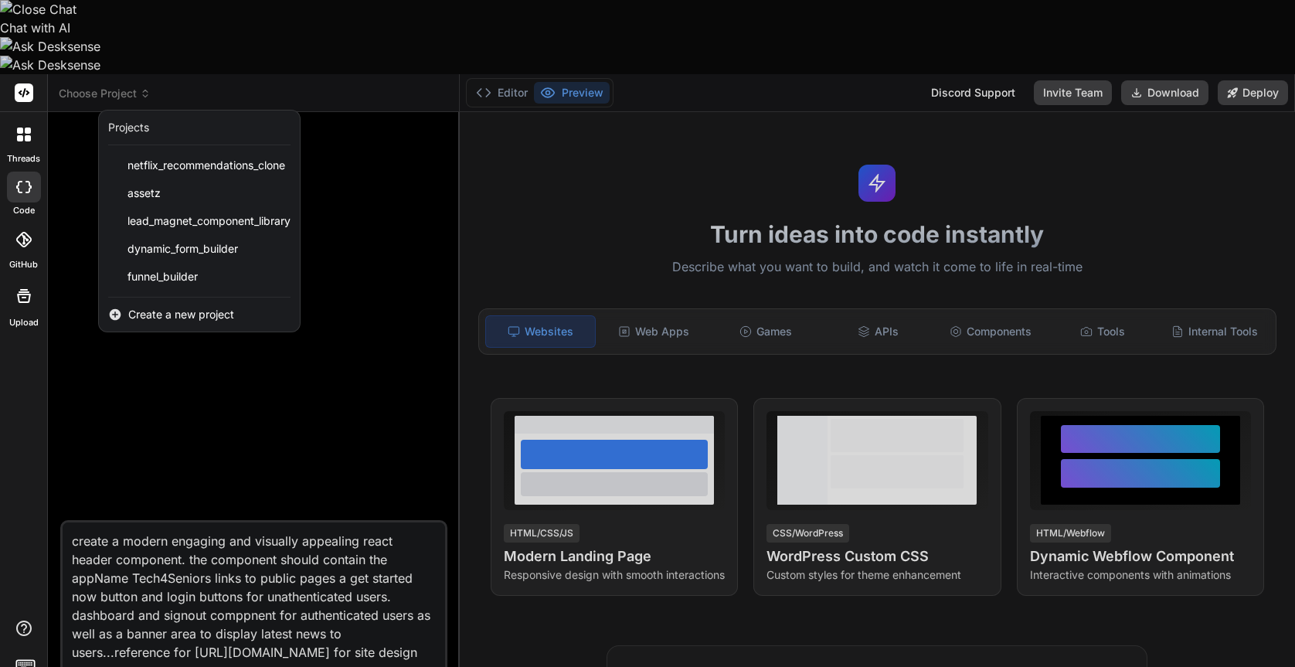
click at [170, 494] on div at bounding box center [647, 333] width 1295 height 667
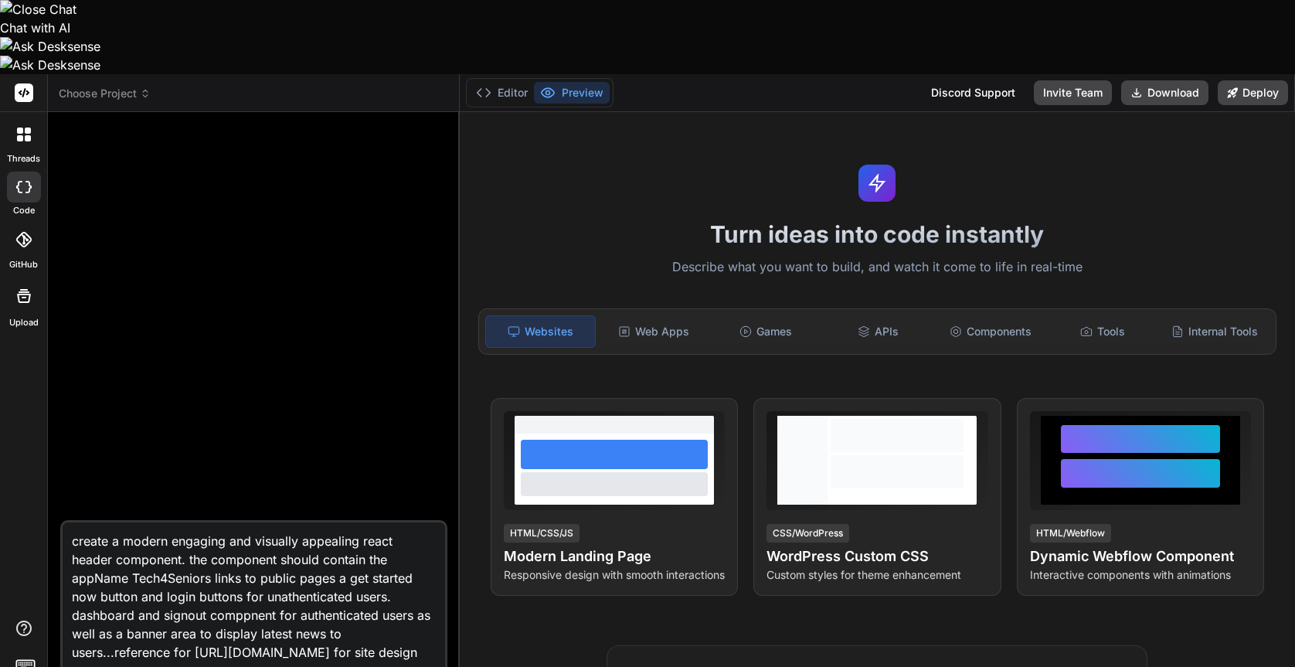
click at [170, 522] on textarea "create a modern engaging and visually appealing react header component. the com…" at bounding box center [254, 591] width 382 height 139
click at [88, 86] on span "Choose Project" at bounding box center [105, 93] width 92 height 15
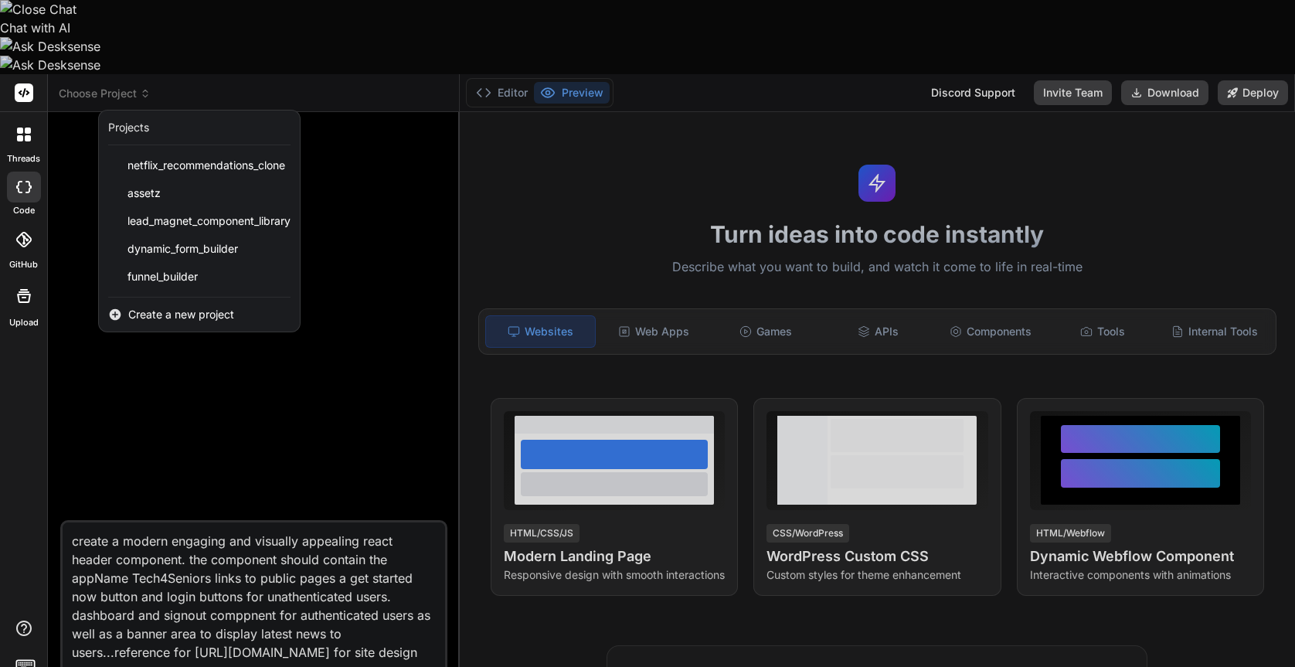
click at [122, 297] on div "Create a new project" at bounding box center [199, 314] width 201 height 34
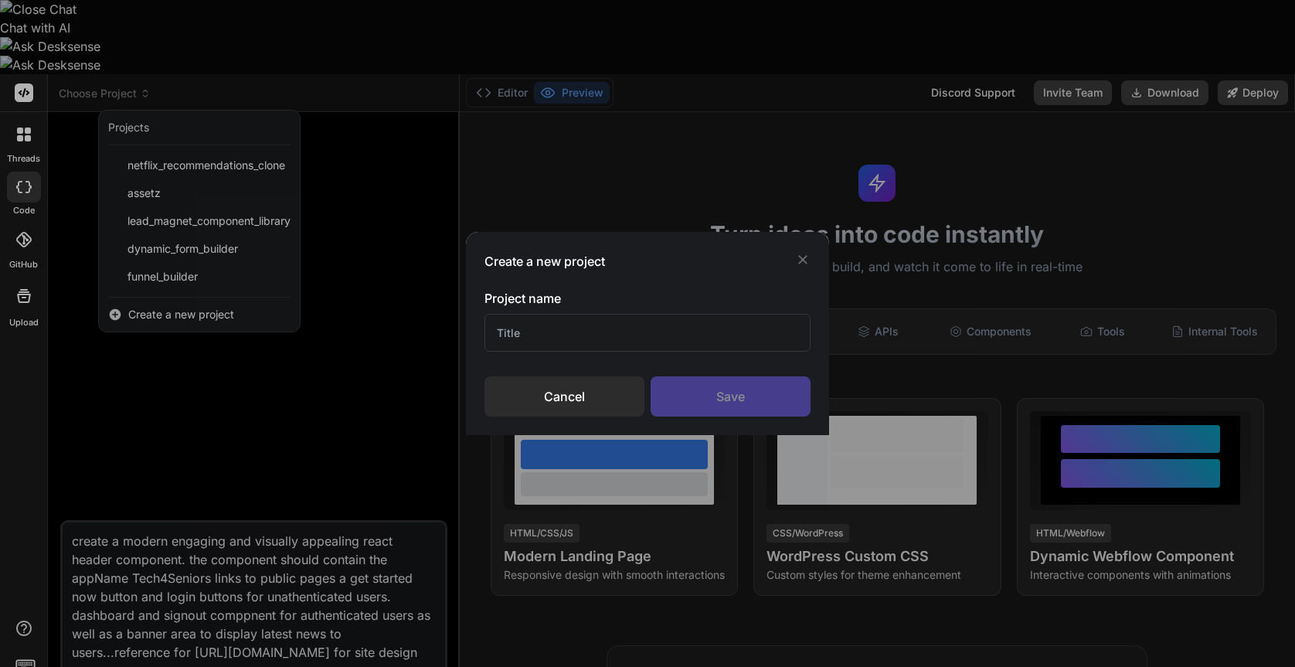
click at [574, 345] on input "text" at bounding box center [646, 333] width 325 height 38
click at [721, 394] on div "Save" at bounding box center [730, 396] width 160 height 40
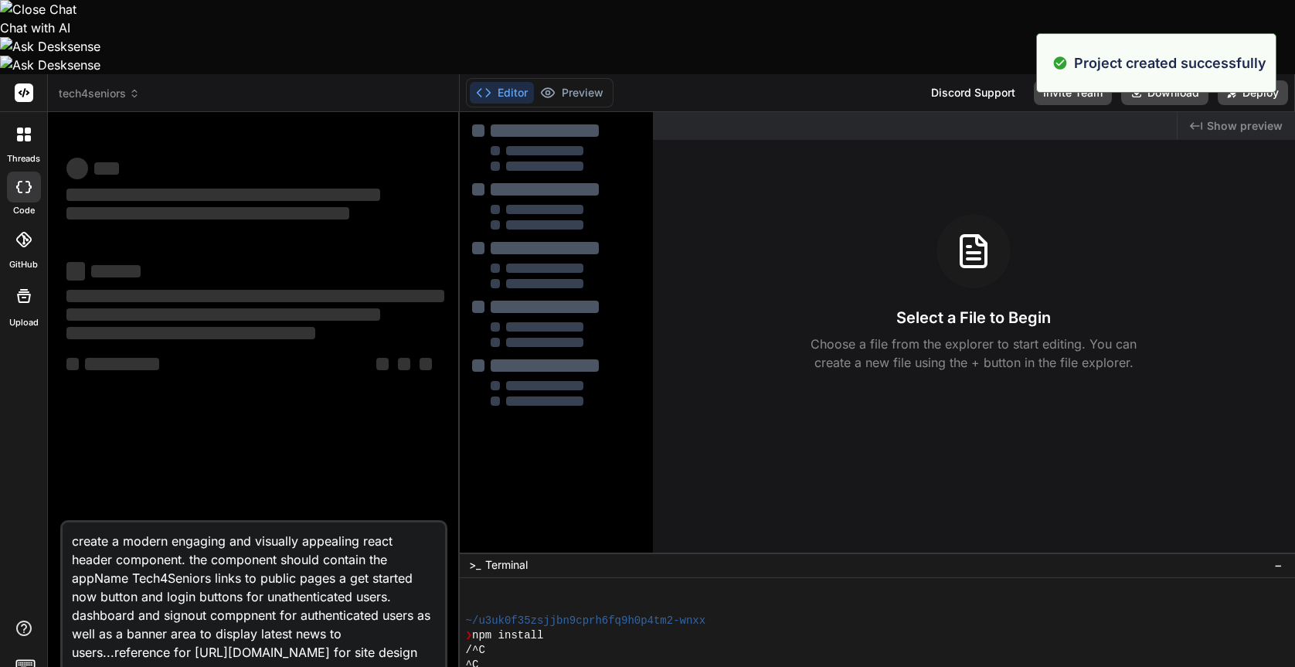
scroll to position [117, 0]
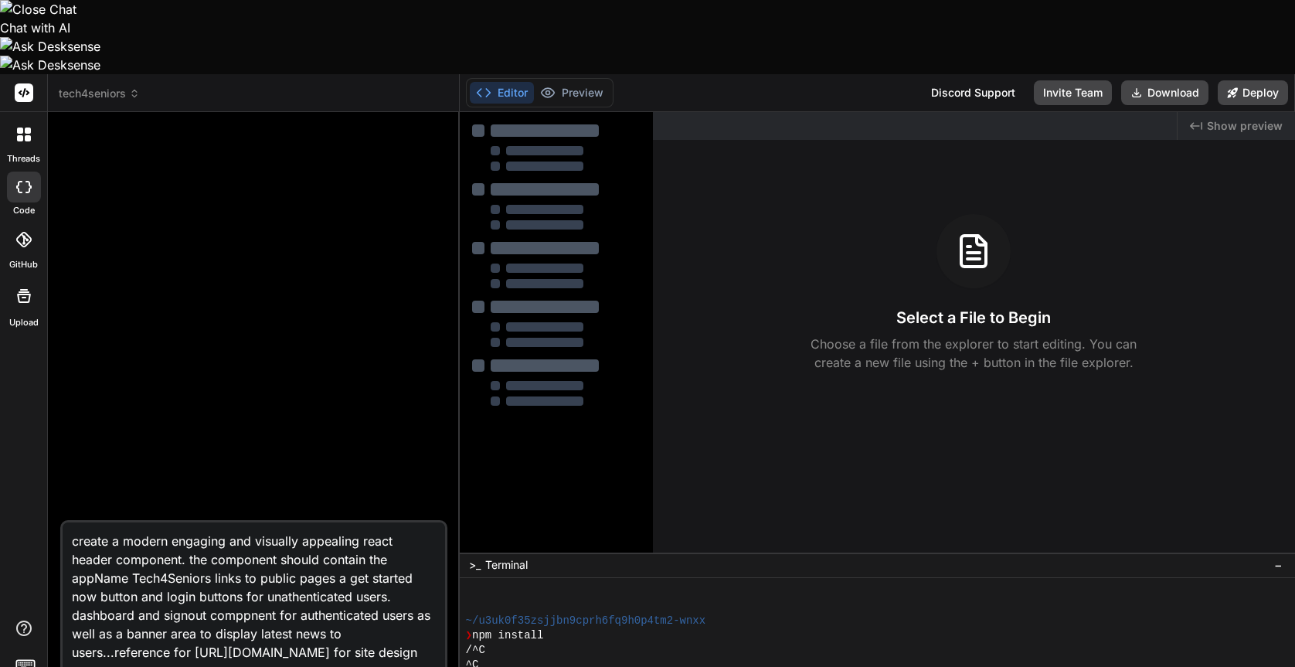
click at [541, 144] on div at bounding box center [544, 148] width 79 height 9
click at [540, 121] on div at bounding box center [544, 127] width 110 height 12
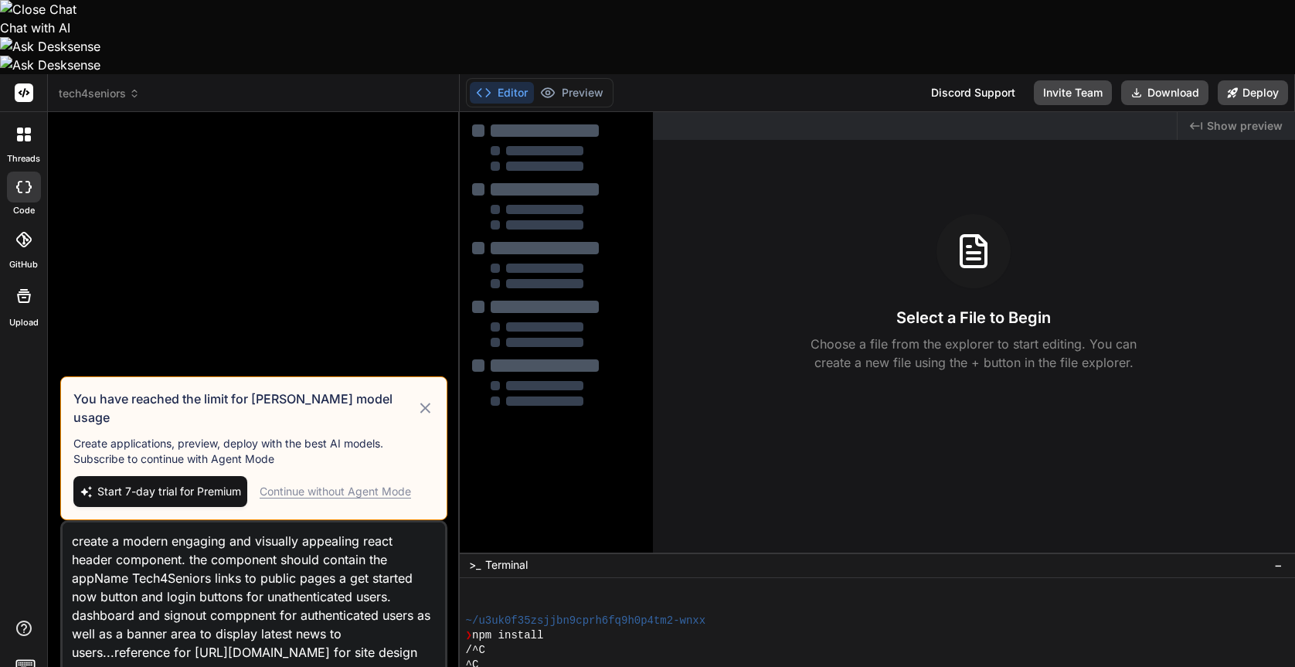
click at [354, 484] on div "Continue without Agent Mode" at bounding box center [335, 491] width 151 height 15
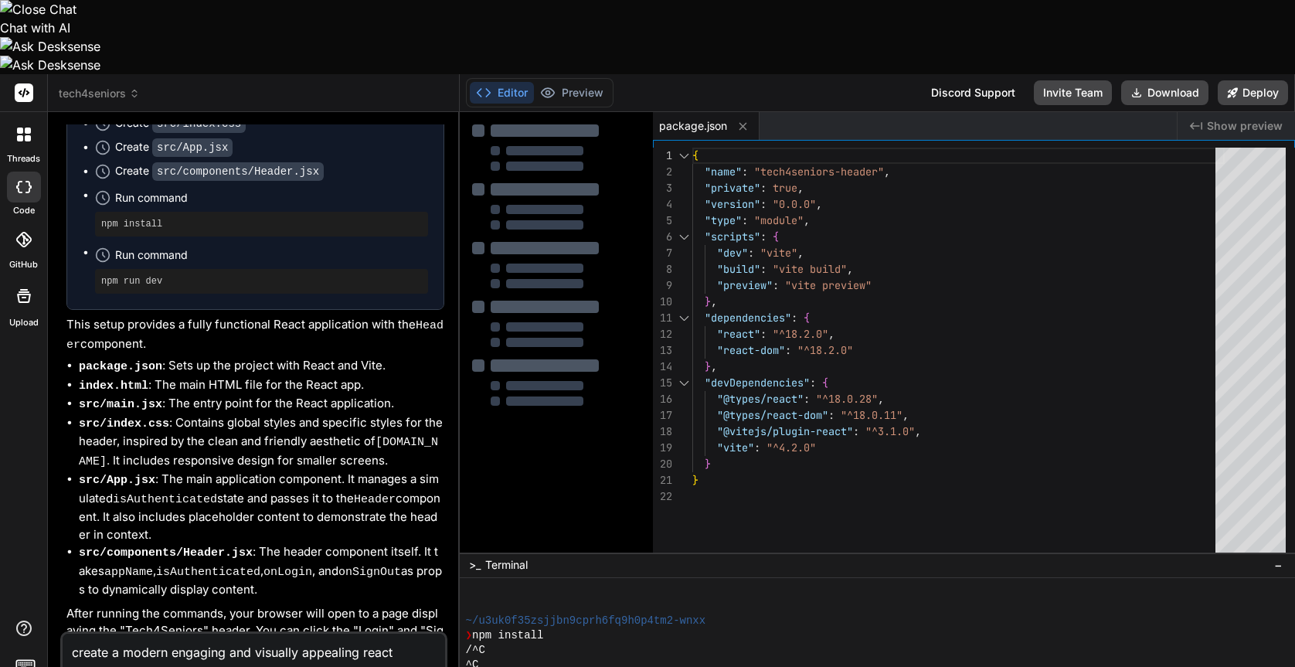
scroll to position [562, 0]
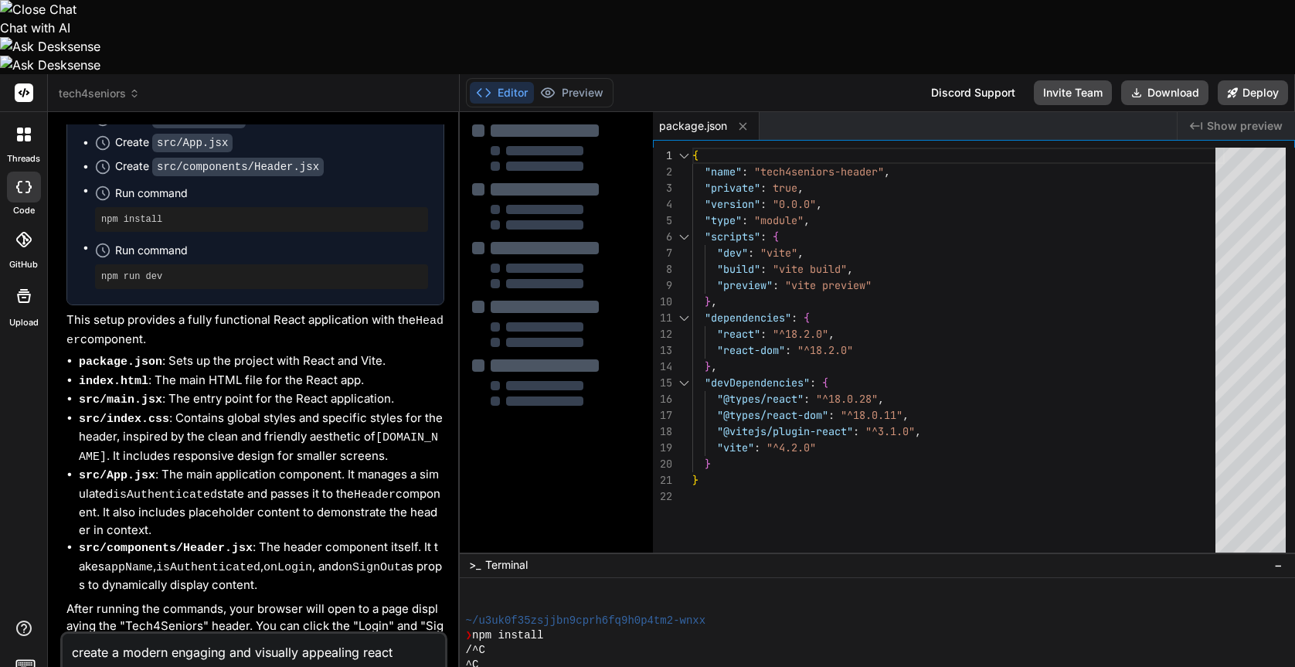
click at [574, 628] on div "❯ npm install" at bounding box center [869, 635] width 807 height 15
click at [572, 628] on div "❯ npm install" at bounding box center [869, 635] width 807 height 15
click at [570, 643] on div "/^C" at bounding box center [869, 650] width 807 height 15
click at [526, 557] on span "Terminal" at bounding box center [506, 564] width 42 height 15
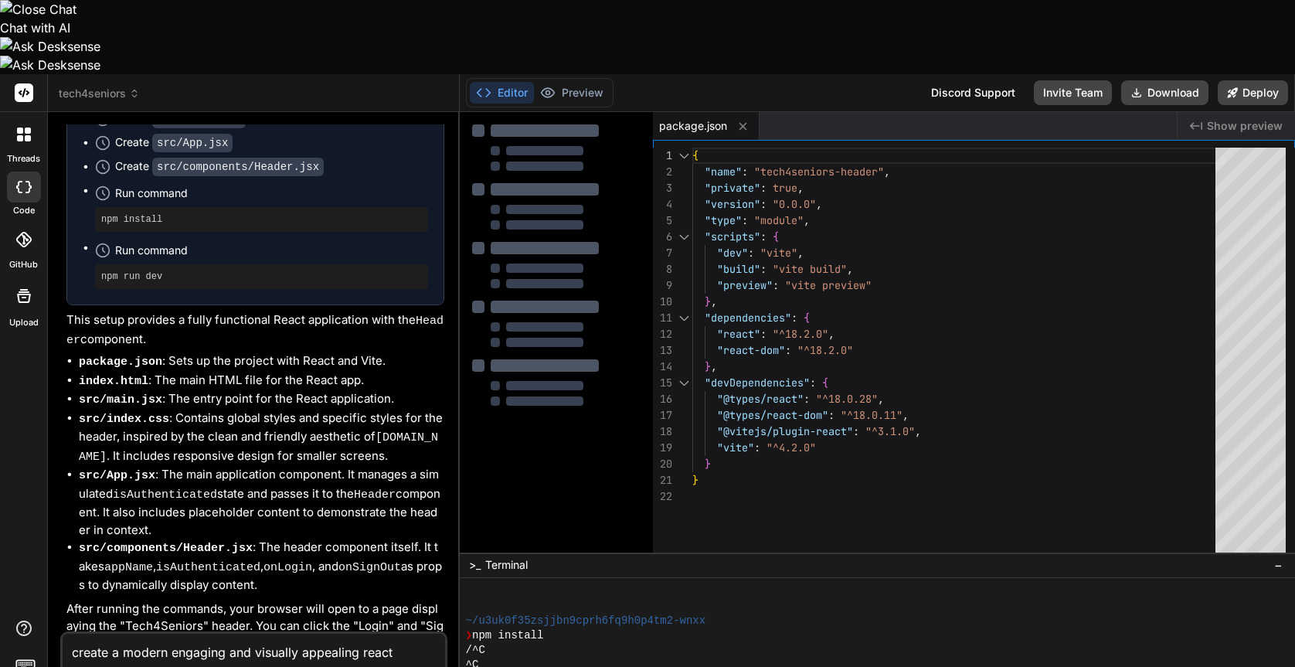
click at [515, 82] on button "Editor" at bounding box center [502, 93] width 64 height 22
click at [524, 124] on div at bounding box center [555, 147] width 169 height 46
click at [537, 158] on div at bounding box center [556, 265] width 170 height 284
click at [1230, 112] on div "Created with Pixso. Show preview" at bounding box center [1235, 126] width 117 height 28
click at [1224, 118] on span "Show preview" at bounding box center [1244, 125] width 76 height 15
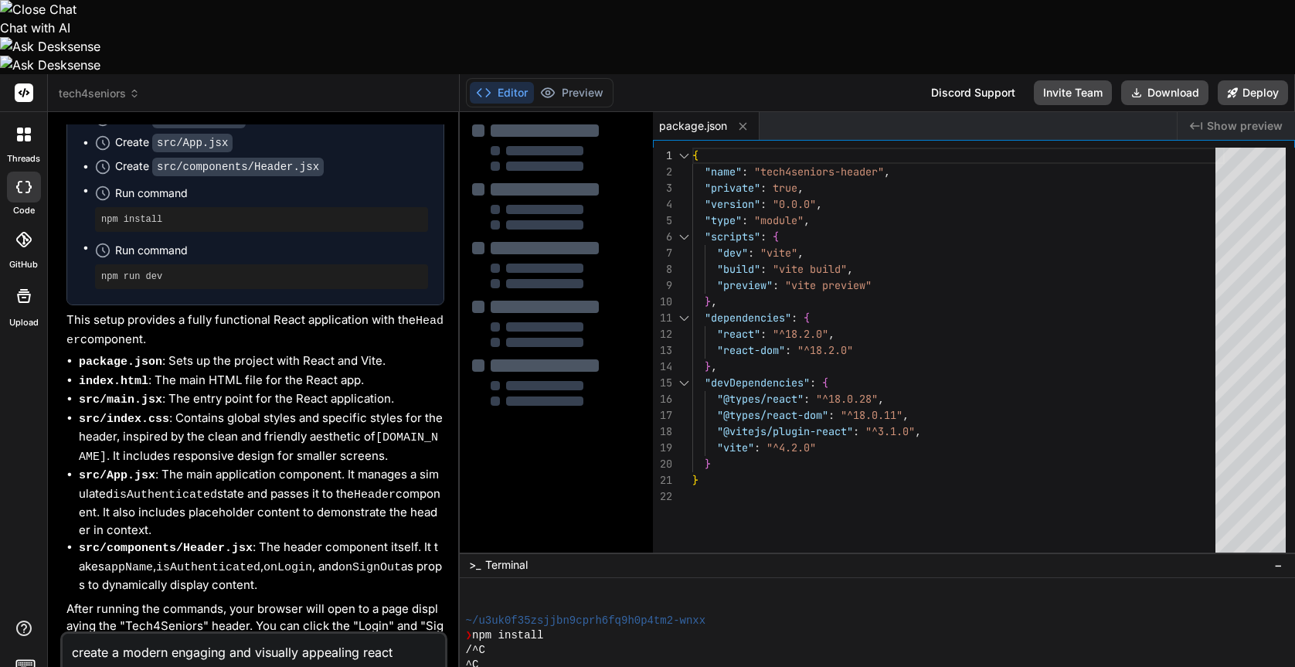
click at [562, 385] on div at bounding box center [544, 389] width 80 height 9
drag, startPoint x: 562, startPoint y: 309, endPoint x: 529, endPoint y: 309, distance: 32.4
click at [529, 360] on div at bounding box center [555, 383] width 171 height 47
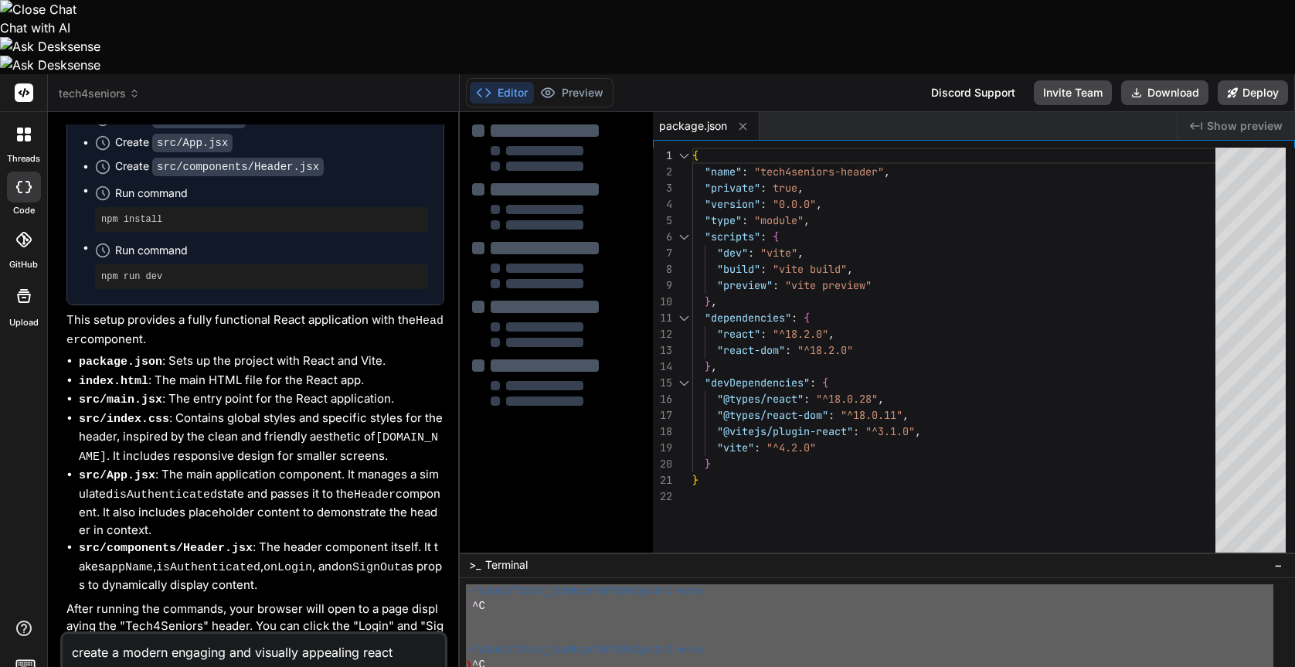
scroll to position [29, 0]
click at [561, 578] on div at bounding box center [877, 659] width 835 height 163
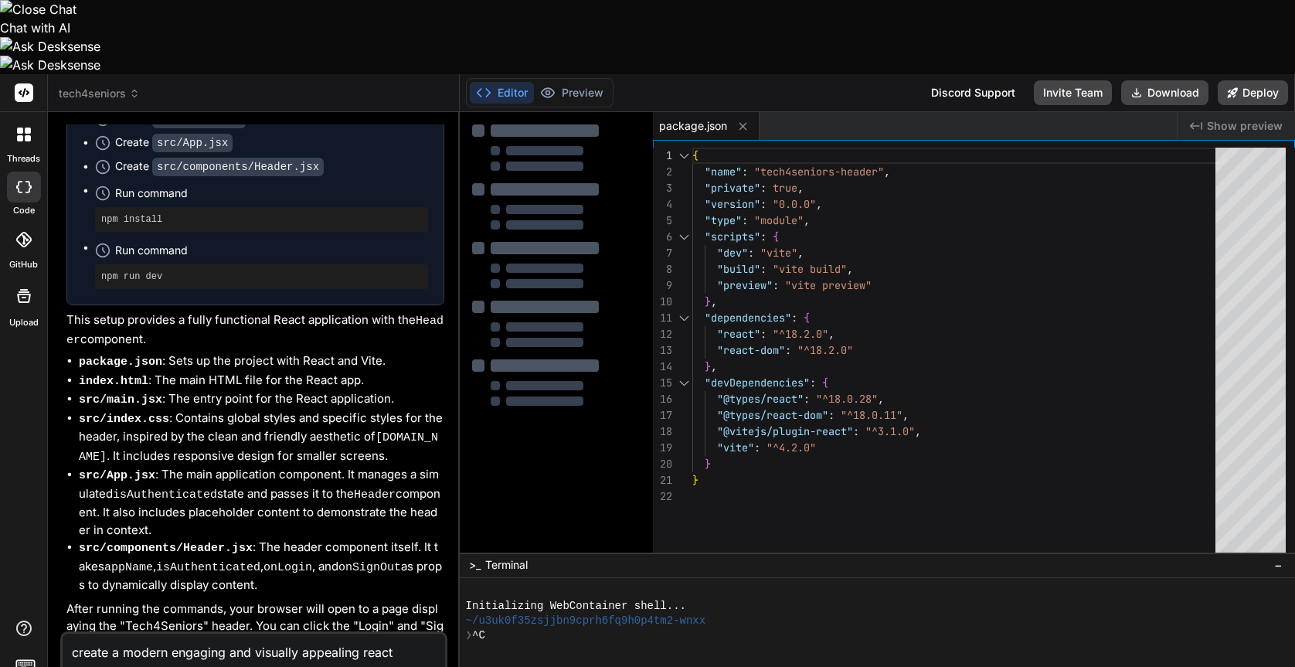
click at [681, 628] on div "❯ ^C" at bounding box center [869, 635] width 807 height 15
click at [672, 628] on div "❯ ^C" at bounding box center [869, 635] width 807 height 15
click at [704, 628] on div "❯ ^C" at bounding box center [869, 635] width 807 height 15
click at [758, 628] on div "❯ ^C" at bounding box center [869, 635] width 807 height 15
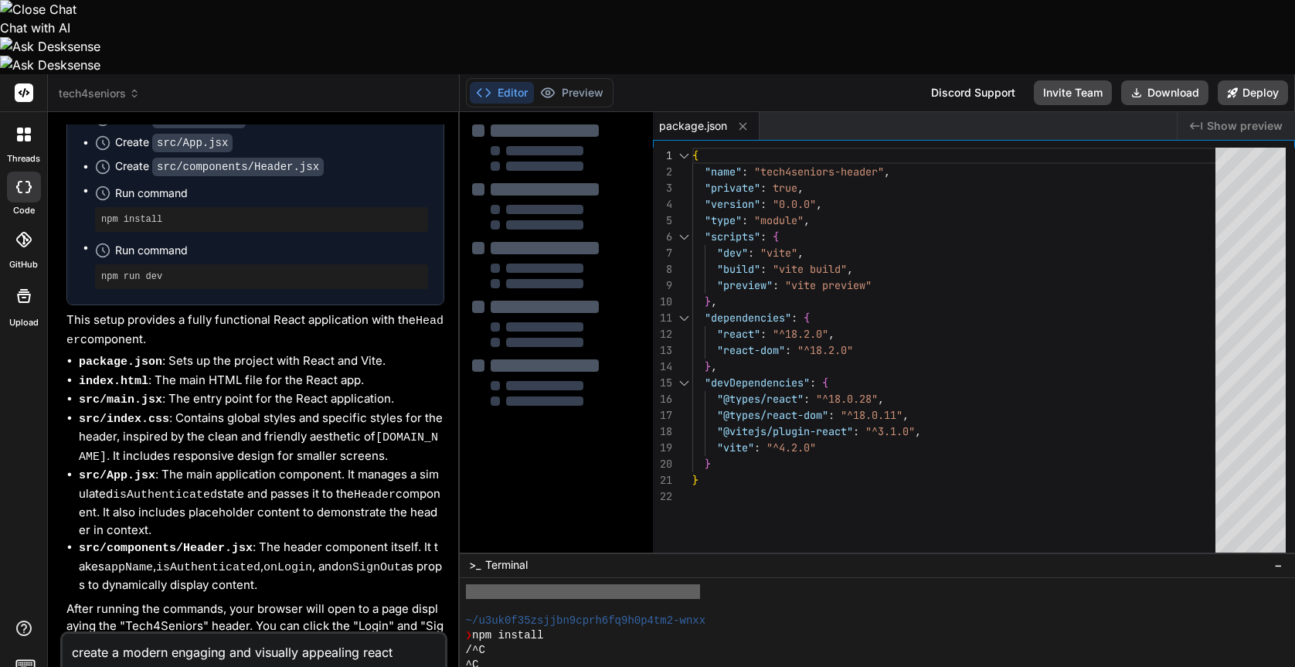
scroll to position [29, 0]
click at [702, 578] on div at bounding box center [877, 659] width 835 height 163
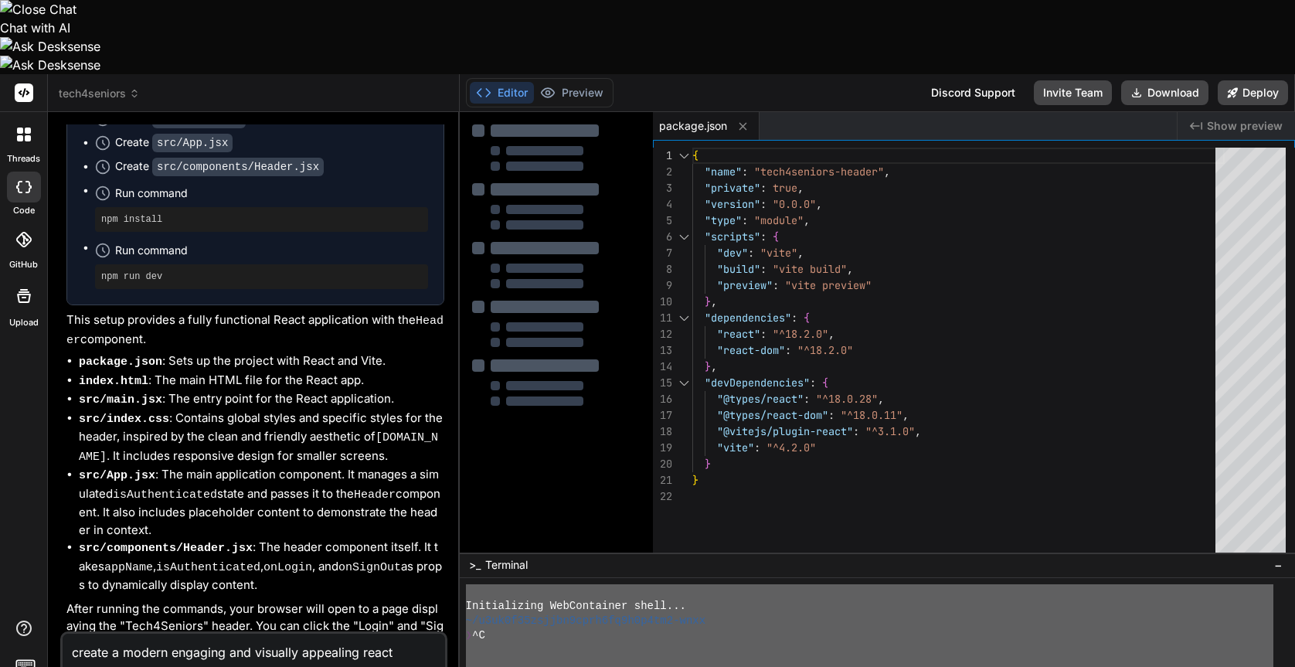
scroll to position [0, 0]
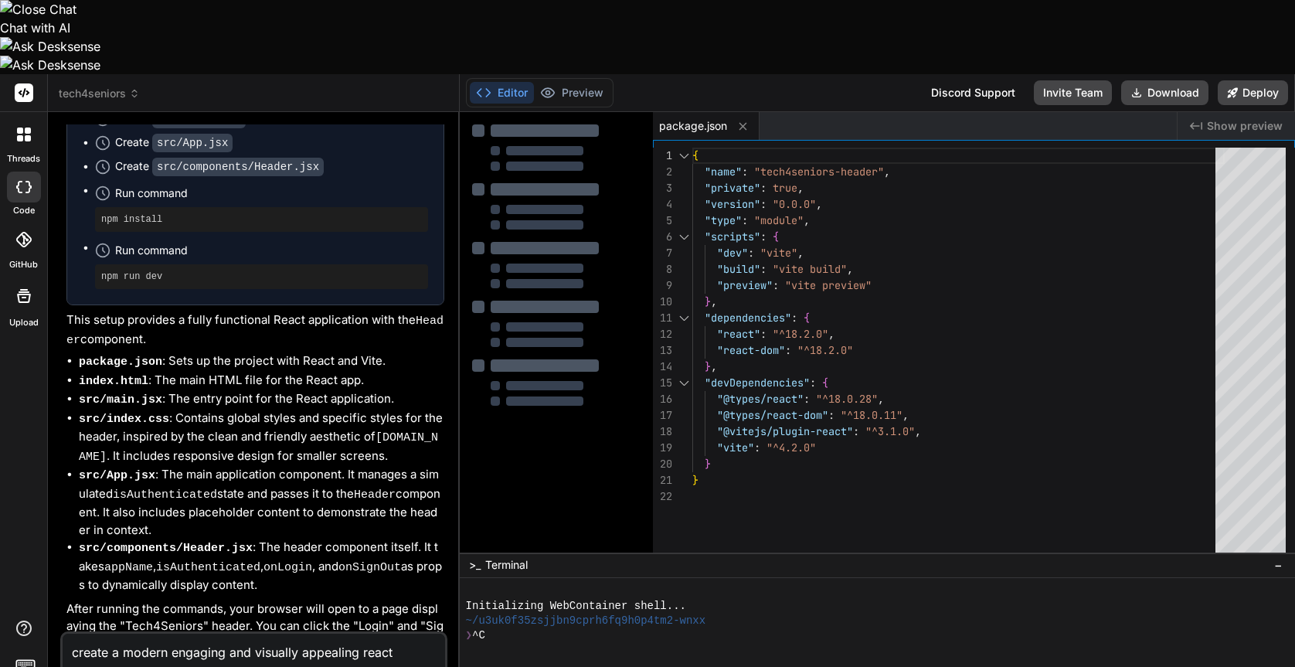
click at [718, 584] on div at bounding box center [869, 591] width 807 height 15
drag, startPoint x: 776, startPoint y: 488, endPoint x: 834, endPoint y: 482, distance: 58.3
click at [834, 552] on div ">_ Terminal −" at bounding box center [877, 564] width 835 height 25
drag, startPoint x: 834, startPoint y: 482, endPoint x: 942, endPoint y: 482, distance: 107.4
click at [942, 552] on div ">_ Terminal −" at bounding box center [877, 564] width 835 height 25
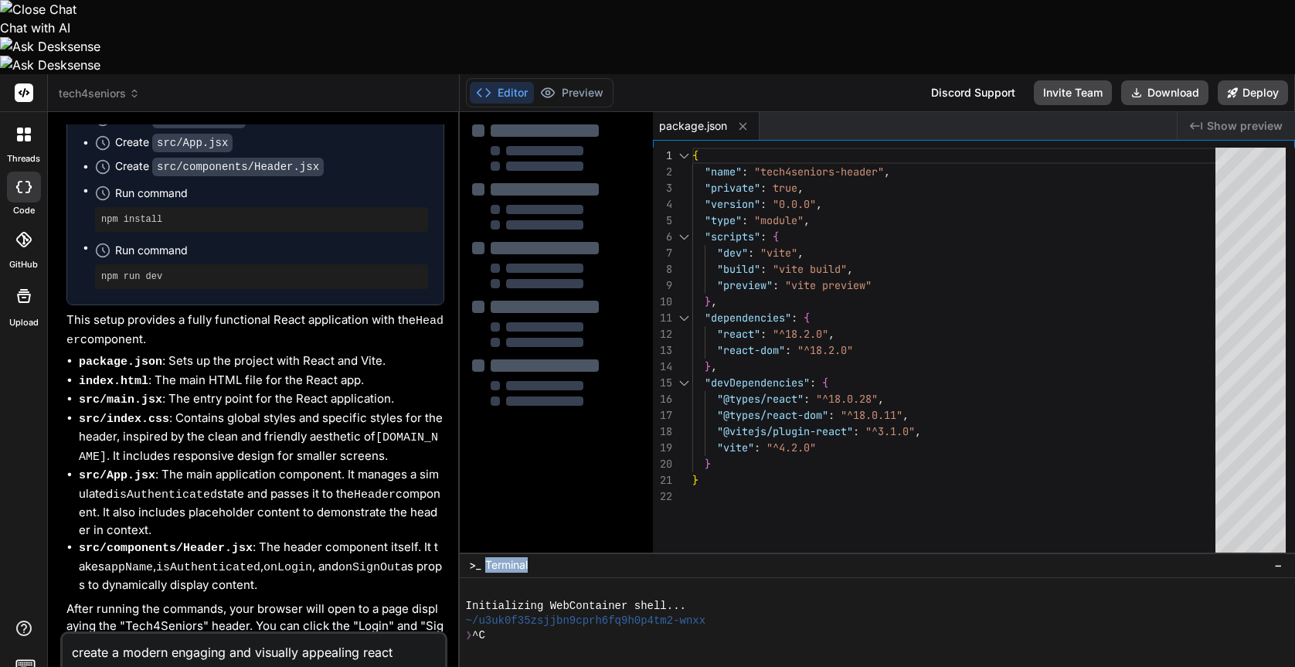
click at [1274, 557] on span "−" at bounding box center [1278, 564] width 8 height 15
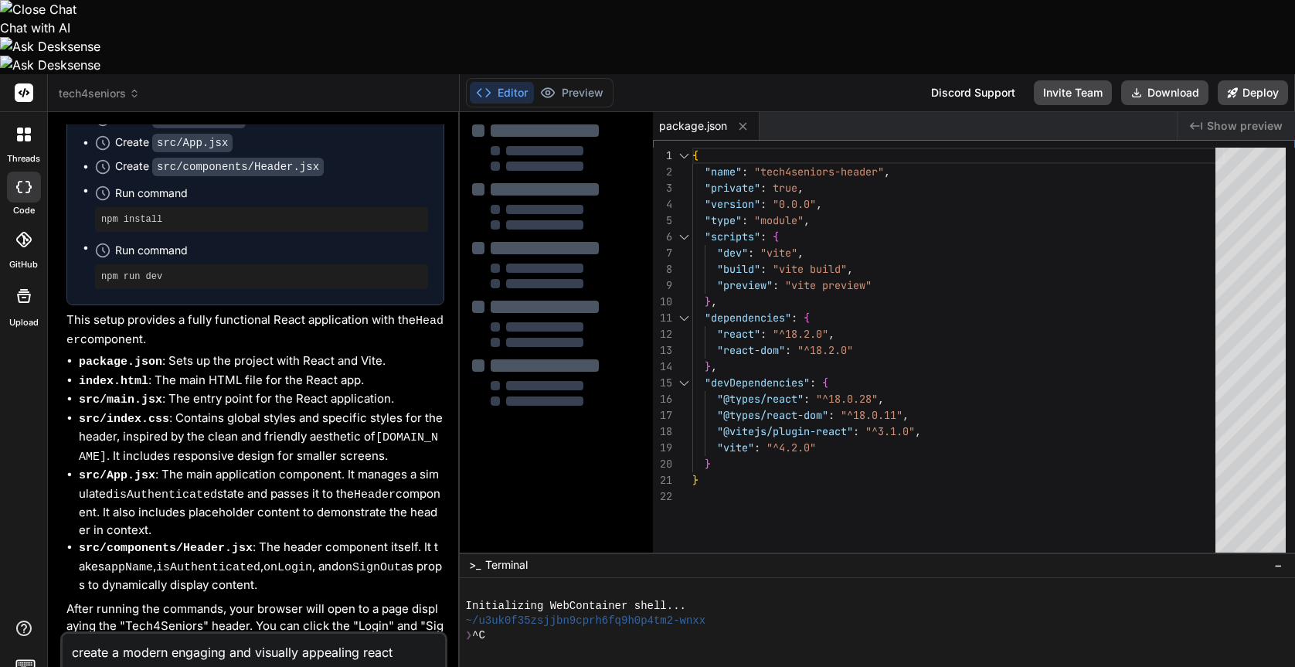
click at [500, 578] on div at bounding box center [877, 659] width 835 height 163
click at [501, 552] on div ">_ Terminal −" at bounding box center [877, 564] width 835 height 25
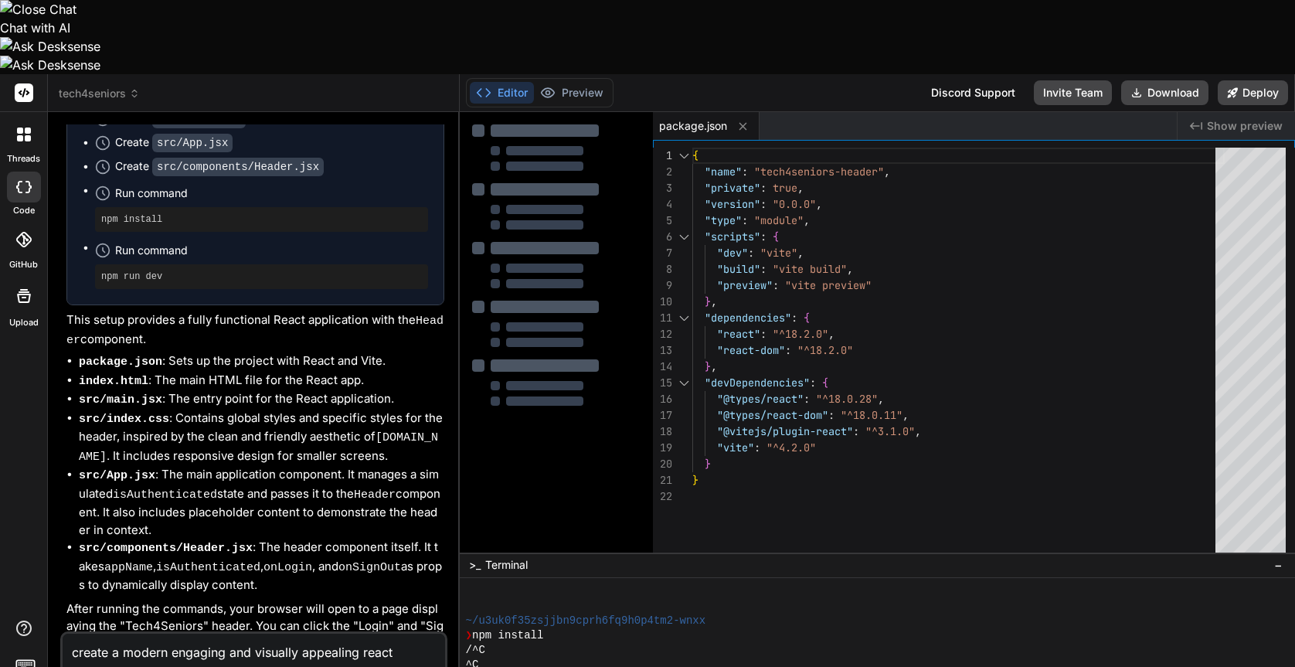
click at [490, 584] on div at bounding box center [869, 591] width 807 height 15
click at [497, 557] on span "Terminal" at bounding box center [506, 564] width 42 height 15
click at [499, 552] on div ">_ Terminal −" at bounding box center [877, 564] width 835 height 25
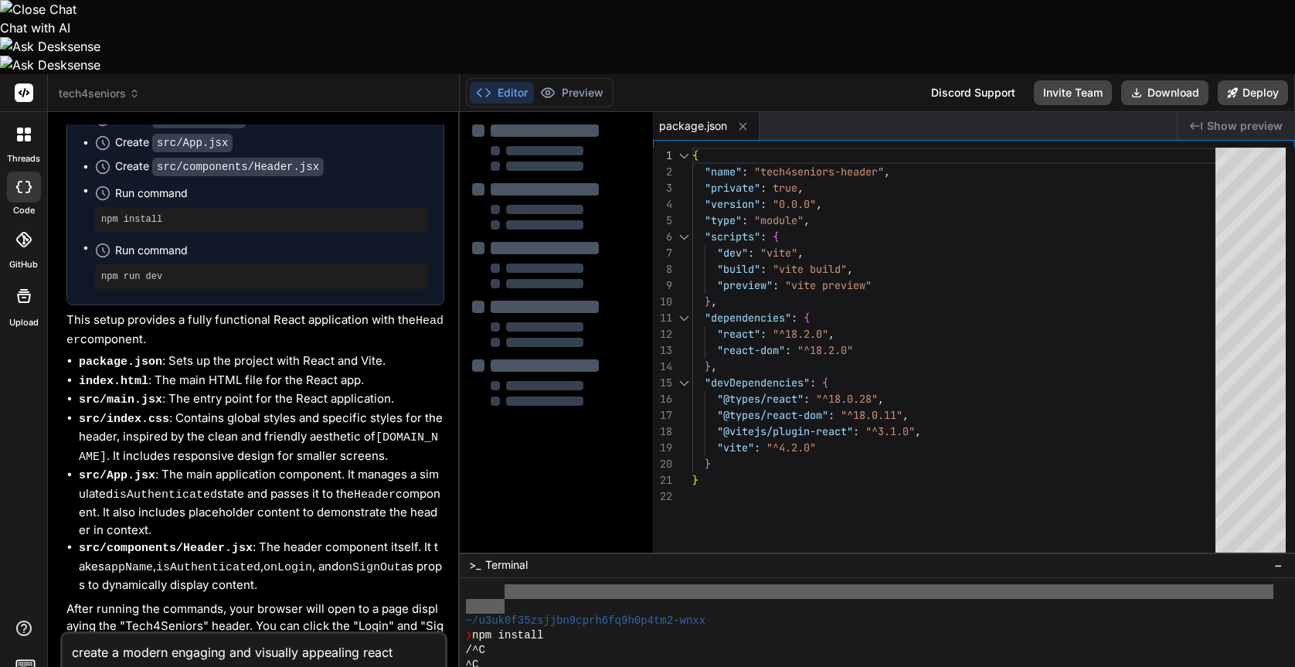
drag, startPoint x: 501, startPoint y: 514, endPoint x: 505, endPoint y: 531, distance: 17.4
click at [505, 584] on div "~/u3uk0f35zsjjbn9cprh6fq9h0p4tm2-wnxx ❯ npm install /^C ^C ~/u3uk0f35zsjjbn9cpr…" at bounding box center [869, 657] width 807 height 147
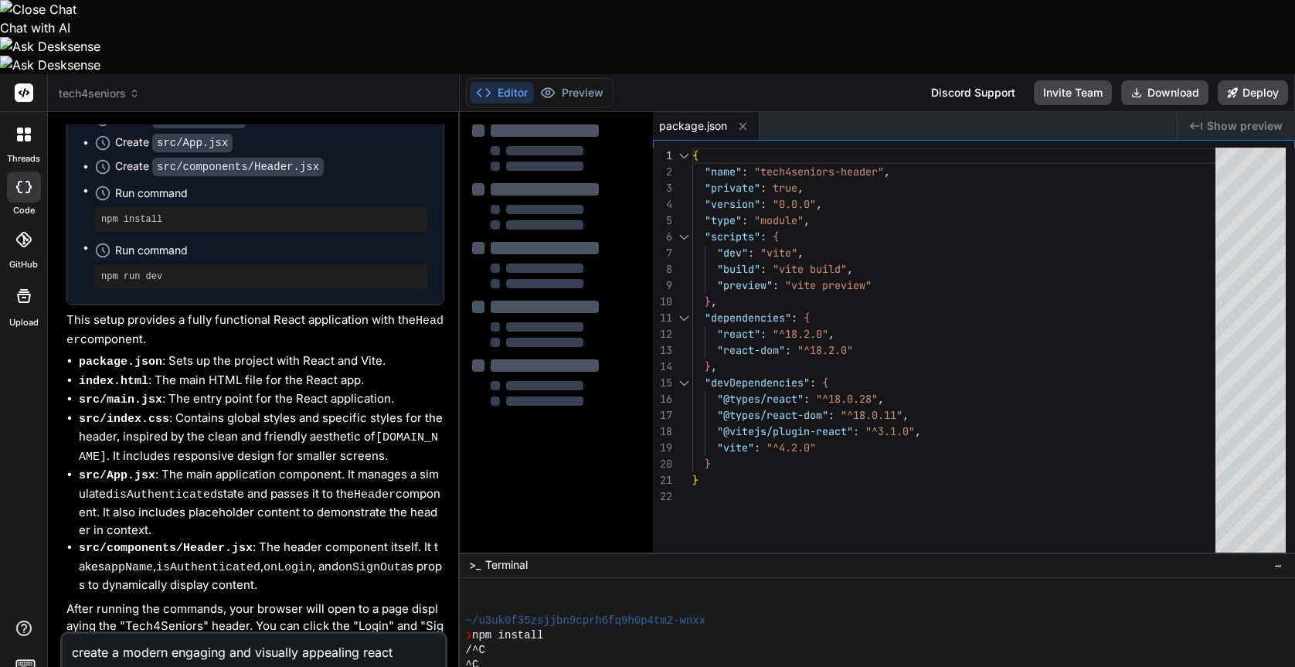
click at [505, 599] on div at bounding box center [869, 606] width 807 height 15
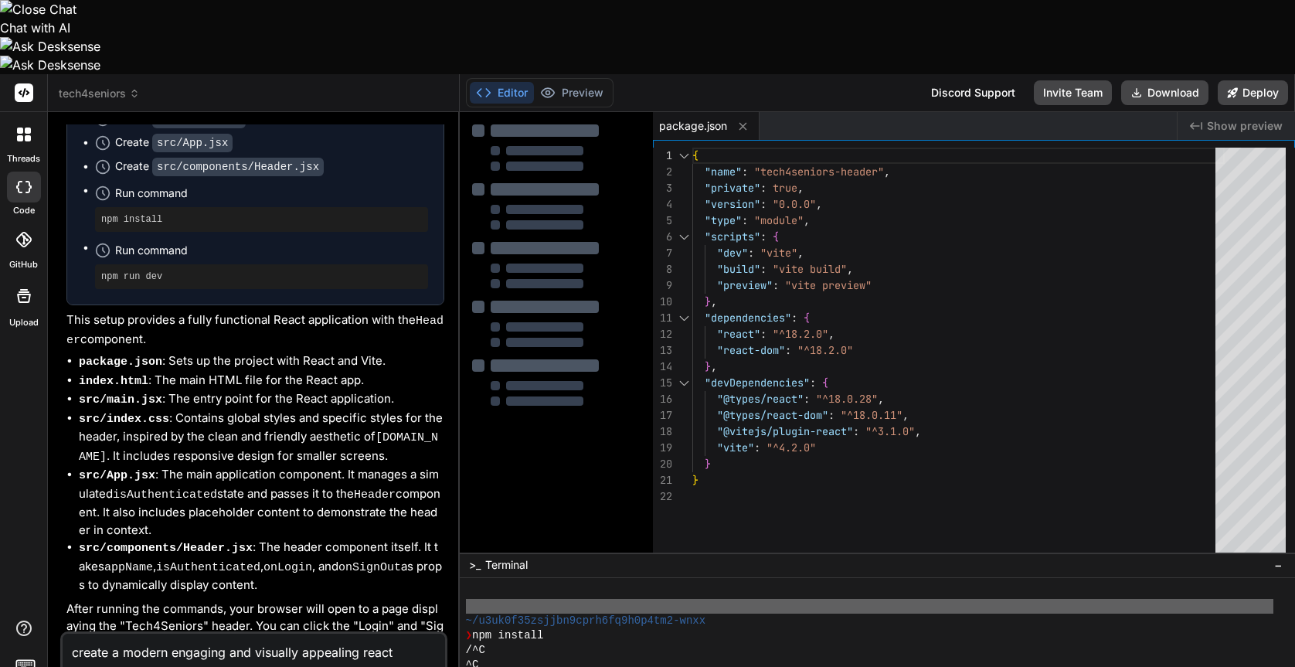
click at [505, 599] on div at bounding box center [869, 606] width 807 height 15
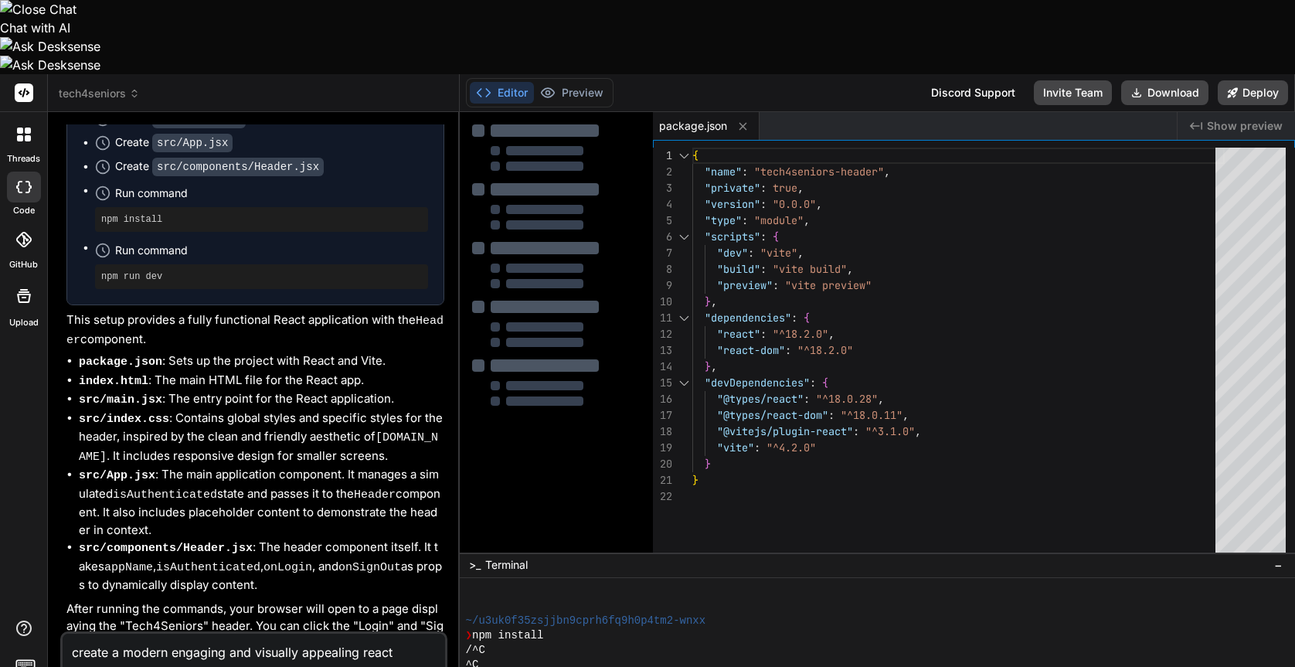
click at [1285, 585] on div at bounding box center [877, 659] width 835 height 163
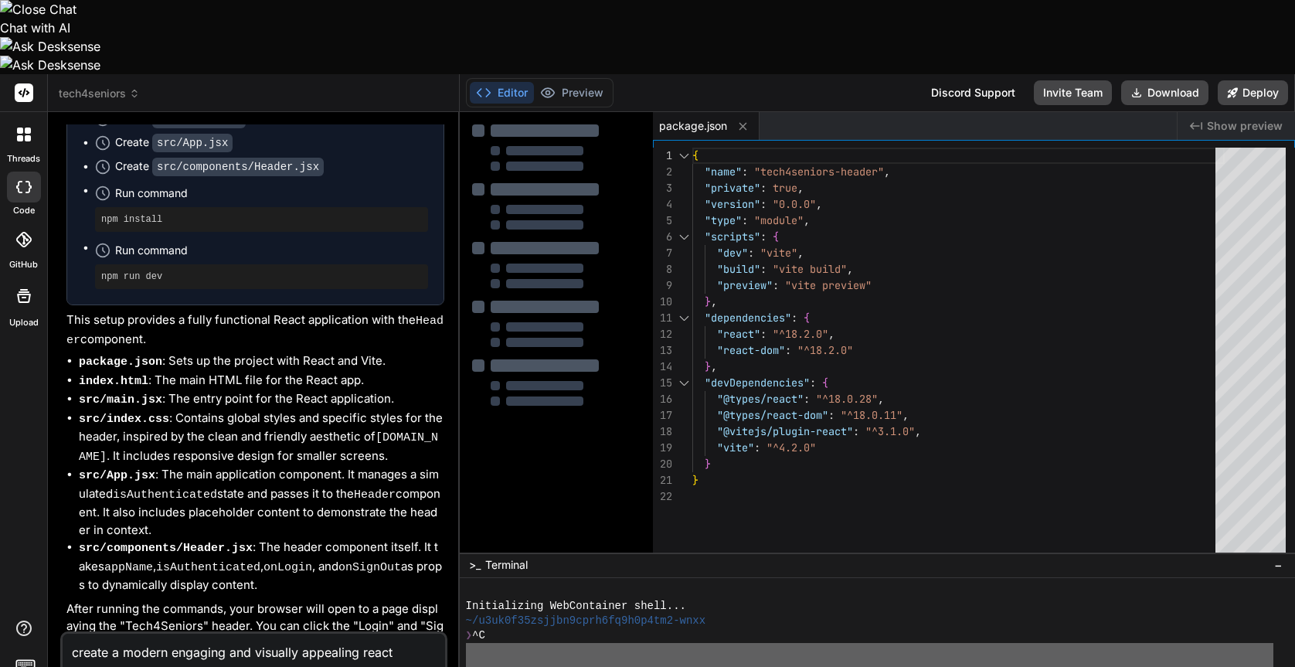
drag, startPoint x: 740, startPoint y: 613, endPoint x: 743, endPoint y: 490, distance: 122.9
click at [743, 552] on div ">_ Terminal − 11111111111111111111111111111111 Initializing WebContainer shell.…" at bounding box center [877, 646] width 835 height 188
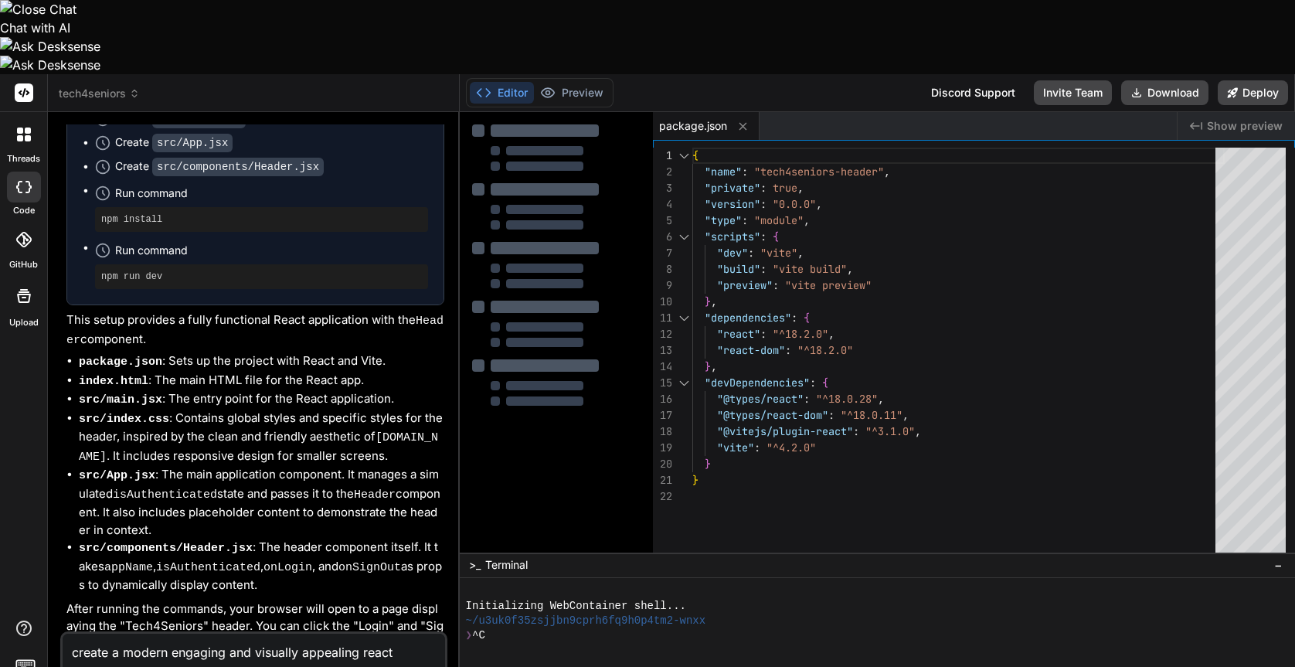
click at [763, 628] on div "❯ ^C" at bounding box center [869, 635] width 807 height 15
click at [152, 134] on code "src/App.jsx" at bounding box center [192, 143] width 80 height 19
click at [139, 134] on div "Create src/App.jsx" at bounding box center [173, 142] width 117 height 16
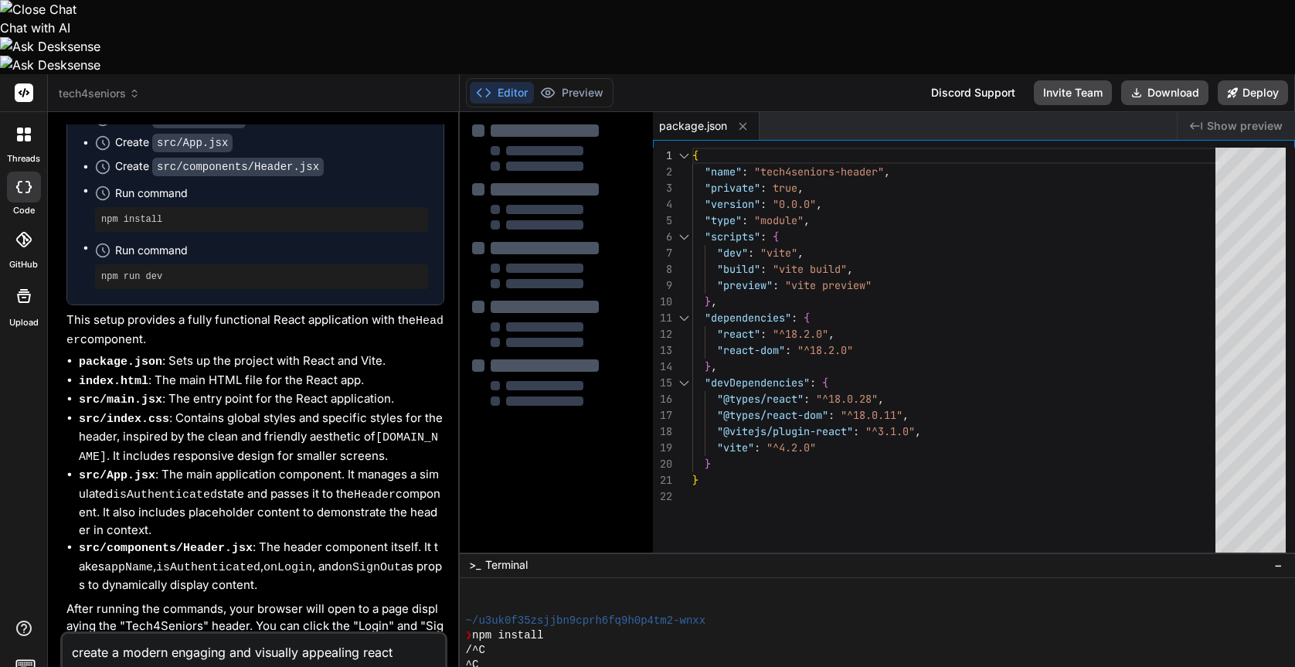
click at [137, 134] on div "Create src/App.jsx" at bounding box center [173, 142] width 117 height 16
click at [90, 87] on ul "Create package.json Create index.html Create src/main.jsx Create src/index.css …" at bounding box center [255, 164] width 345 height 250
click at [133, 185] on span "Run command" at bounding box center [271, 192] width 313 height 15
click at [153, 213] on pre "npm install" at bounding box center [261, 219] width 321 height 12
click at [117, 213] on pre "npm install" at bounding box center [261, 219] width 321 height 12
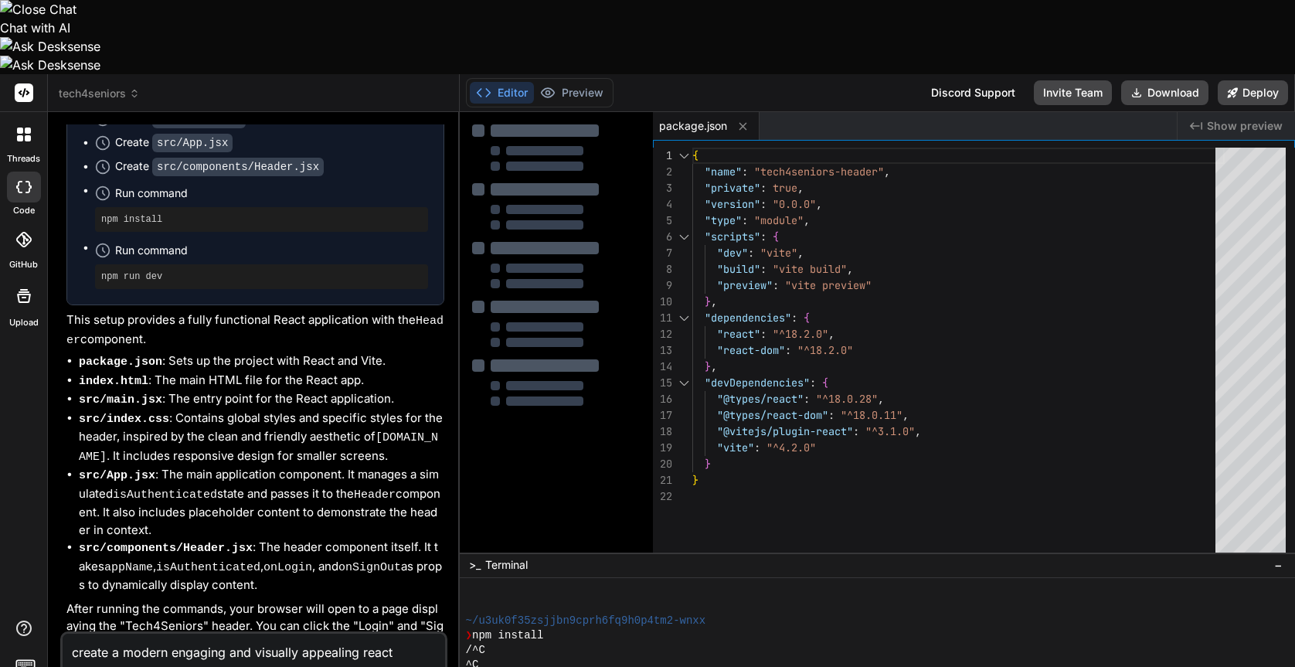
click at [104, 248] on icon at bounding box center [104, 250] width 2 height 5
click at [127, 270] on pre "npm run dev" at bounding box center [261, 276] width 321 height 12
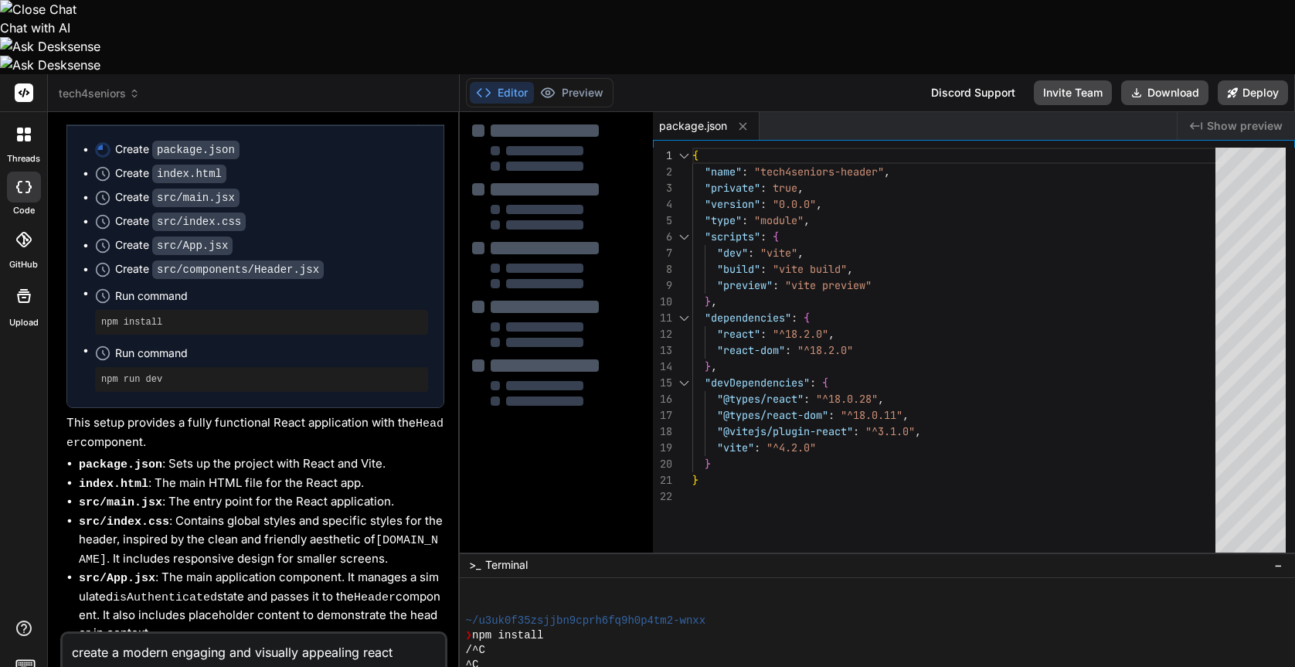
scroll to position [355, 0]
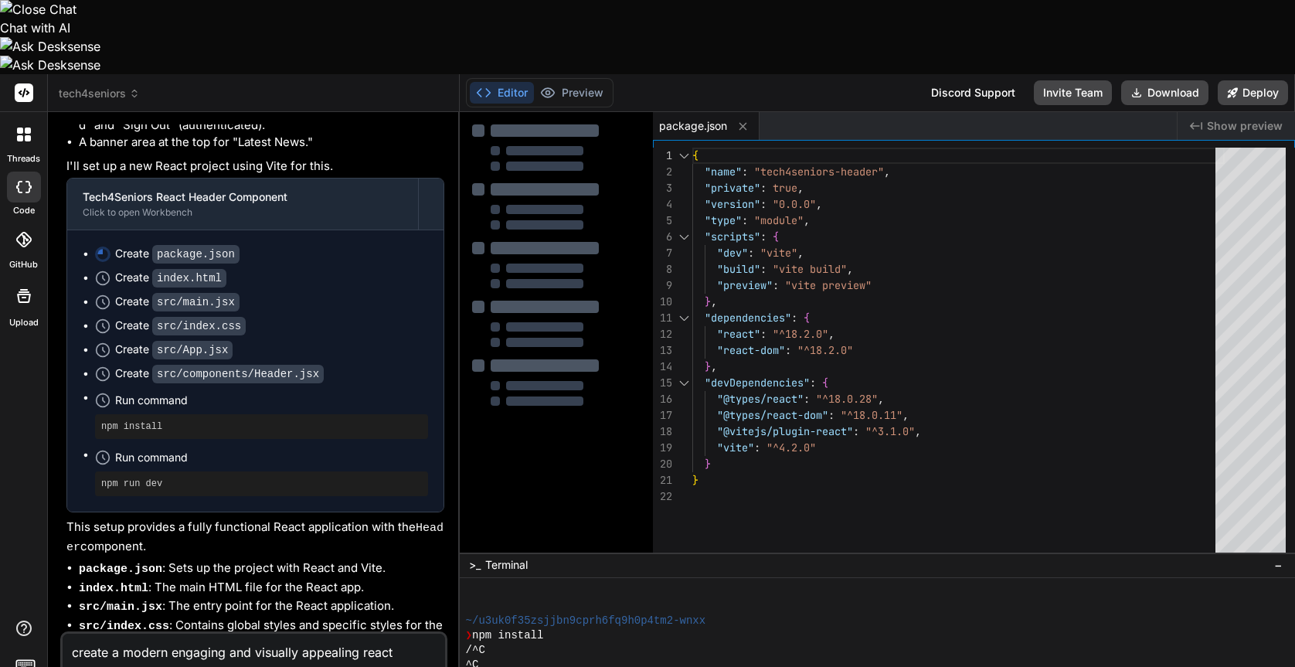
click at [89, 275] on ul "Create package.json Create index.html Create src/main.jsx Create src/index.css …" at bounding box center [255, 371] width 345 height 250
click at [92, 273] on ul "Create package.json Create index.html Create src/main.jsx Create src/index.css …" at bounding box center [255, 371] width 345 height 250
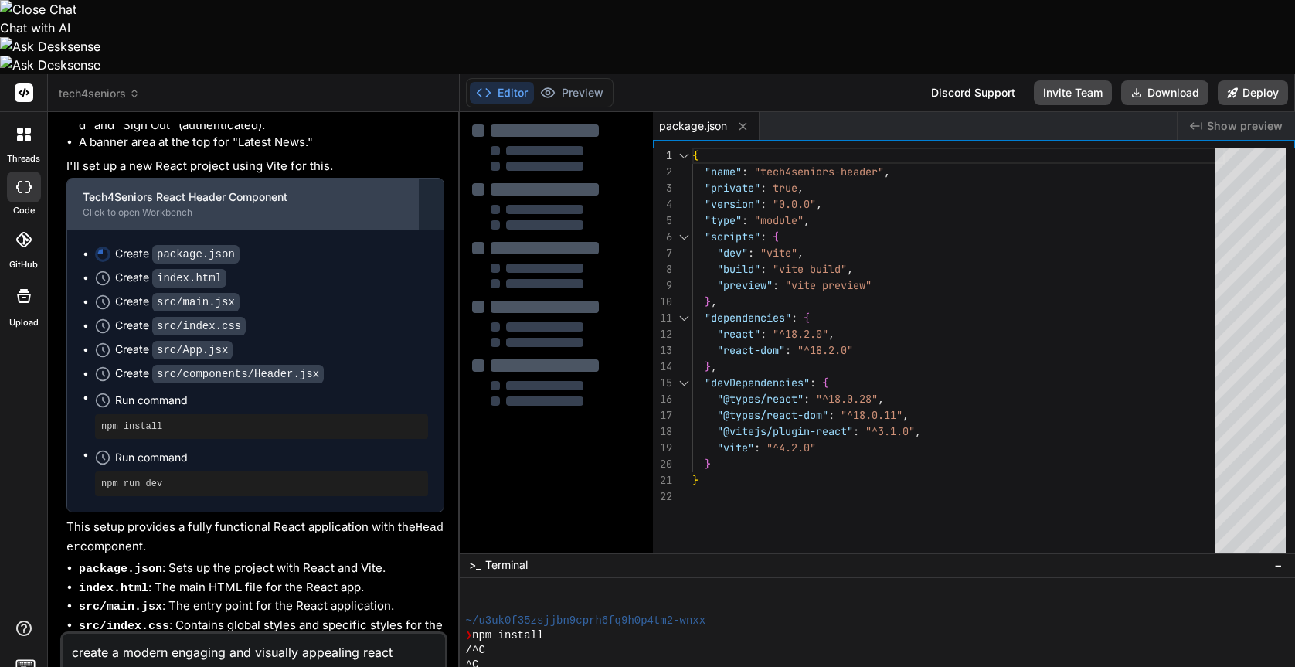
click at [159, 189] on div "Tech4Seniors React Header Component" at bounding box center [243, 196] width 320 height 15
click at [205, 206] on div "Click to open Workbench" at bounding box center [243, 212] width 320 height 12
click at [249, 206] on div "Click to open Workbench" at bounding box center [243, 212] width 320 height 12
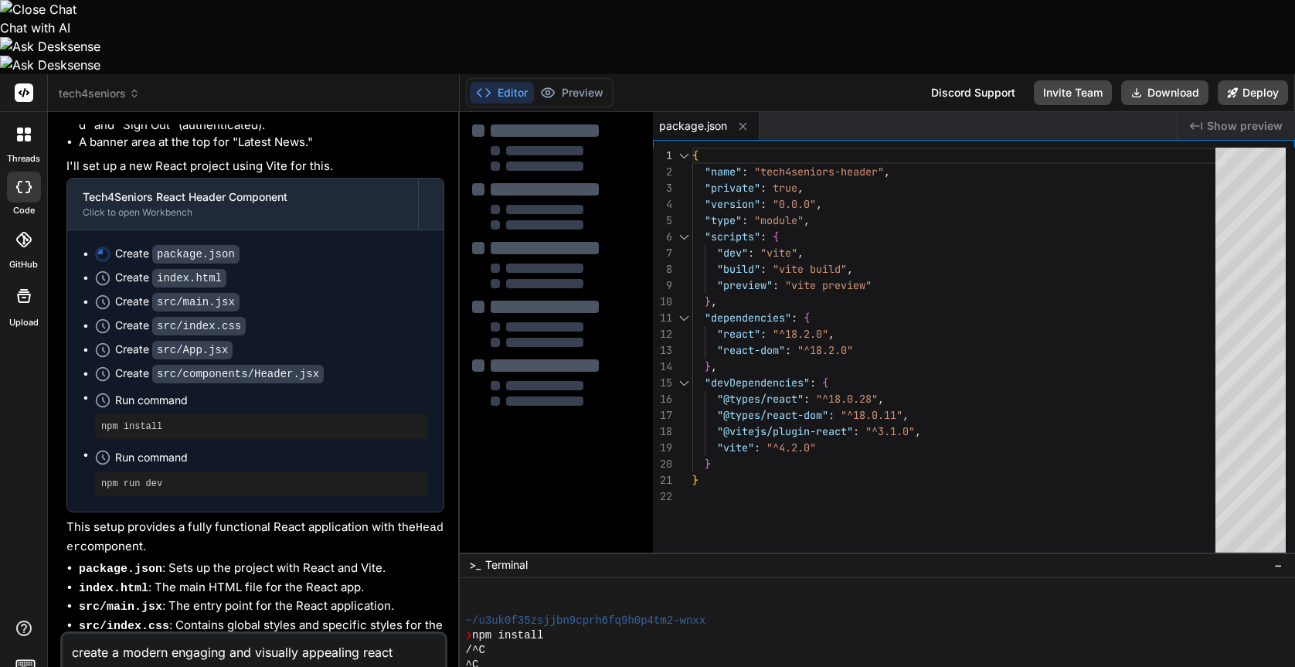
click at [557, 241] on div at bounding box center [543, 247] width 111 height 12
click at [134, 389] on div "Run command" at bounding box center [271, 400] width 313 height 22
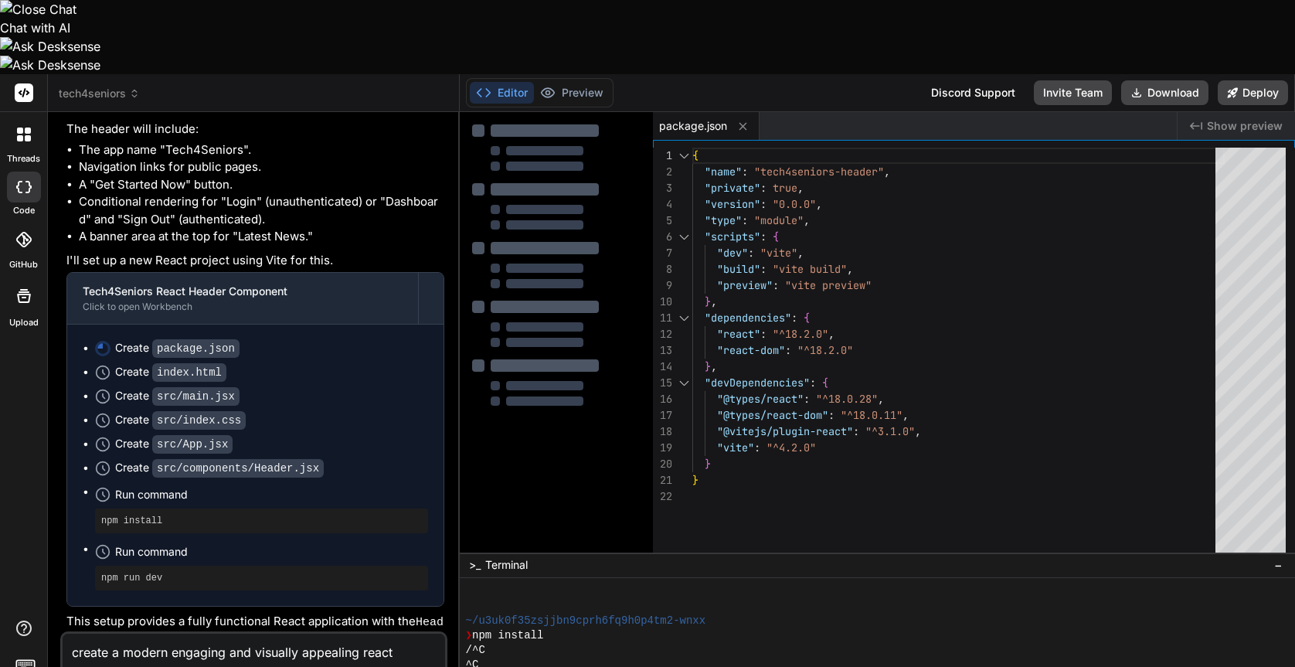
scroll to position [259, 0]
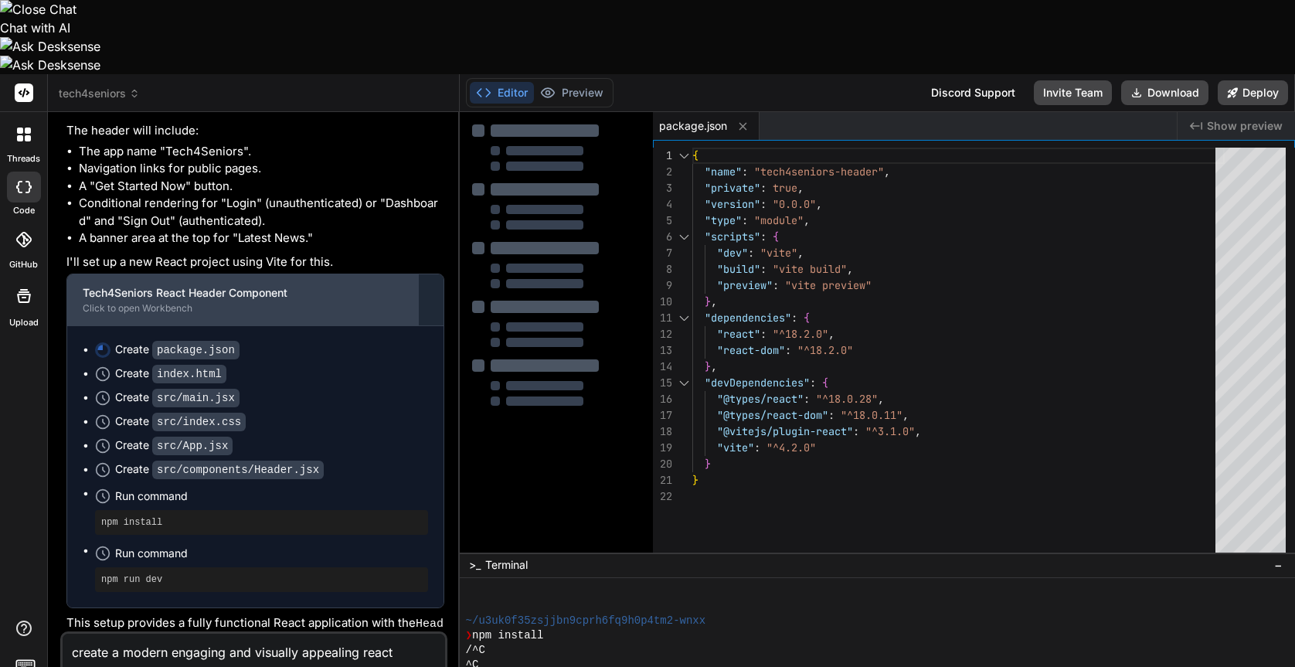
click at [154, 302] on div "Click to open Workbench" at bounding box center [243, 308] width 320 height 12
click at [182, 285] on div "Tech4Seniors React Header Component" at bounding box center [243, 292] width 320 height 15
click at [235, 302] on div "Click to open Workbench" at bounding box center [243, 308] width 320 height 12
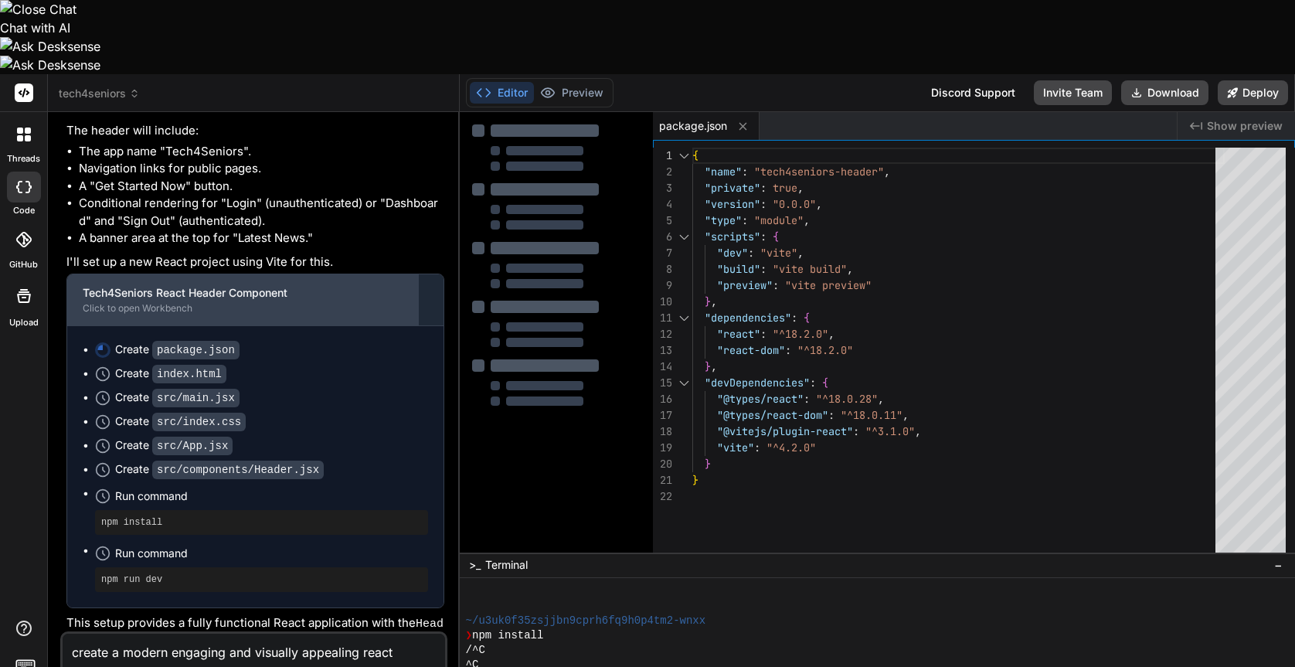
click at [235, 302] on div "Click to open Workbench" at bounding box center [243, 308] width 320 height 12
click at [240, 302] on div "Click to open Workbench" at bounding box center [243, 308] width 320 height 12
click at [285, 302] on div "Click to open Workbench" at bounding box center [243, 308] width 320 height 12
drag, startPoint x: 285, startPoint y: 226, endPoint x: 259, endPoint y: 226, distance: 26.3
click at [259, 302] on div "Click to open Workbench" at bounding box center [243, 308] width 320 height 12
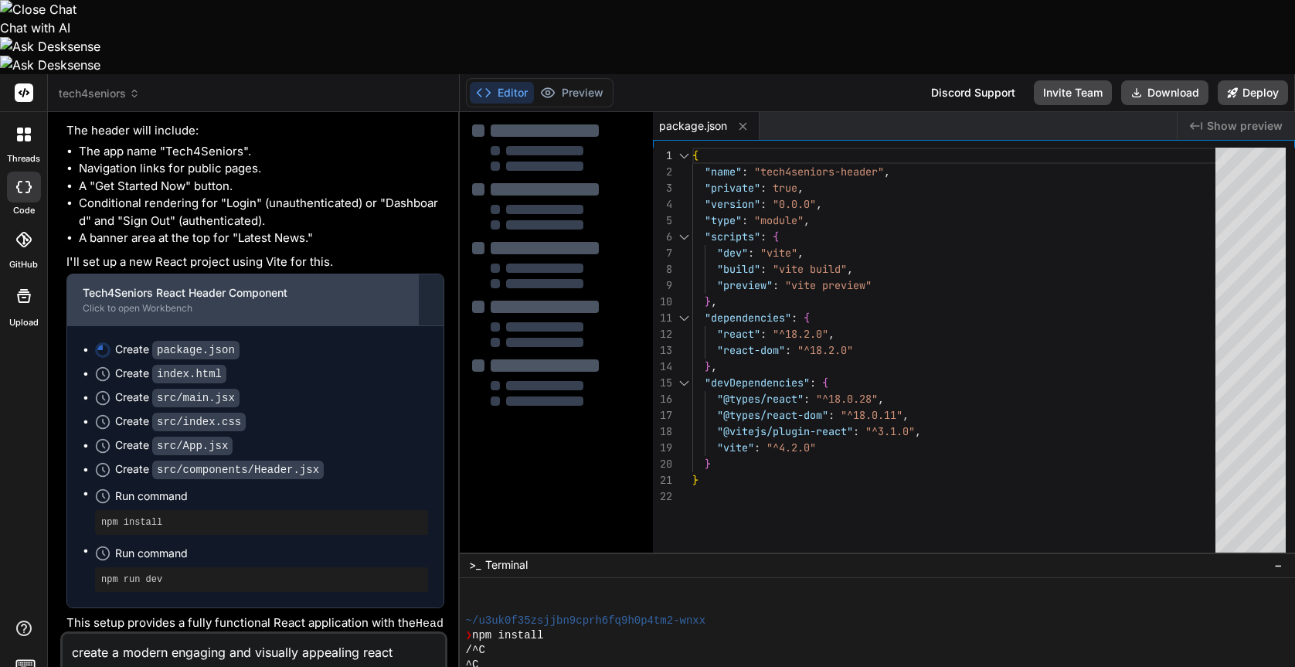
click at [79, 274] on div "Tech4Seniors React Header Component Click to open Workbench" at bounding box center [242, 299] width 351 height 51
click at [83, 302] on div "Click to open Workbench" at bounding box center [243, 308] width 320 height 12
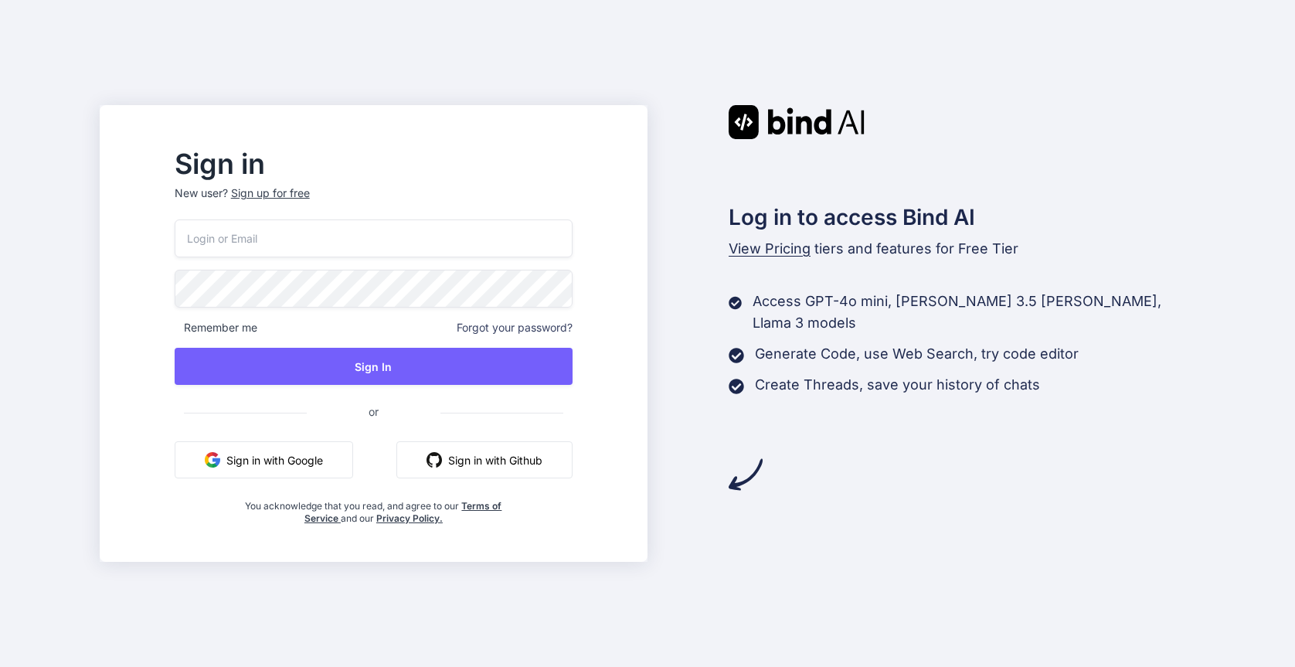
click at [307, 460] on button "Sign in with Google" at bounding box center [264, 459] width 178 height 37
click at [304, 459] on button "Sign in with Google" at bounding box center [264, 459] width 178 height 37
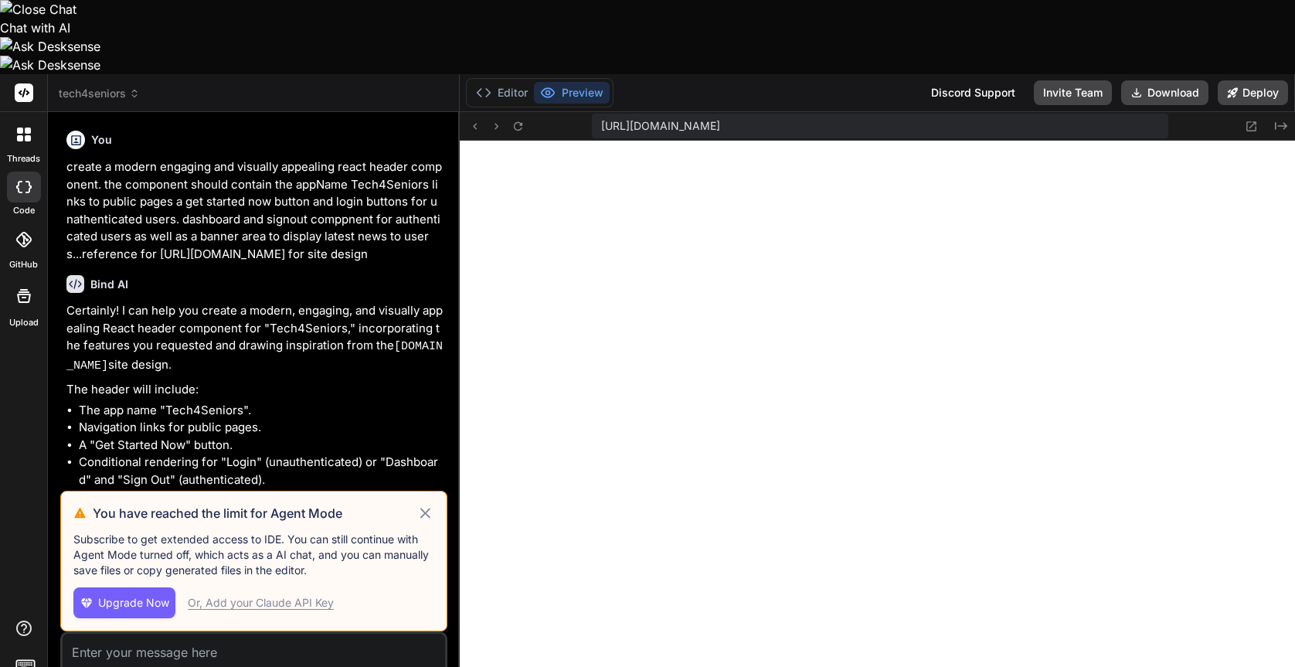
scroll to position [294, 0]
click at [249, 595] on div "Or, Add your Claude API Key" at bounding box center [261, 602] width 146 height 15
type textarea "x"
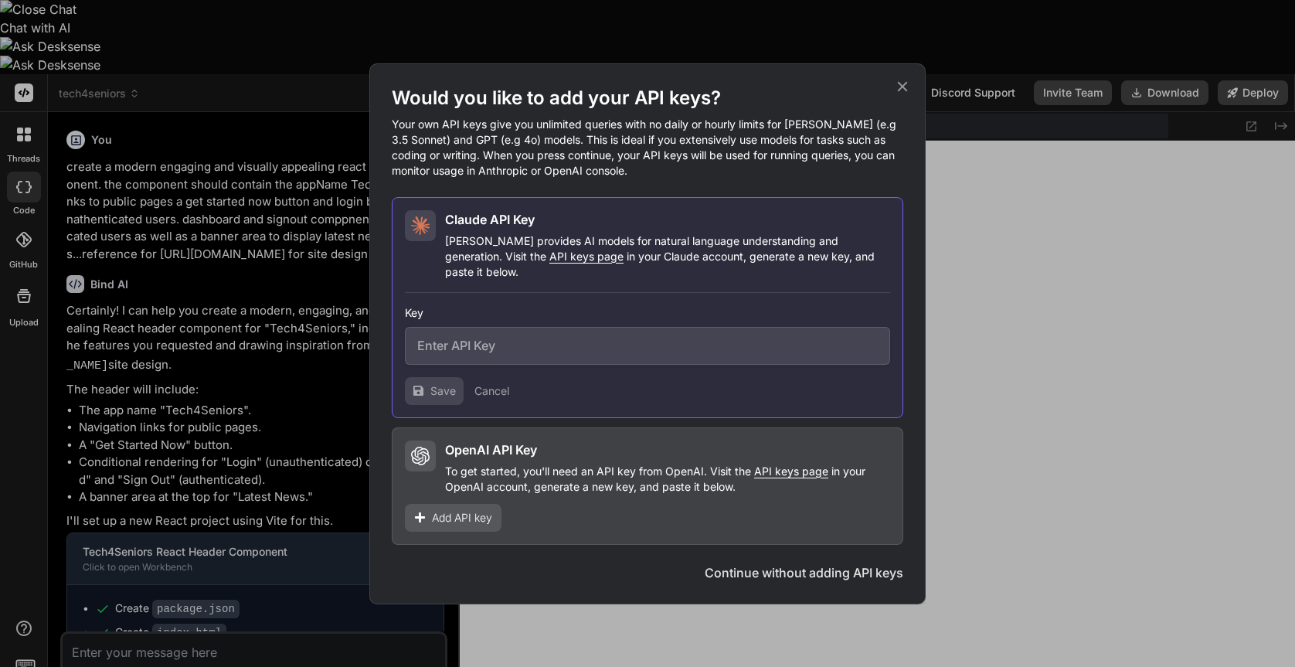
click at [517, 342] on input "text" at bounding box center [647, 346] width 485 height 38
paste input "sk-ant-api03--4lJRnLuT3mBXdhfPAmY0gkEA2iZfetcGeeV3-ZL5-d5qaiTemrGLEml6-EC8CTRLo…"
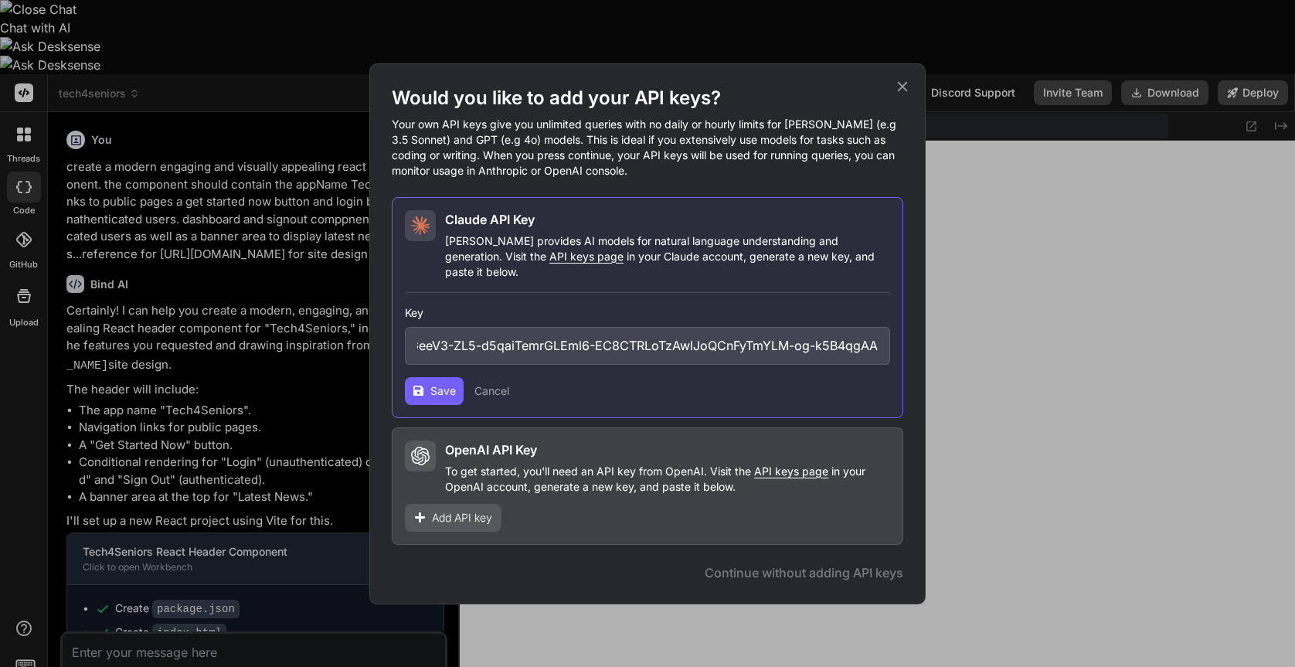
type input "sk-ant-api03--4lJRnLuT3mBXdhfPAmY0gkEA2iZfetcGeeV3-ZL5-d5qaiTemrGLEml6-EC8CTRLo…"
click at [435, 389] on span "Save" at bounding box center [442, 390] width 25 height 15
click at [446, 385] on span "Save" at bounding box center [442, 390] width 25 height 15
click at [901, 95] on icon at bounding box center [902, 86] width 17 height 17
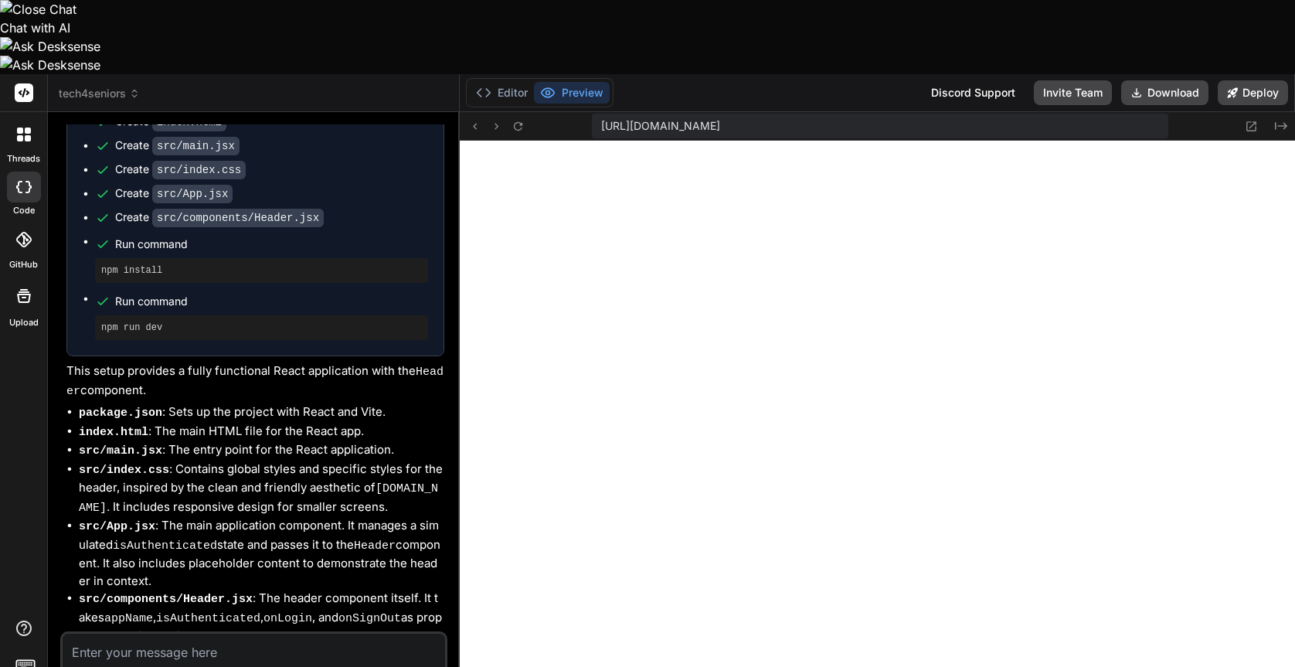
scroll to position [562, 0]
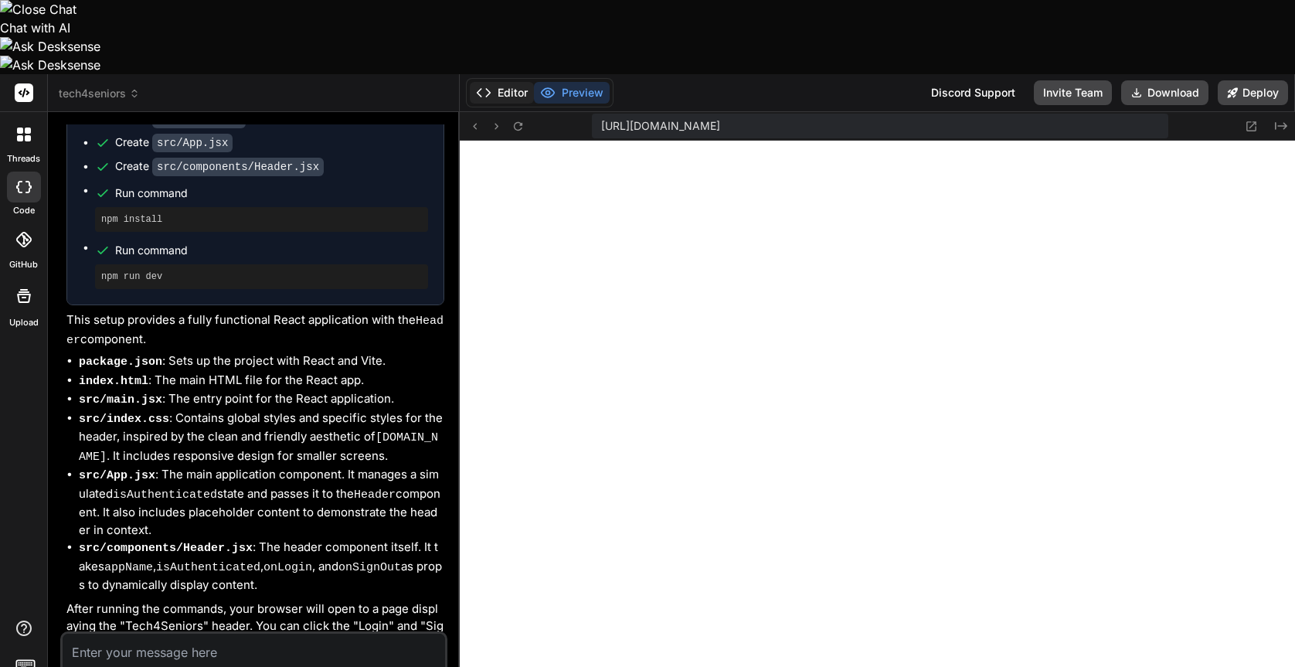
click at [506, 82] on button "Editor" at bounding box center [502, 93] width 64 height 22
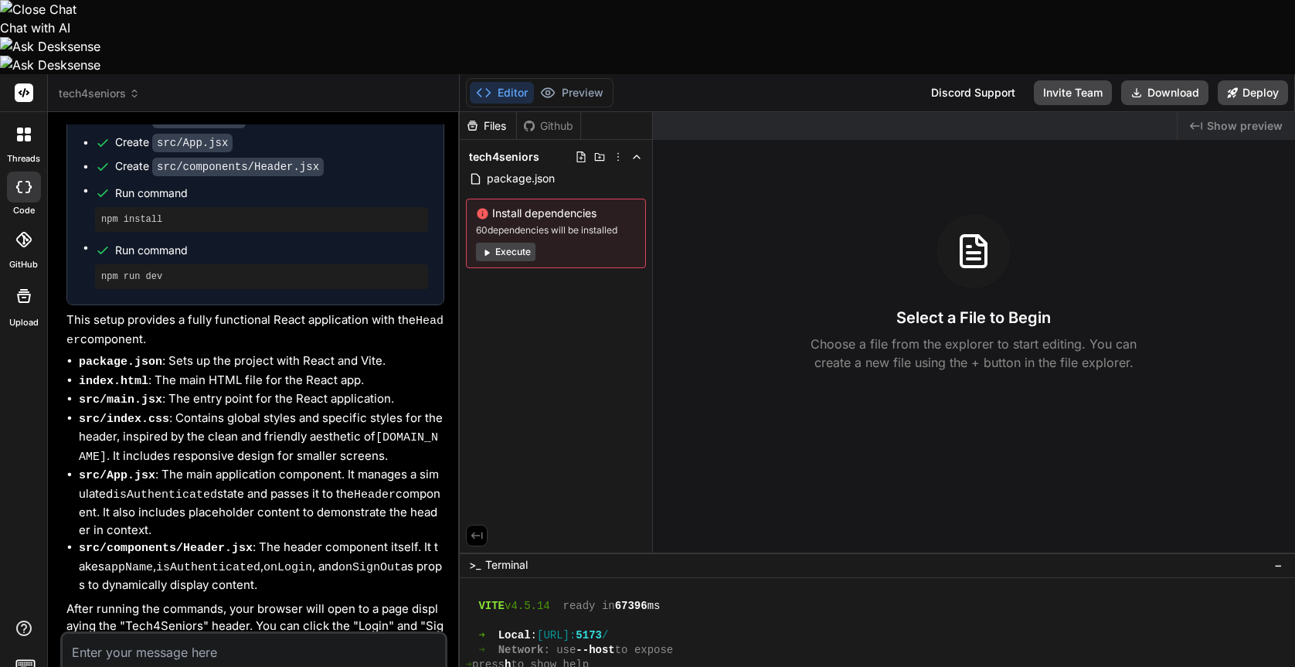
click at [505, 243] on button "Execute" at bounding box center [505, 252] width 59 height 19
type textarea "x"
click at [524, 149] on span "tech4seniors" at bounding box center [504, 156] width 70 height 15
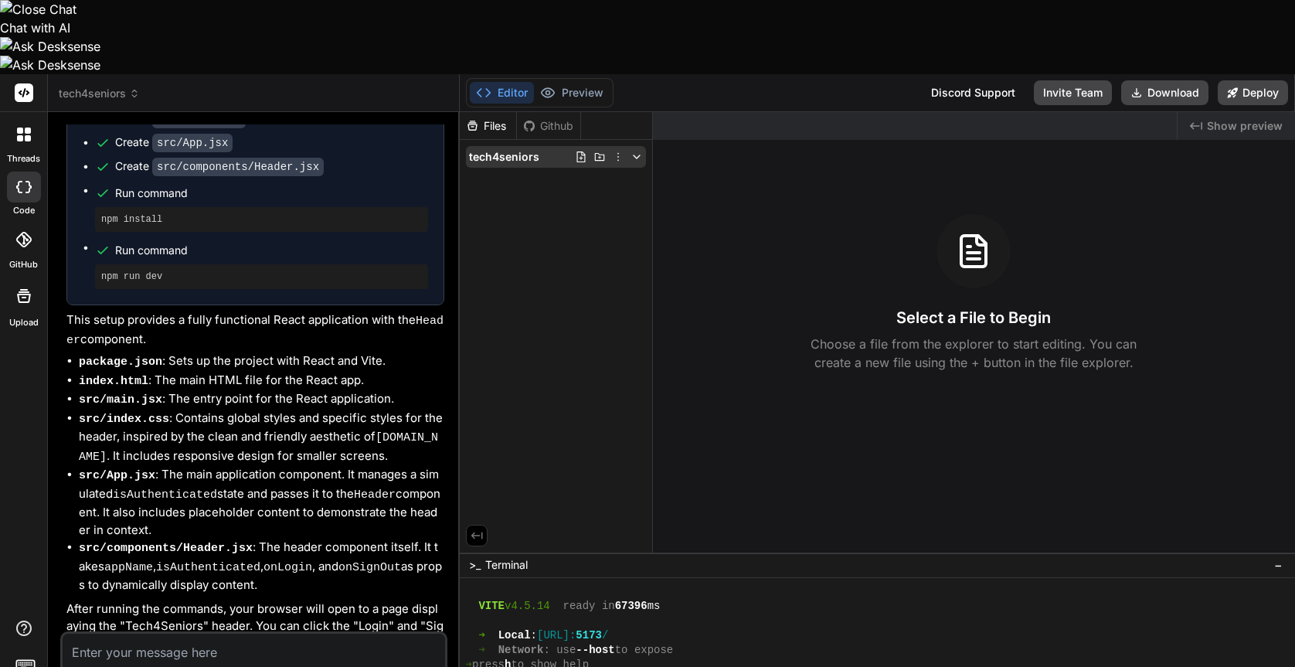
click at [524, 149] on span "tech4seniors" at bounding box center [504, 156] width 70 height 15
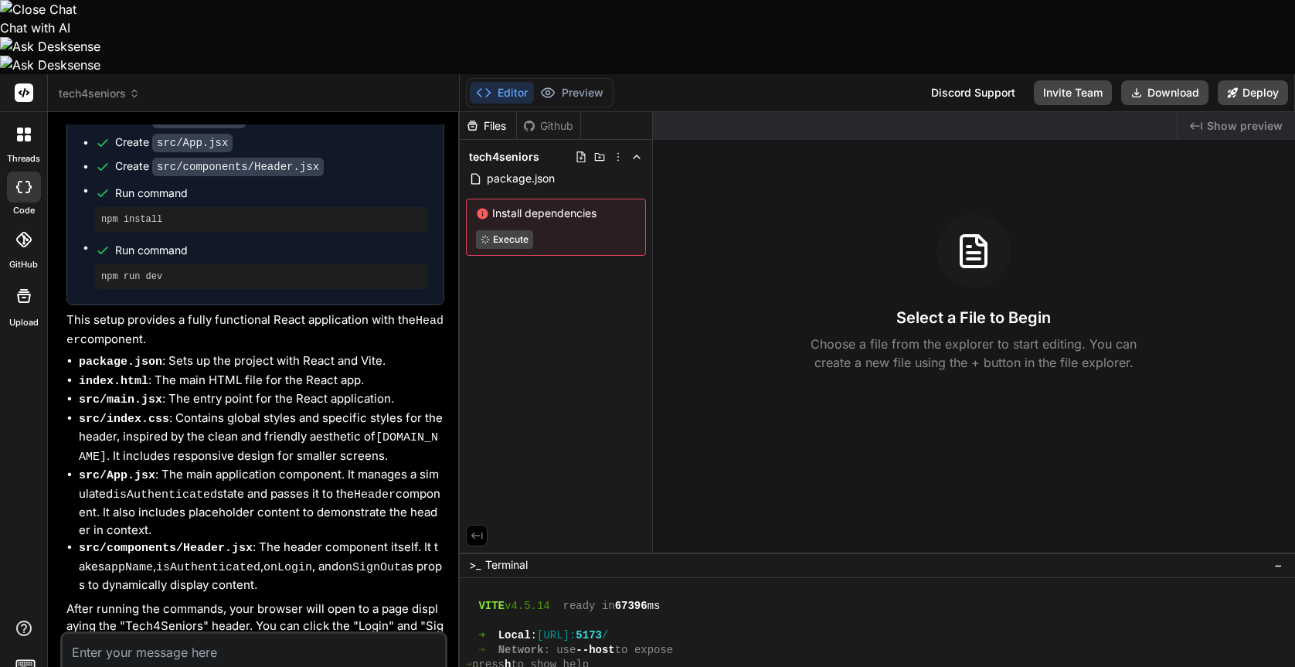
click at [487, 118] on div "Files" at bounding box center [488, 125] width 56 height 15
click at [480, 118] on div "Files" at bounding box center [488, 125] width 56 height 15
click at [564, 118] on div "Github" at bounding box center [548, 125] width 63 height 15
click at [491, 118] on div "Files" at bounding box center [488, 125] width 56 height 15
click at [508, 149] on span "tech4seniors" at bounding box center [504, 156] width 70 height 15
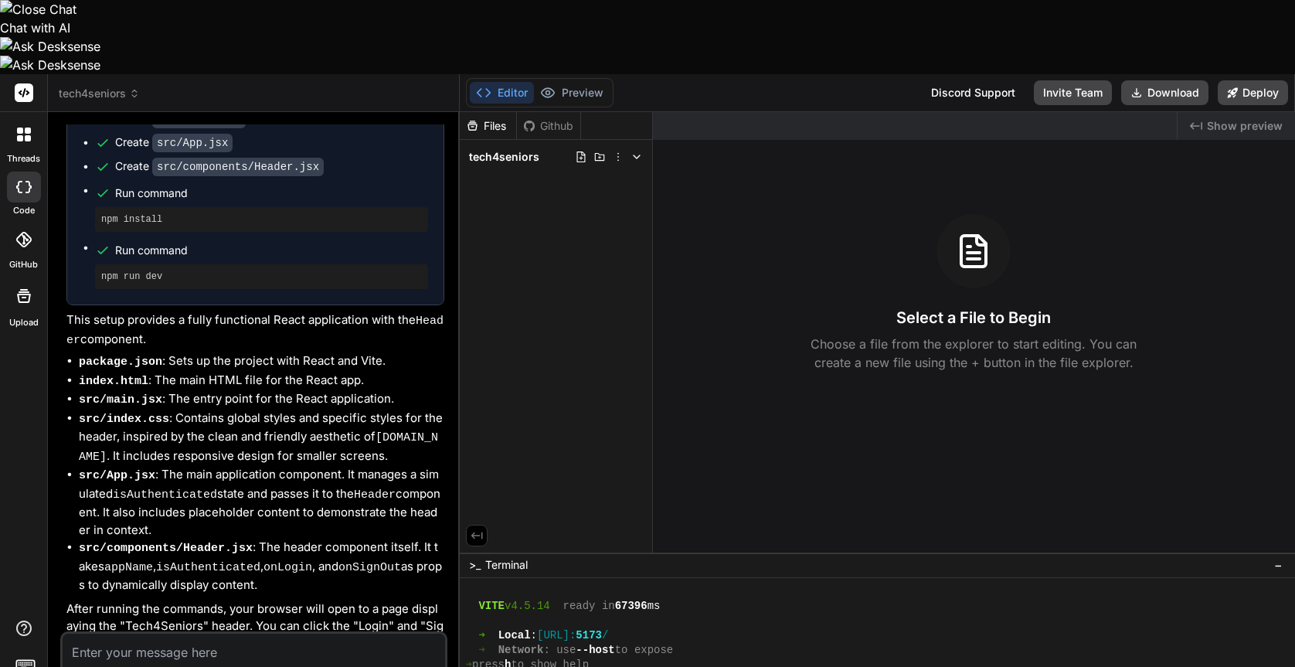
click at [508, 149] on span "tech4seniors" at bounding box center [504, 156] width 70 height 15
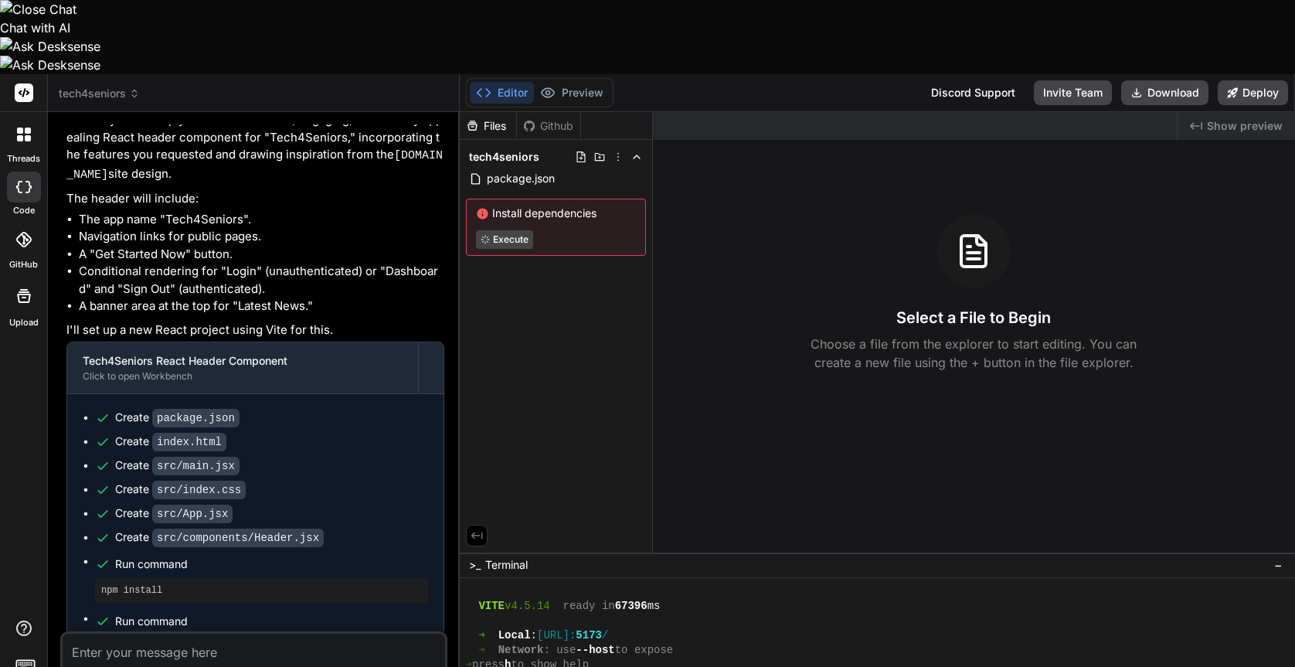
scroll to position [190, 0]
click at [136, 212] on li "The app name "Tech4Seniors"." at bounding box center [261, 221] width 365 height 18
click at [202, 633] on textarea at bounding box center [254, 647] width 382 height 28
type textarea "w"
type textarea "x"
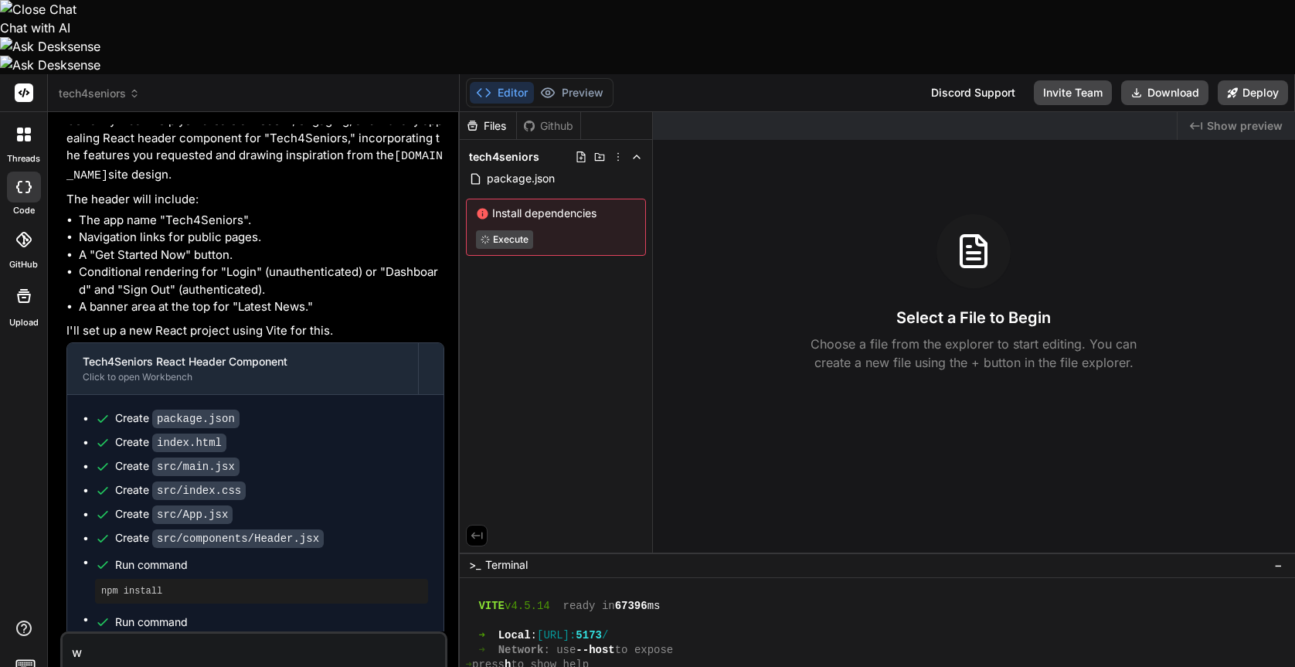
type textarea "wh"
type textarea "x"
type textarea "whe"
type textarea "x"
type textarea "wher"
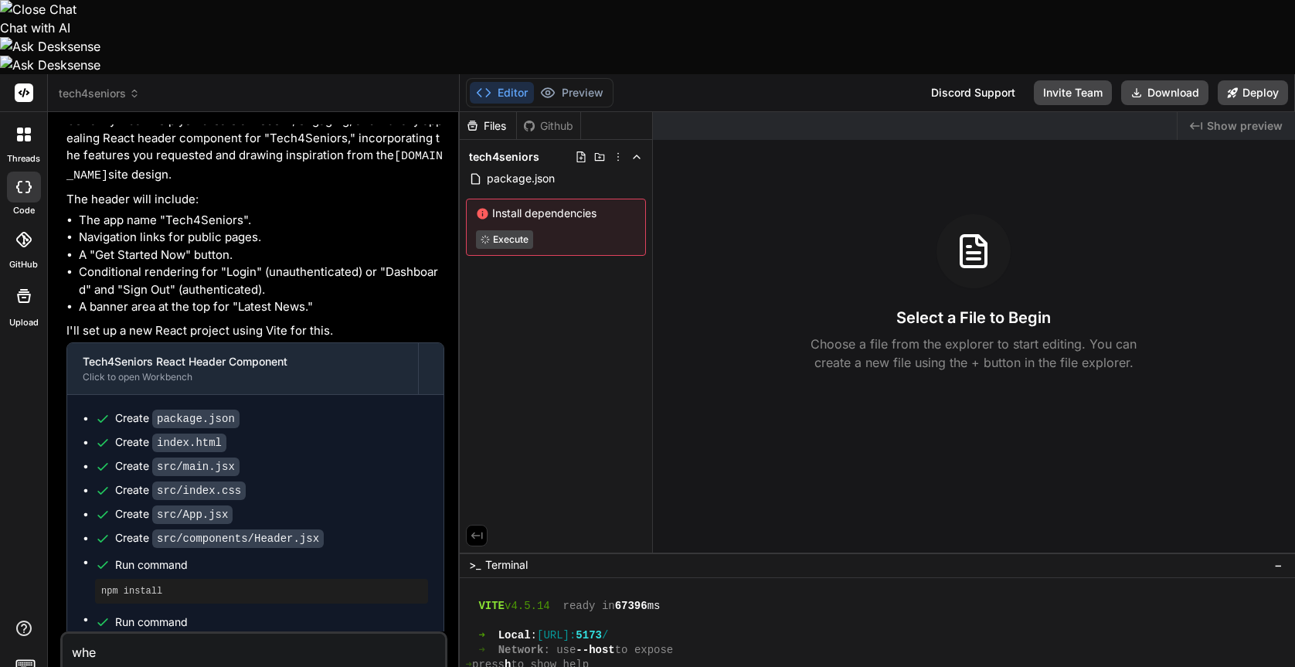
type textarea "x"
type textarea "where"
type textarea "x"
type textarea "where"
type textarea "x"
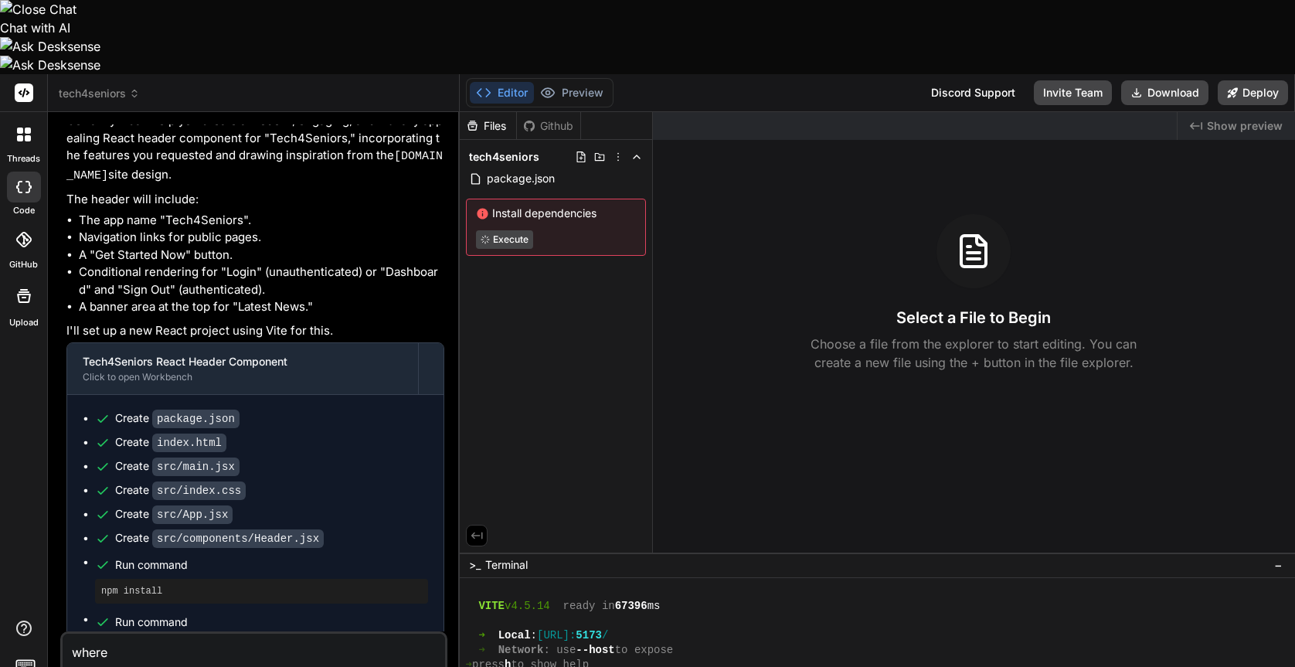
type textarea "where a"
type textarea "x"
type textarea "where ar"
type textarea "x"
type textarea "where are"
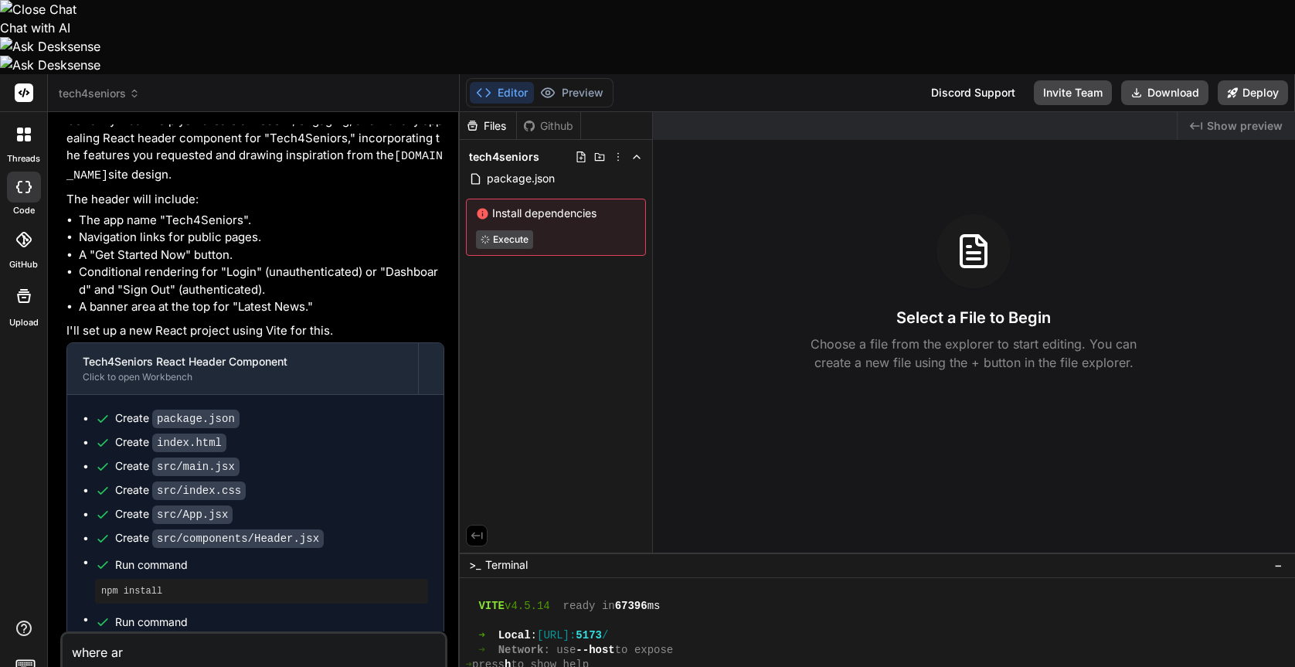
type textarea "x"
type textarea "where are"
type textarea "x"
type textarea "where are t"
type textarea "x"
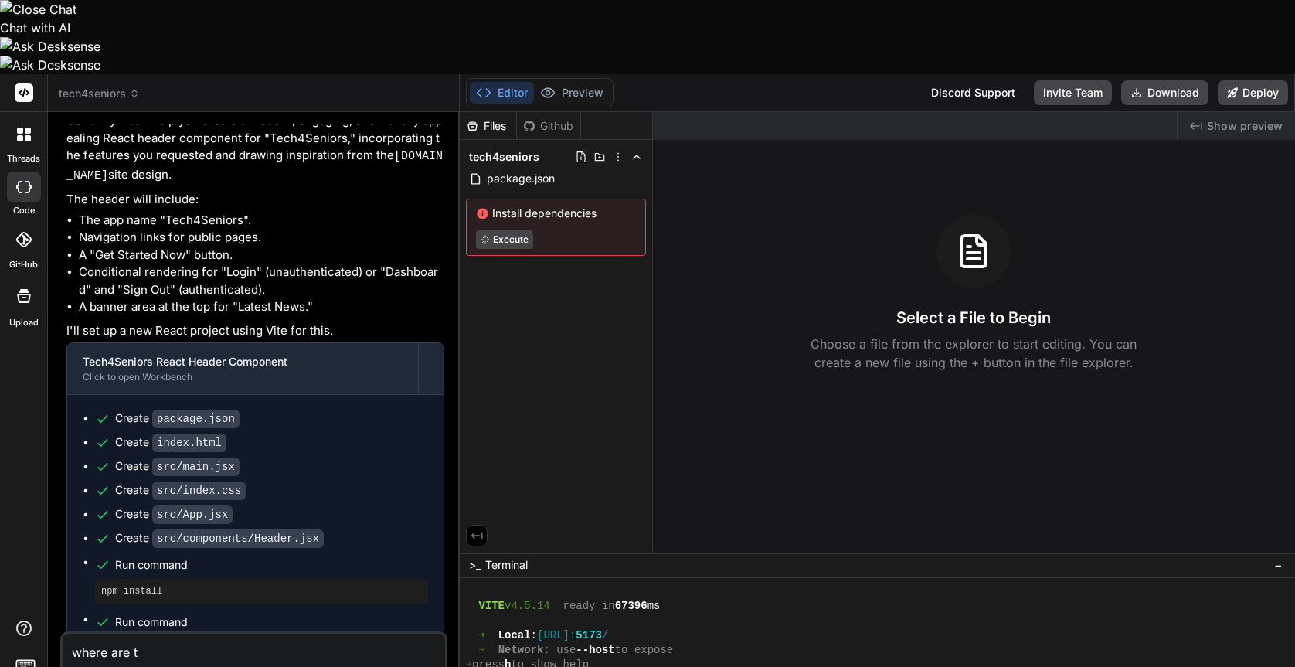
type textarea "where are th"
type textarea "x"
type textarea "where are the"
type textarea "x"
type textarea "where are the"
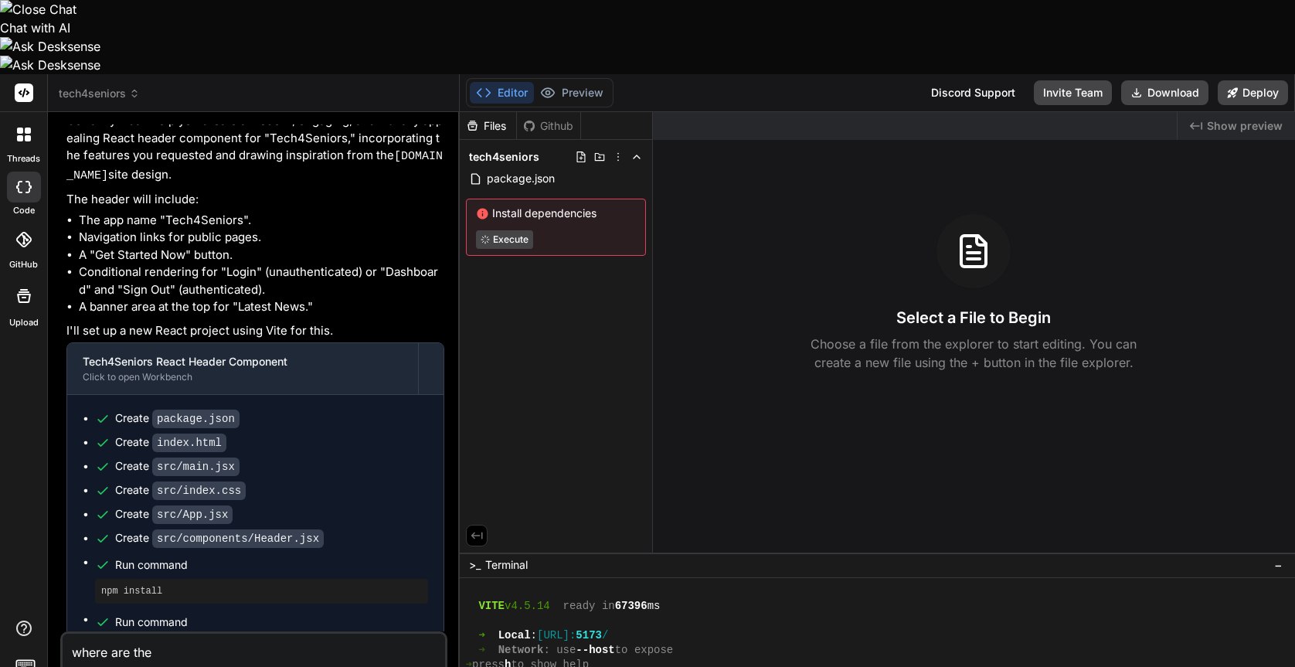
type textarea "x"
type textarea "where are the o"
type textarea "x"
type textarea "where are the ot"
type textarea "x"
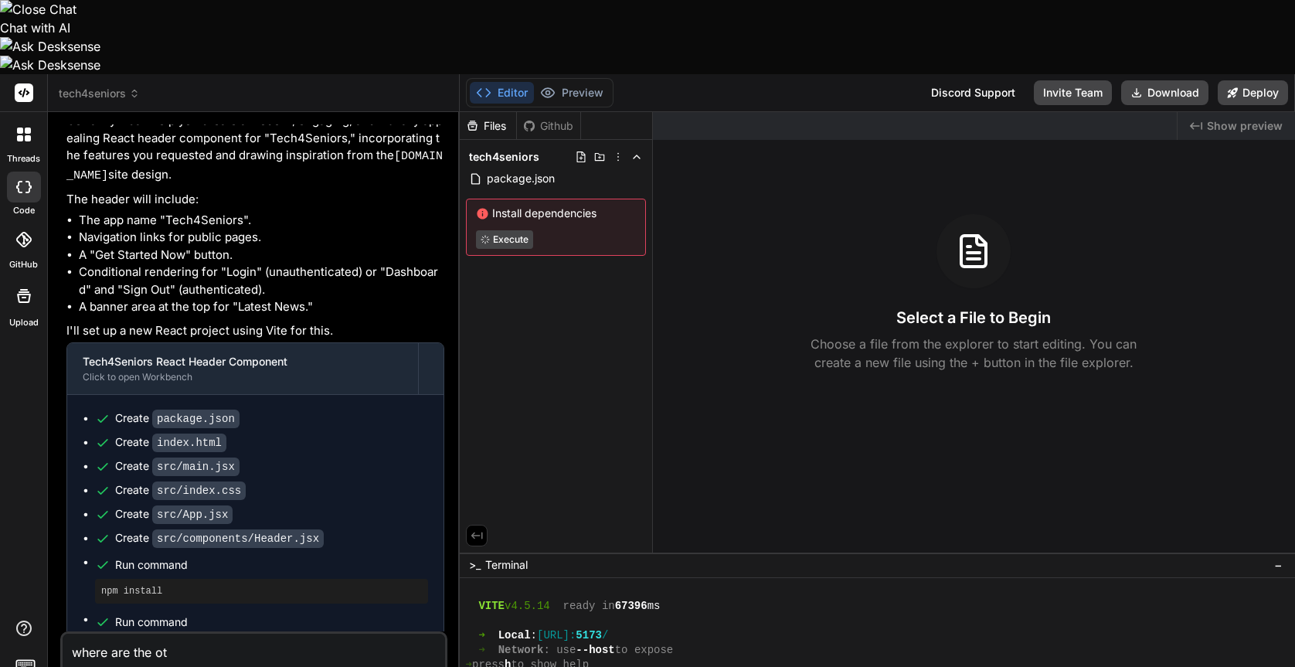
type textarea "where are the oth"
type textarea "x"
type textarea "where are the othe"
type textarea "x"
type textarea "where are the other"
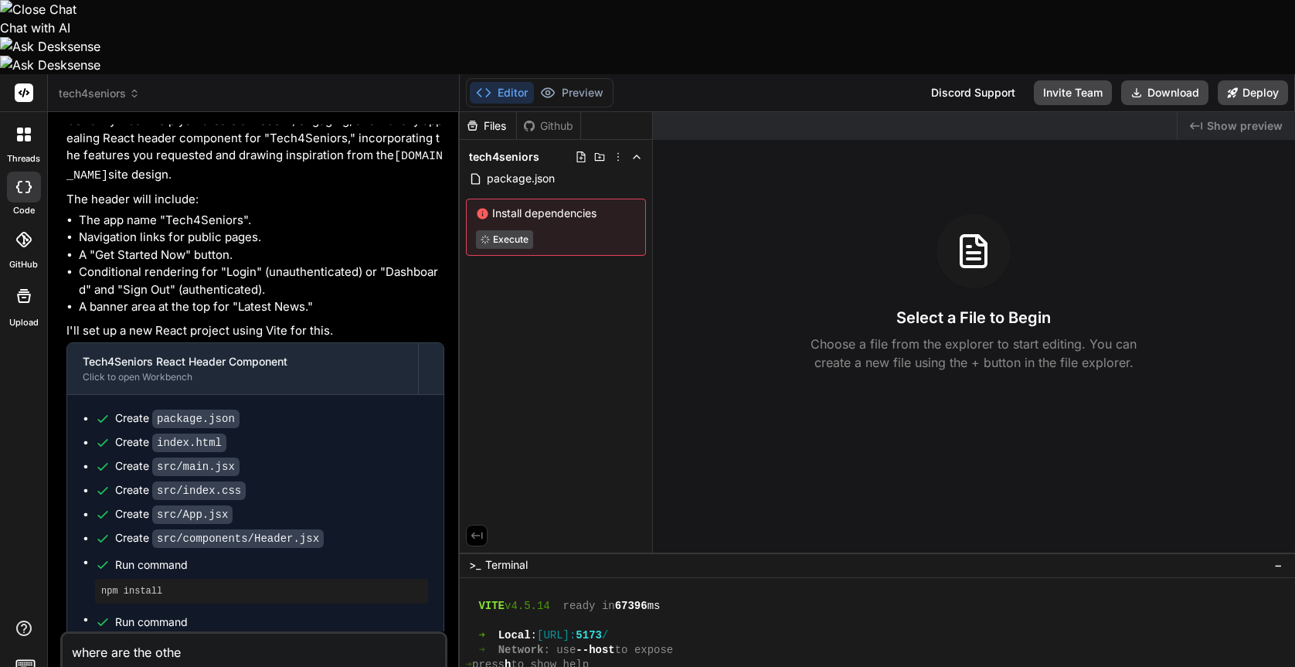
type textarea "x"
type textarea "where are the other"
type textarea "x"
type textarea "where are the other f"
type textarea "x"
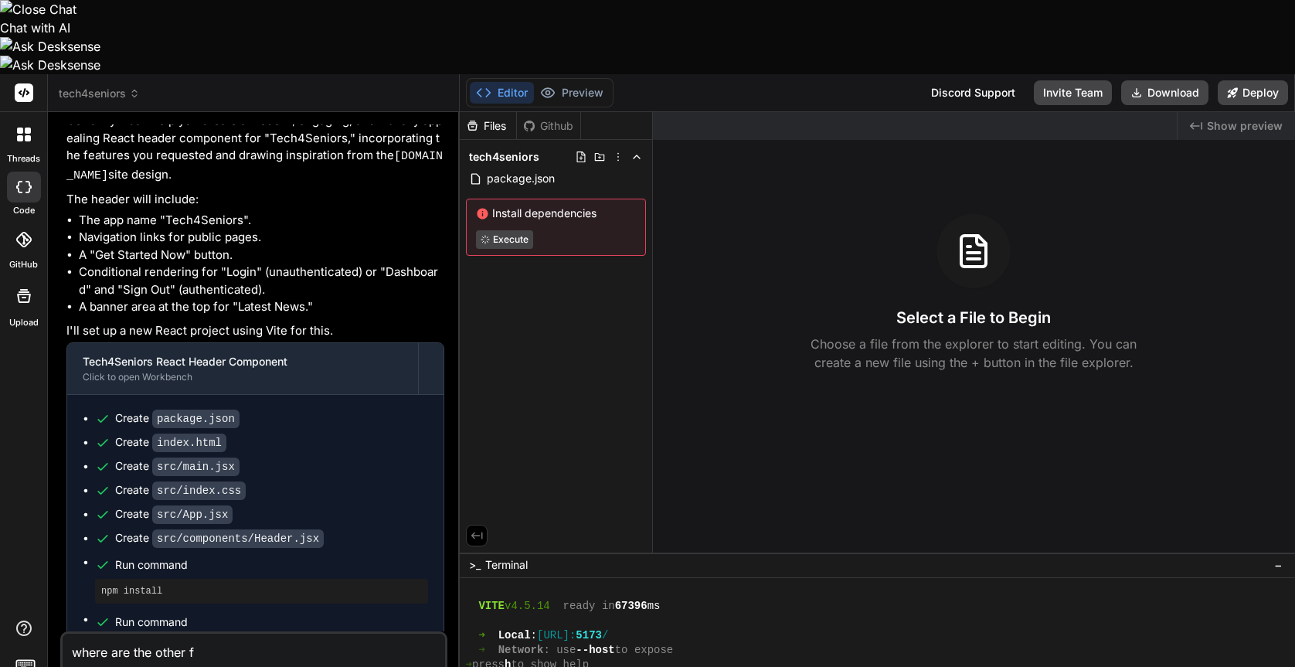
type textarea "where are the other fi"
type textarea "x"
type textarea "where are the other fil"
type textarea "x"
type textarea "where are the other file"
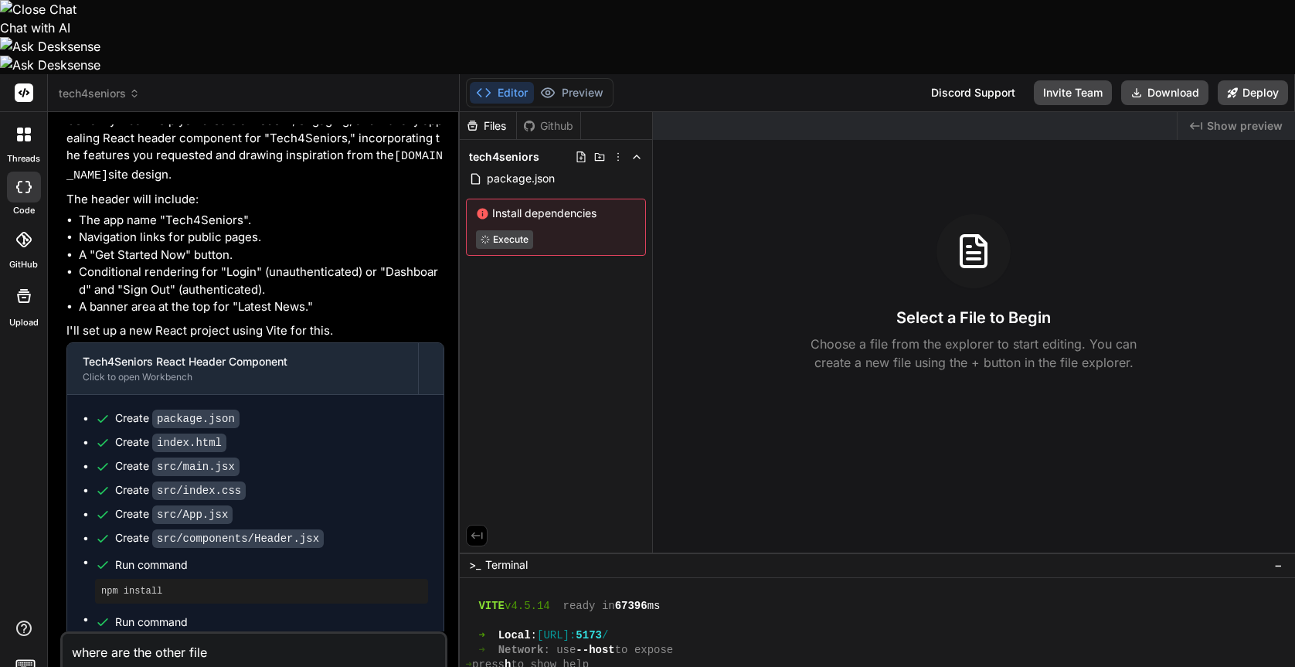
type textarea "x"
type textarea "where are the other files"
type textarea "x"
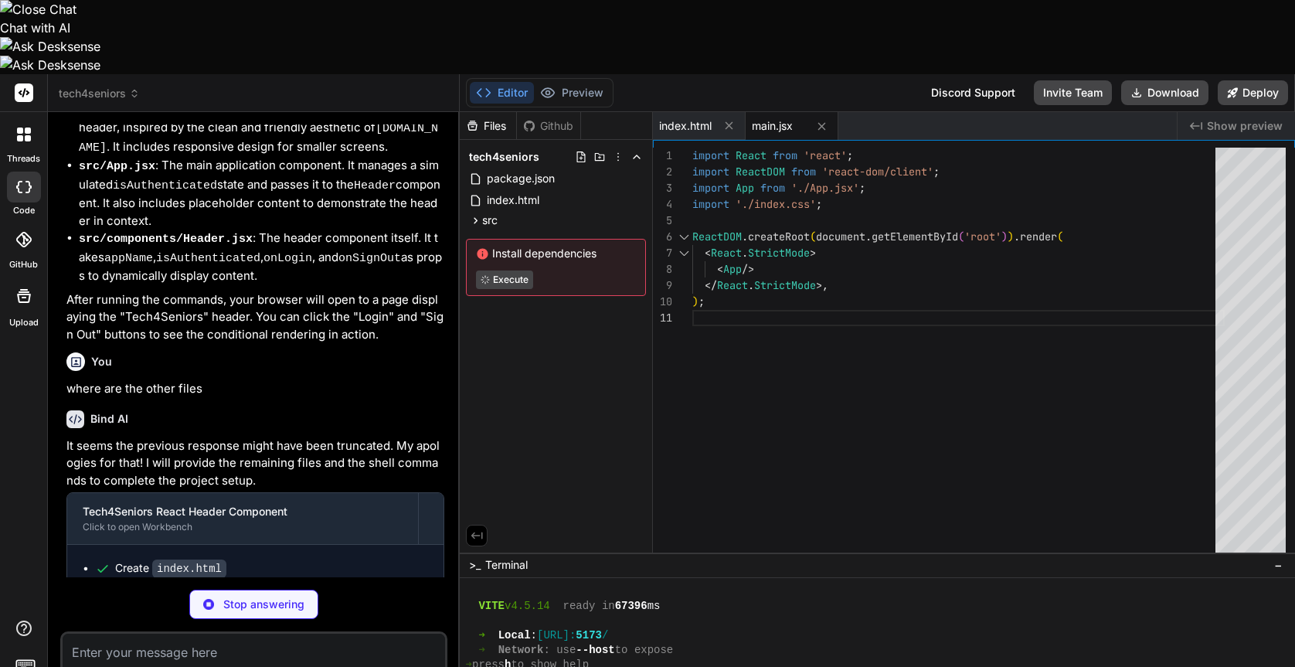
scroll to position [908, 0]
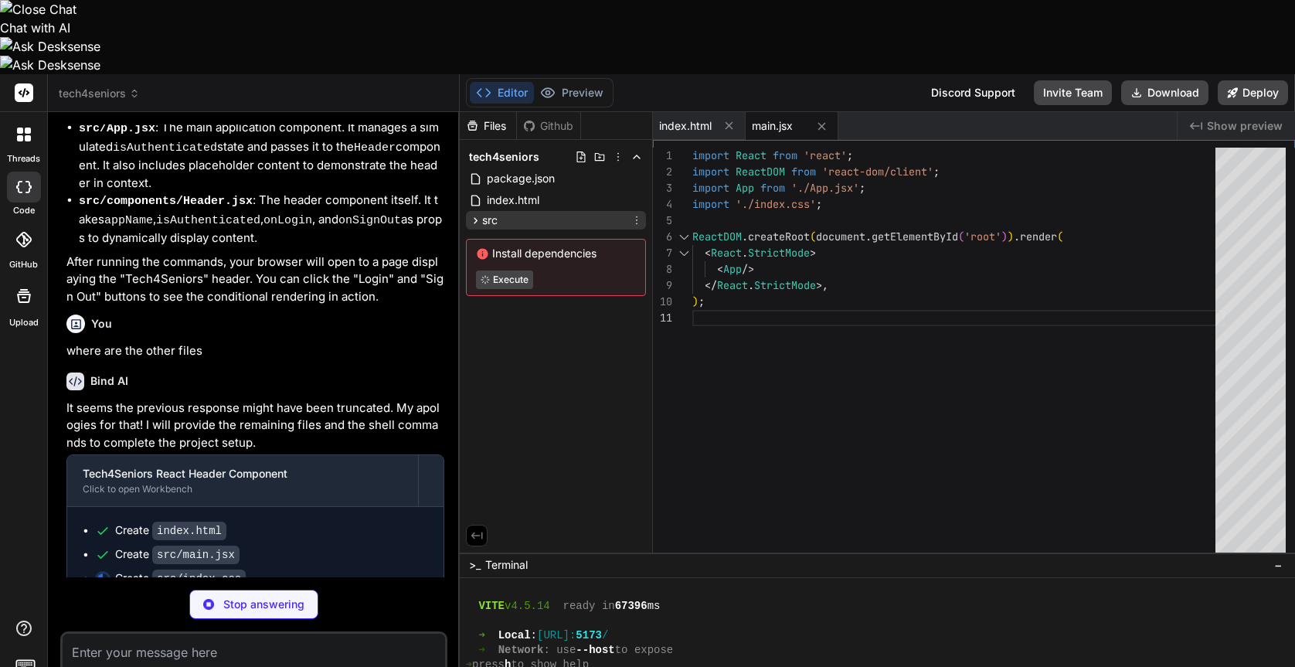
click at [476, 214] on icon at bounding box center [475, 220] width 13 height 13
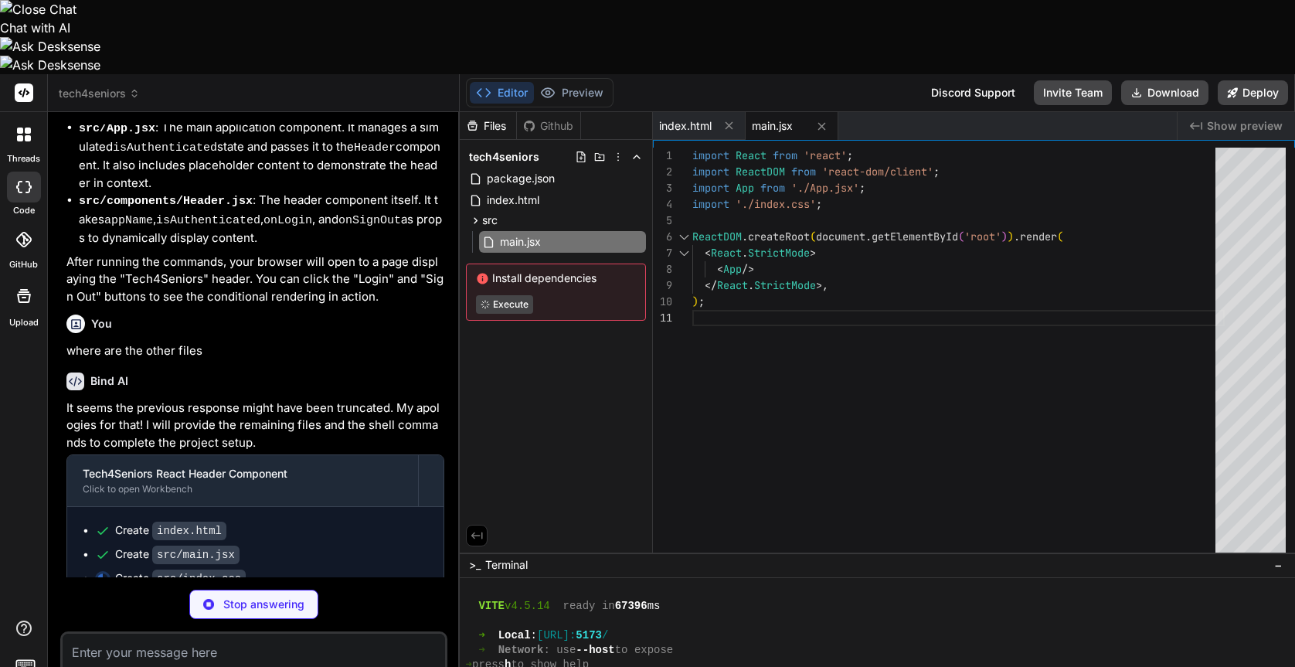
type textarea "x"
type textarea ".button-outline { padding: 6px 12px; } }"
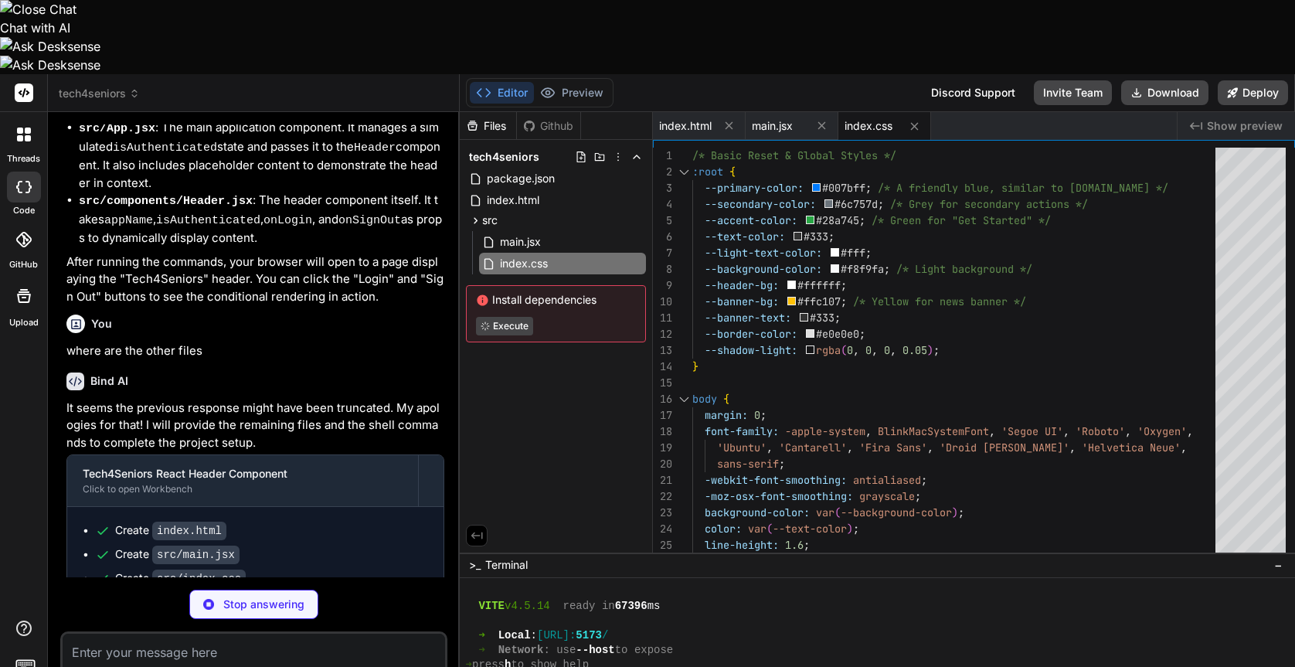
type textarea "x"
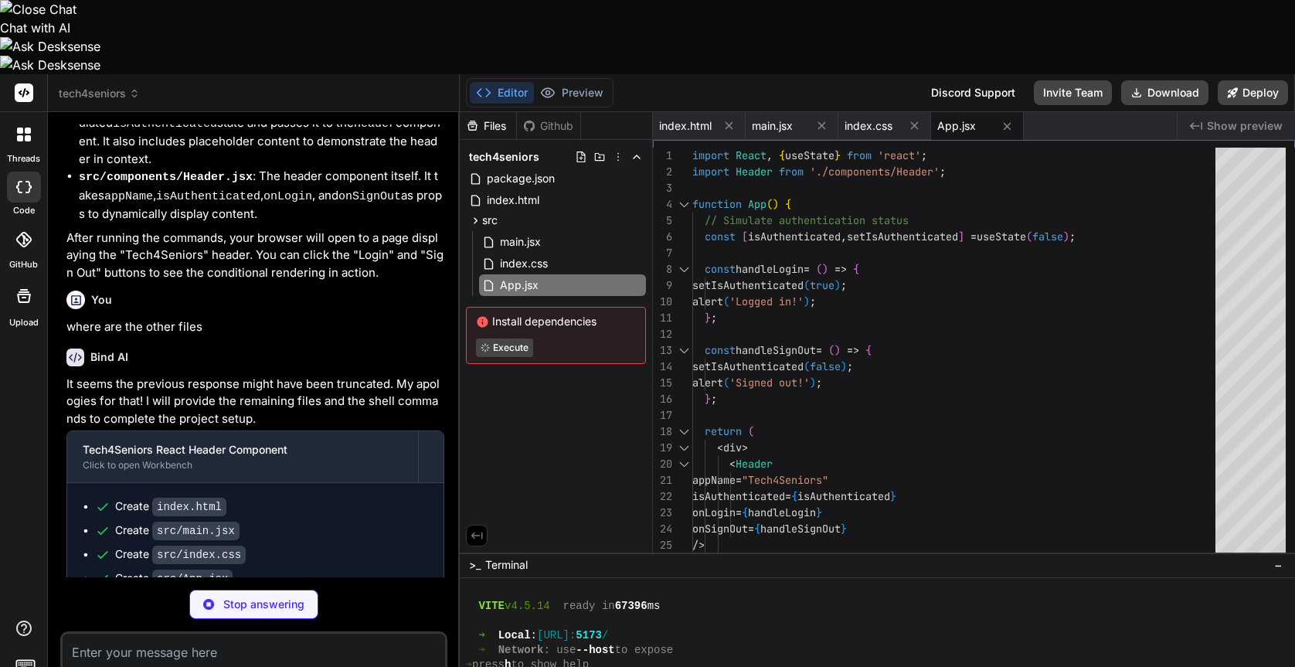
scroll to position [955, 0]
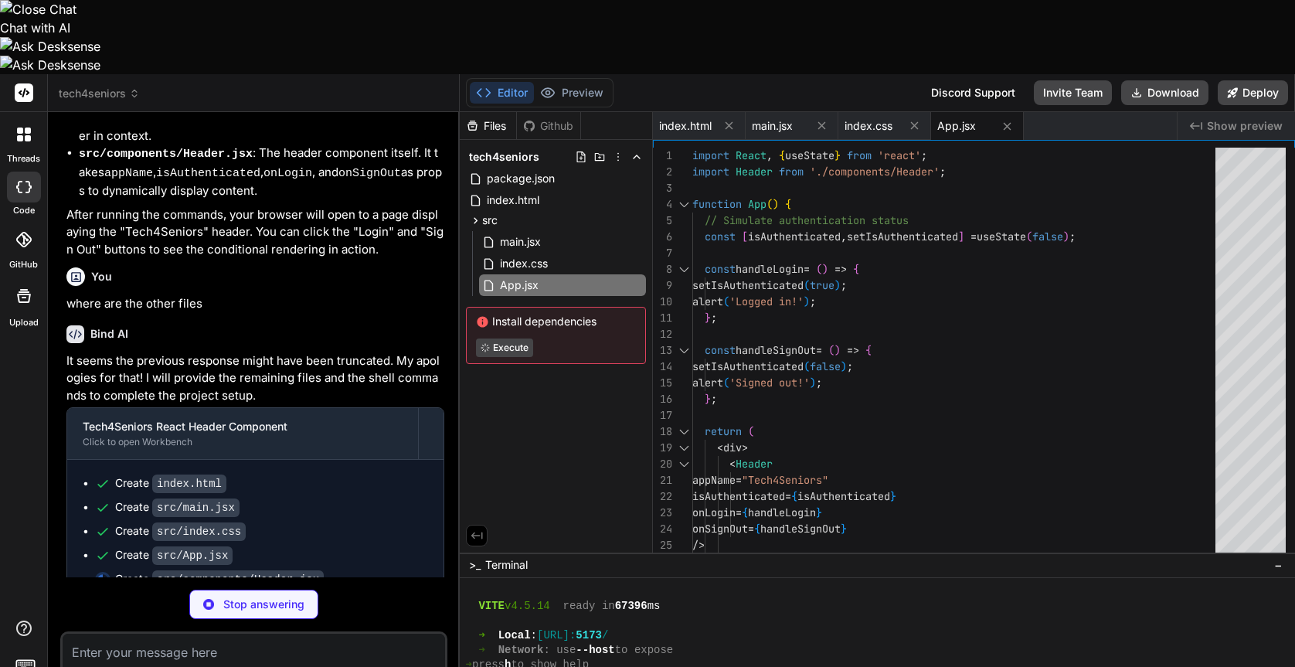
type textarea "x"
type textarea "</button> )} </div> </div> </header> ); }; export default Header;"
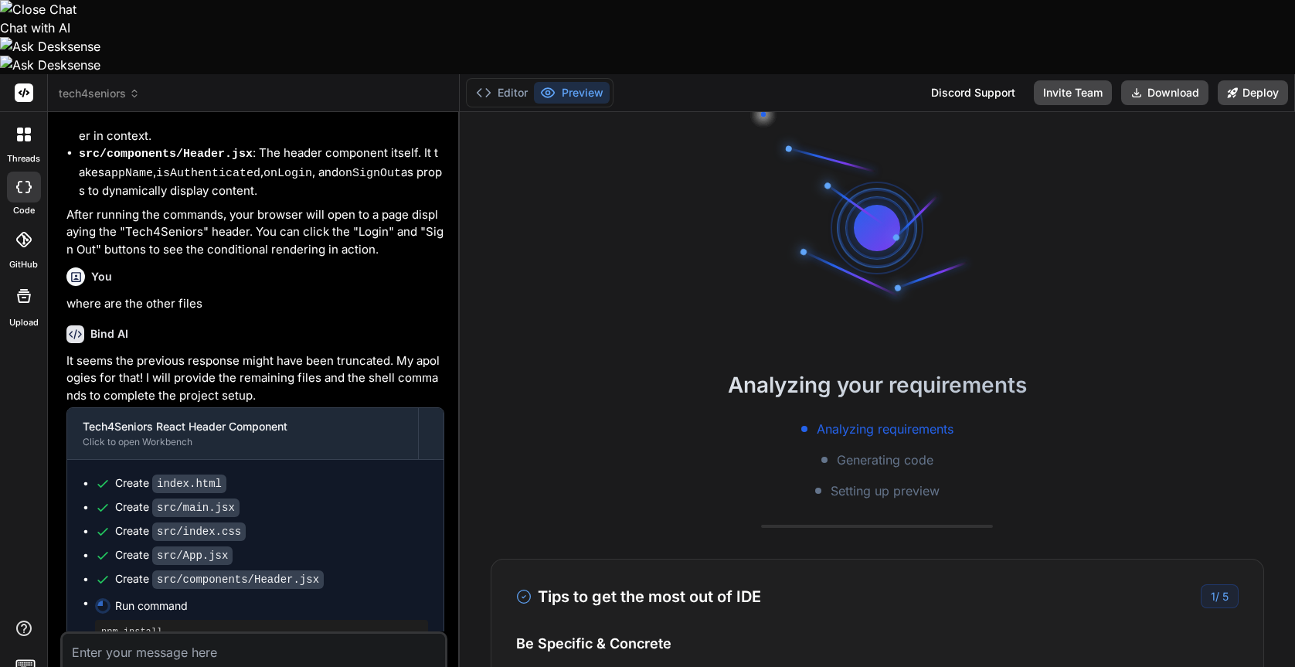
scroll to position [455, 0]
type textarea "x"
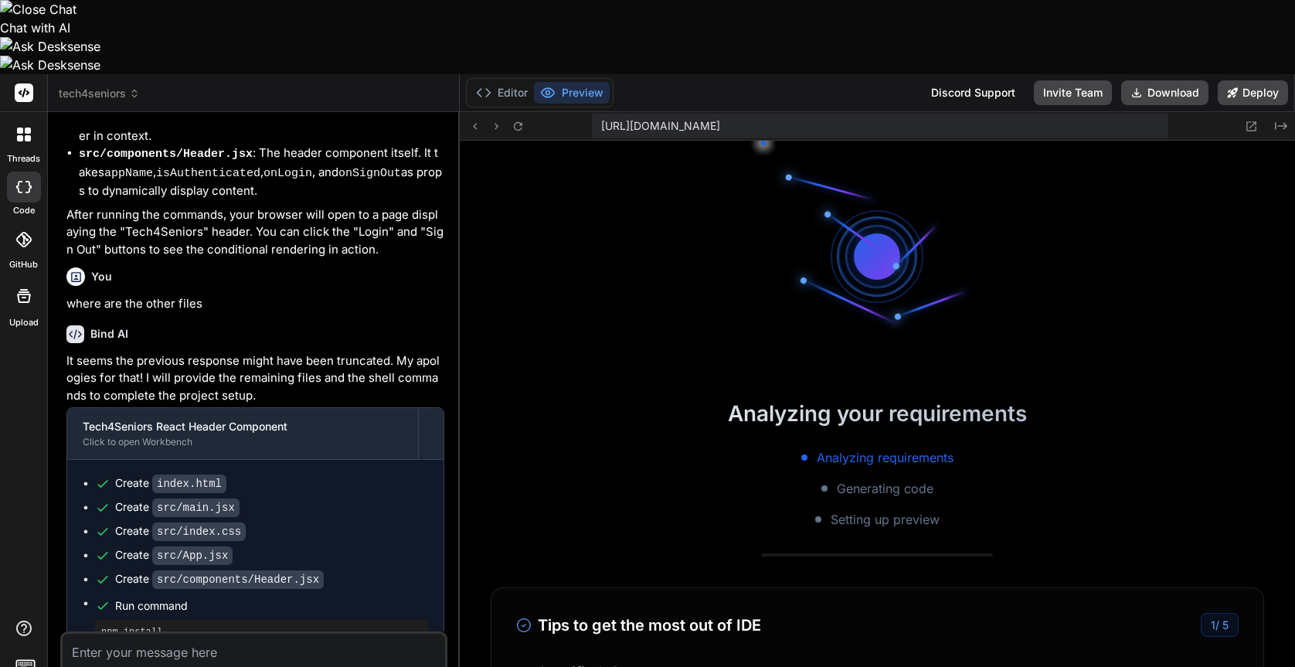
scroll to position [969, 0]
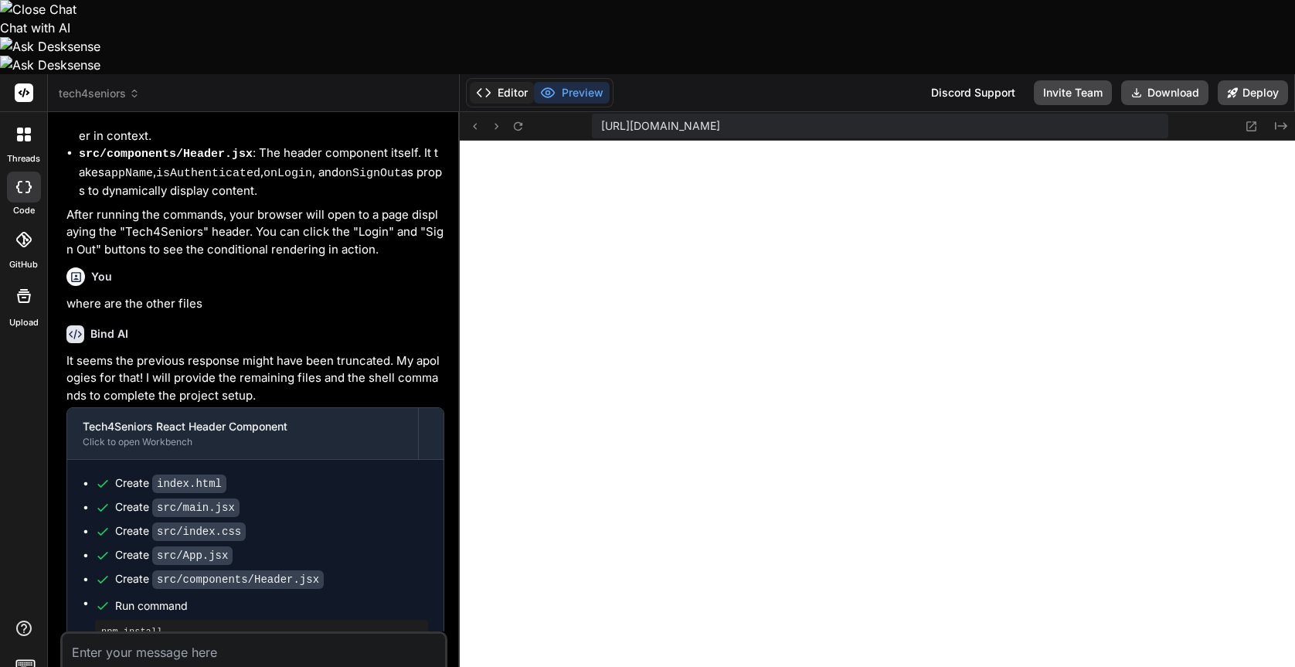
click at [507, 82] on button "Editor" at bounding box center [502, 93] width 64 height 22
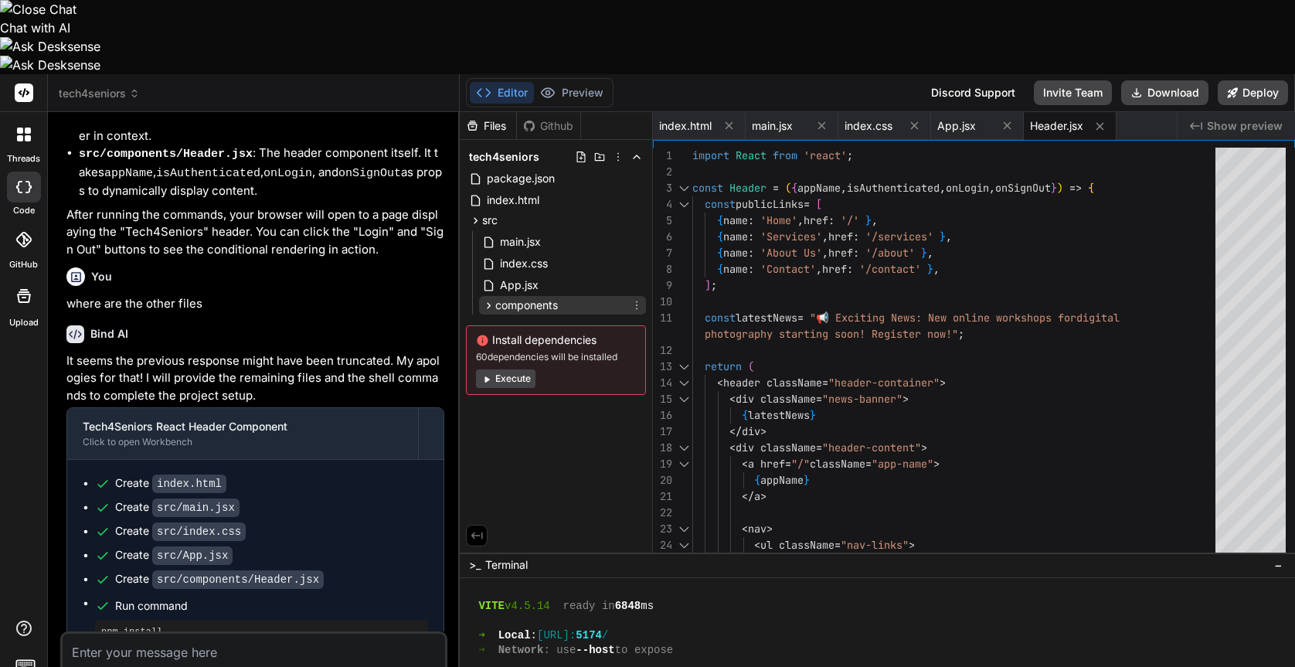
click at [486, 299] on icon at bounding box center [488, 305] width 13 height 13
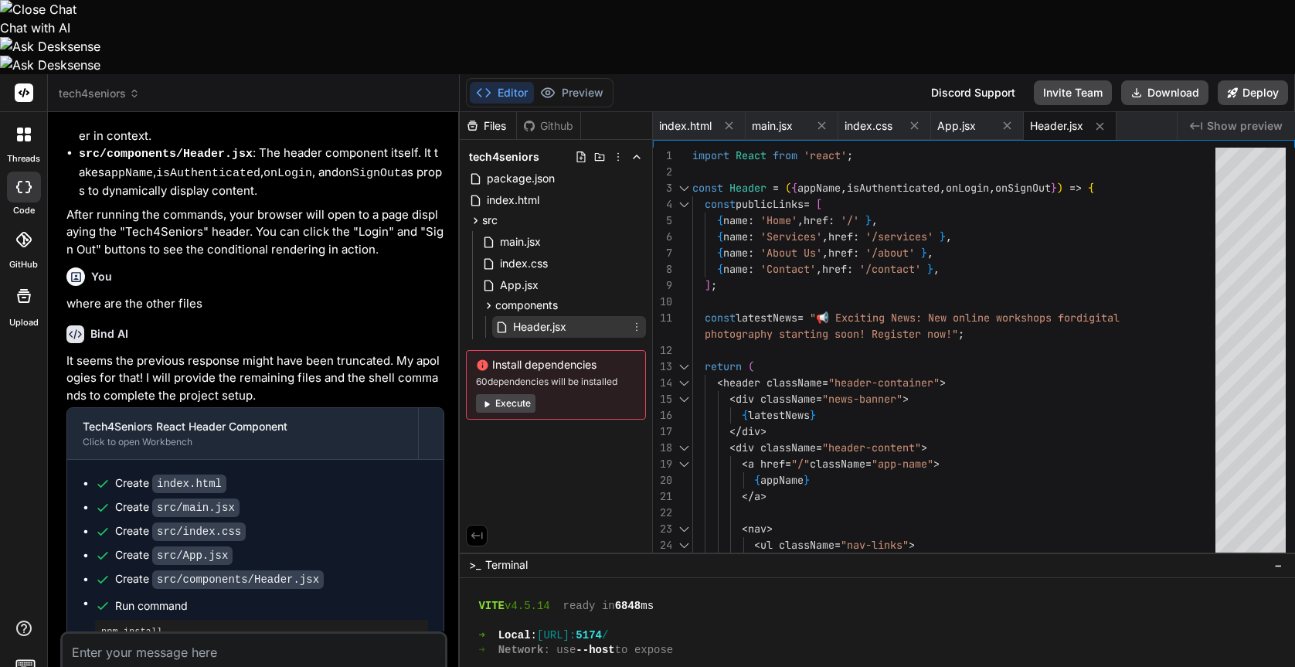
click at [561, 317] on span "Header.jsx" at bounding box center [539, 326] width 56 height 19
click at [589, 316] on div "Header.jsx" at bounding box center [569, 327] width 154 height 22
click at [577, 316] on div "Header.jsx" at bounding box center [569, 327] width 154 height 22
click at [1023, 246] on div "import React from 'react' ; const Header = ( { appName , isAuthenticated , onLo…" at bounding box center [958, 634] width 532 height 973
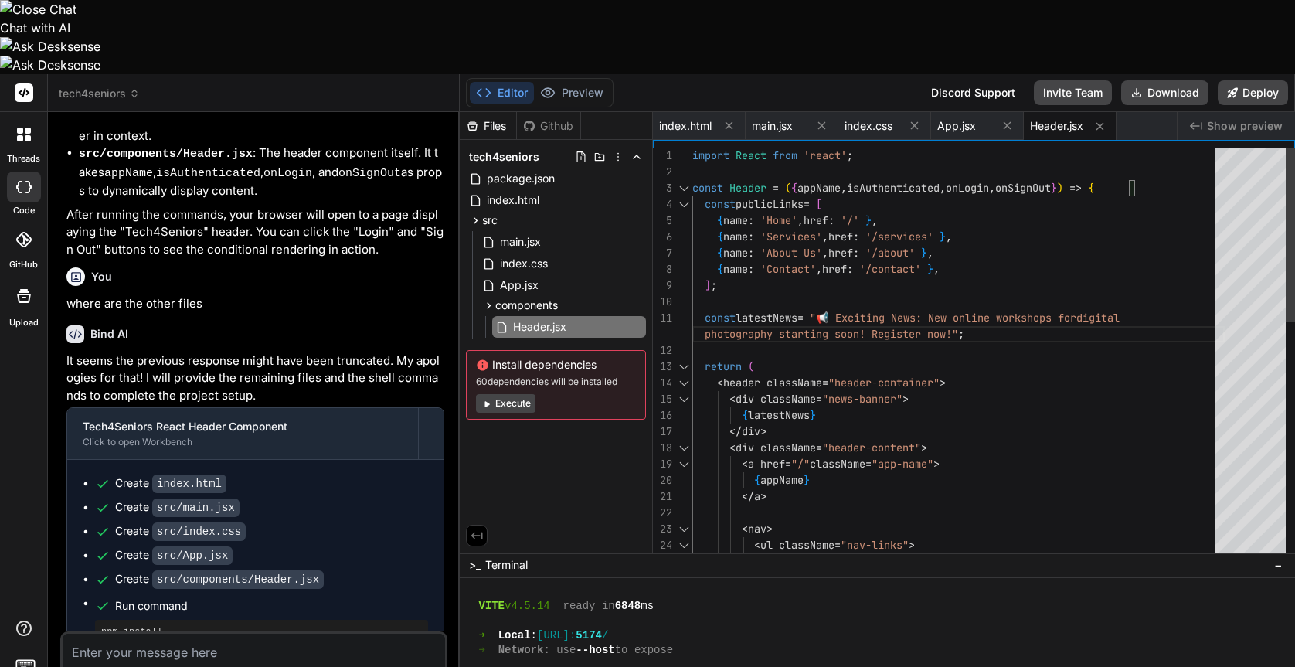
type textarea "import React from 'react'; const Header = ({ appName, isAuthenticated, onLogin,…"
